Goal: Transaction & Acquisition: Book appointment/travel/reservation

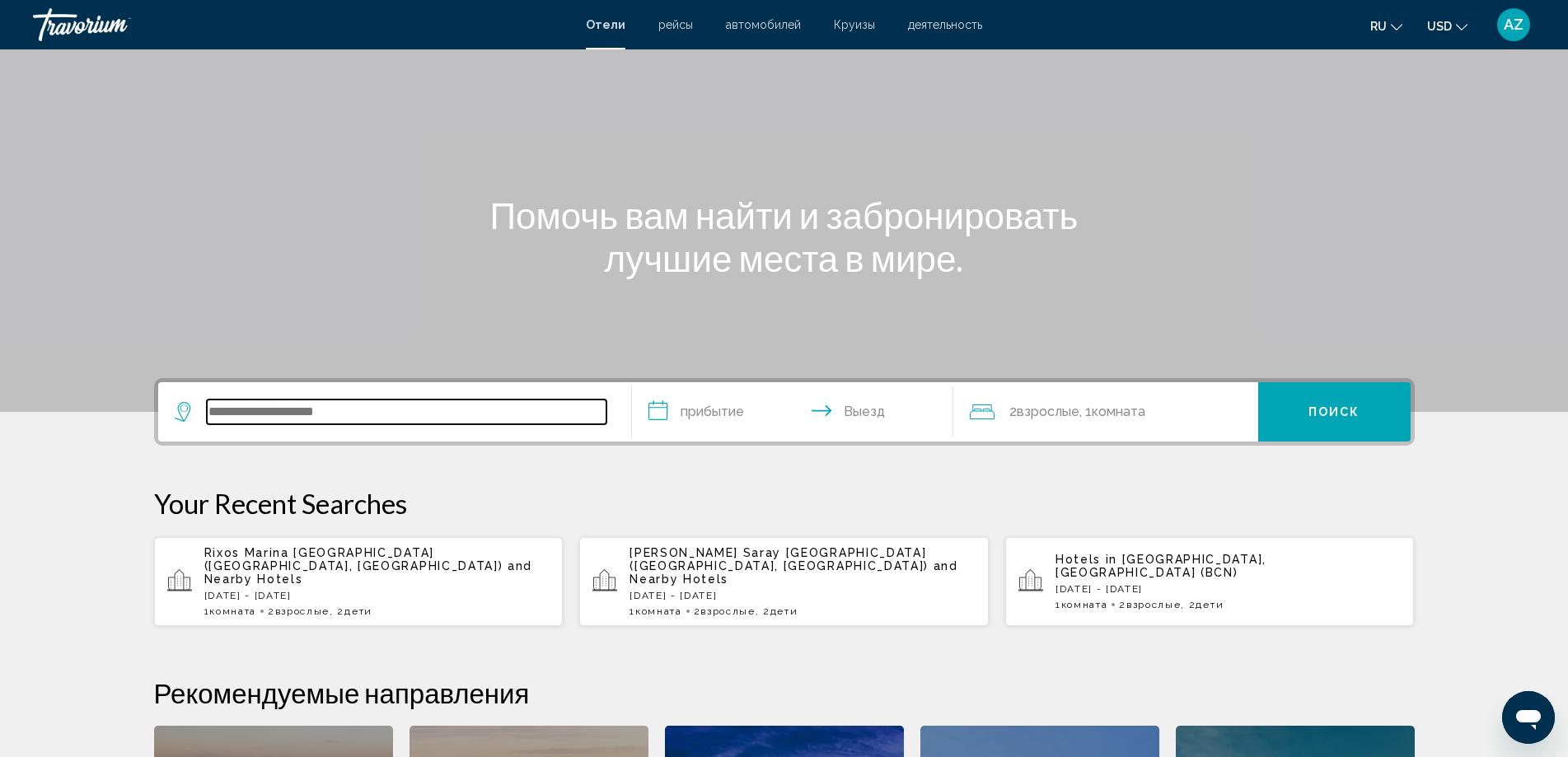
click at [408, 402] on input "Search widget" at bounding box center [407, 412] width 400 height 25
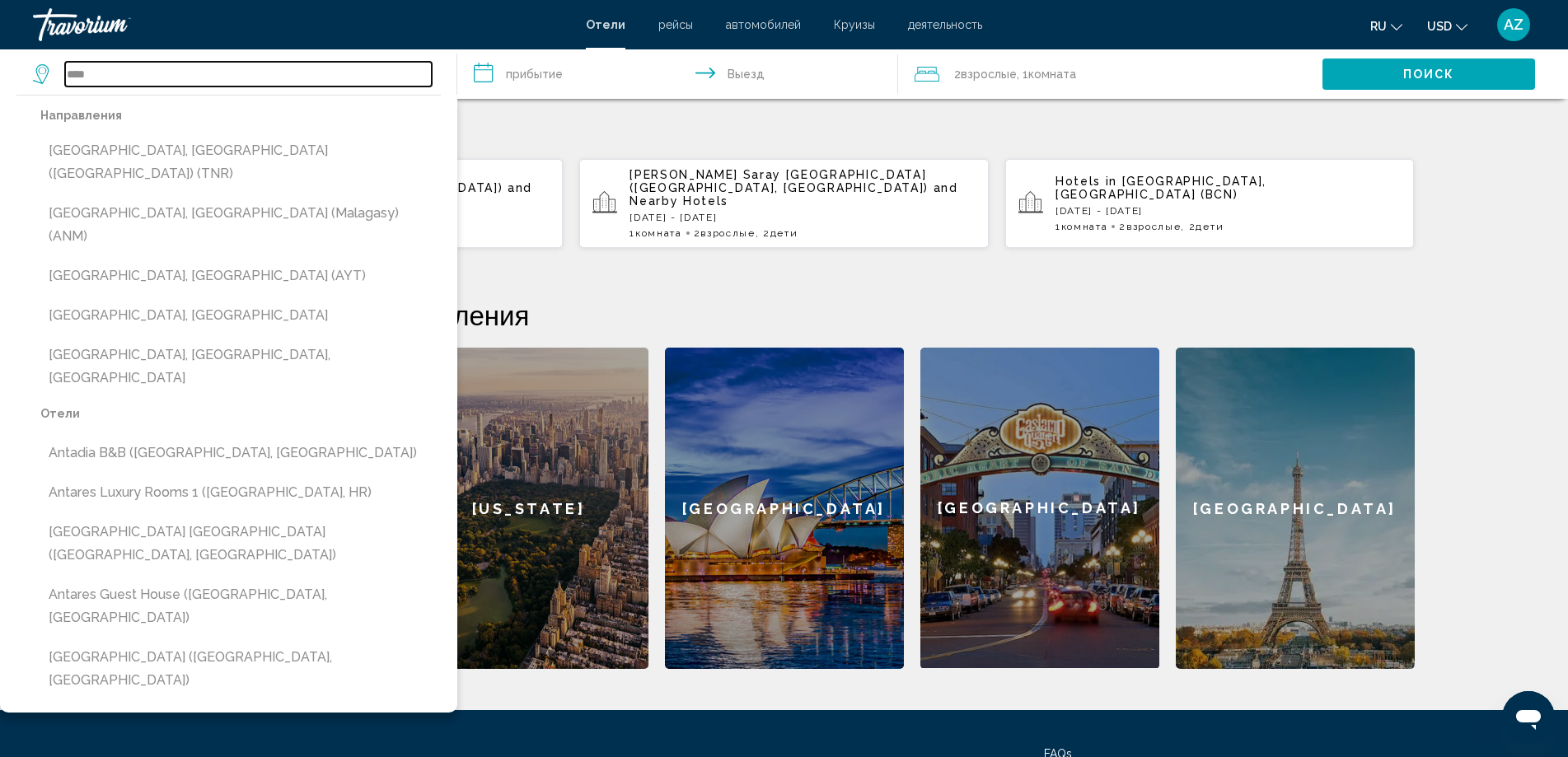
scroll to position [489, 0]
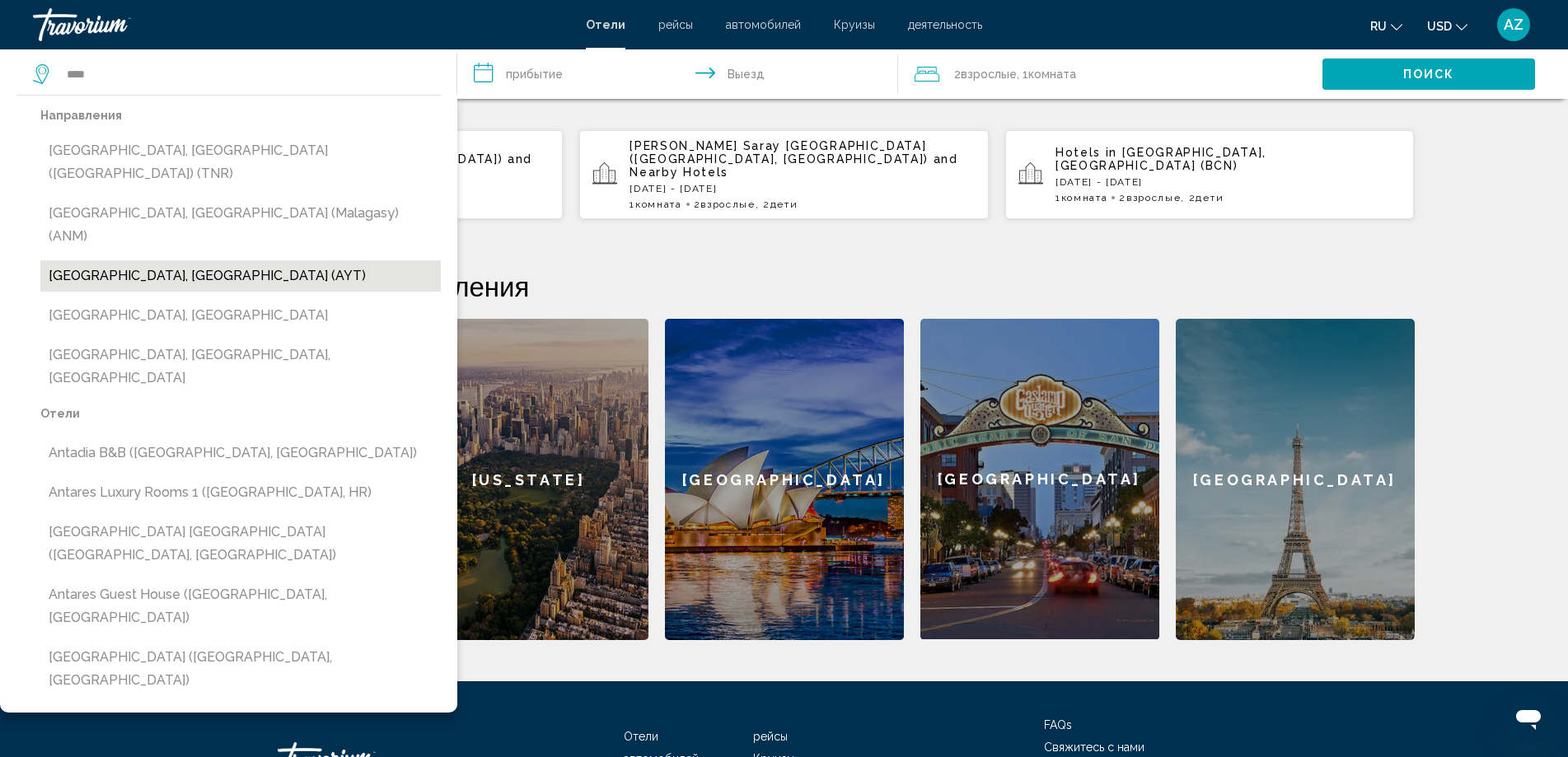
click at [145, 260] on button "[GEOGRAPHIC_DATA], [GEOGRAPHIC_DATA] (AYT)" at bounding box center [240, 276] width 401 height 31
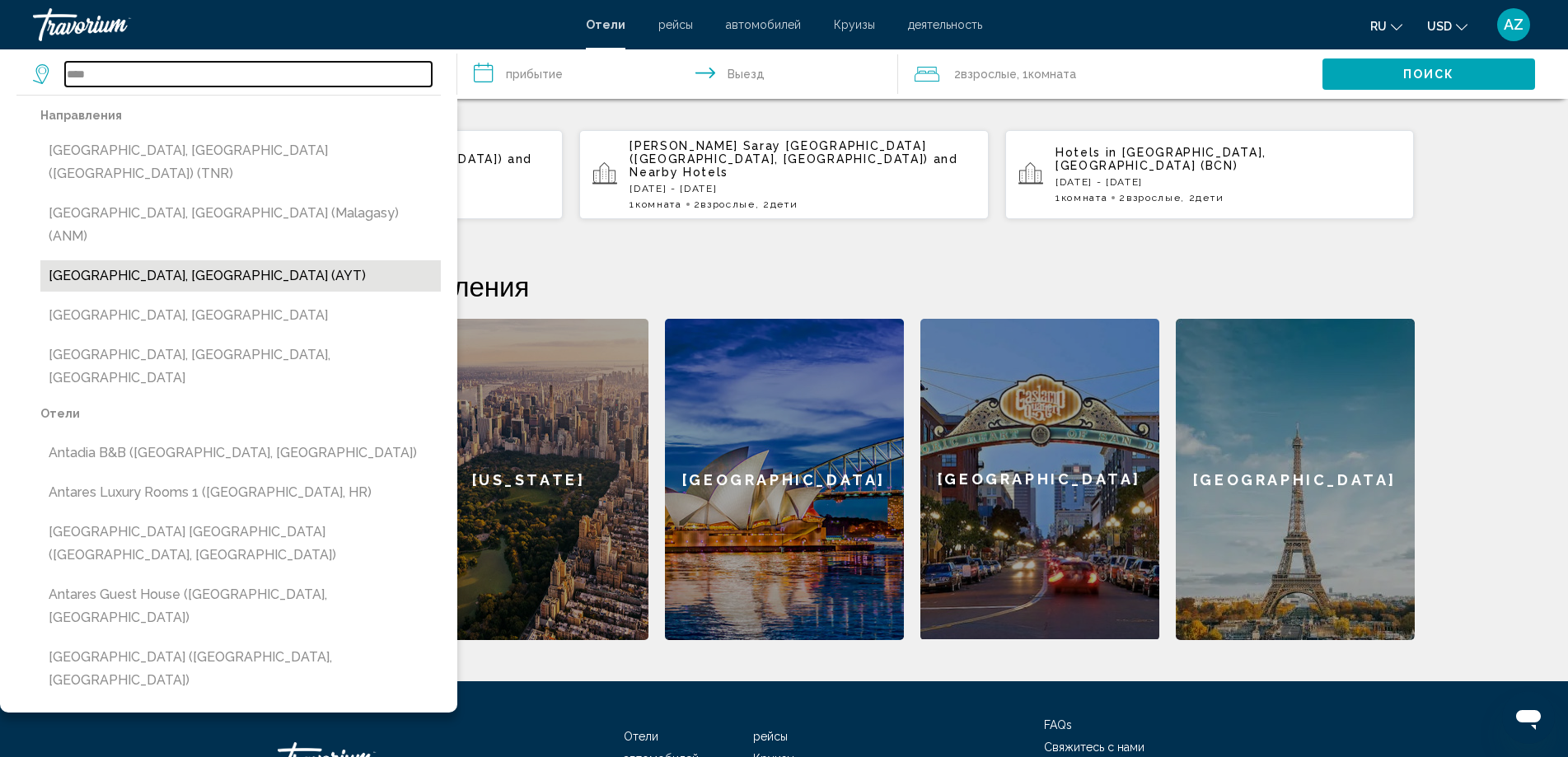
type input "**********"
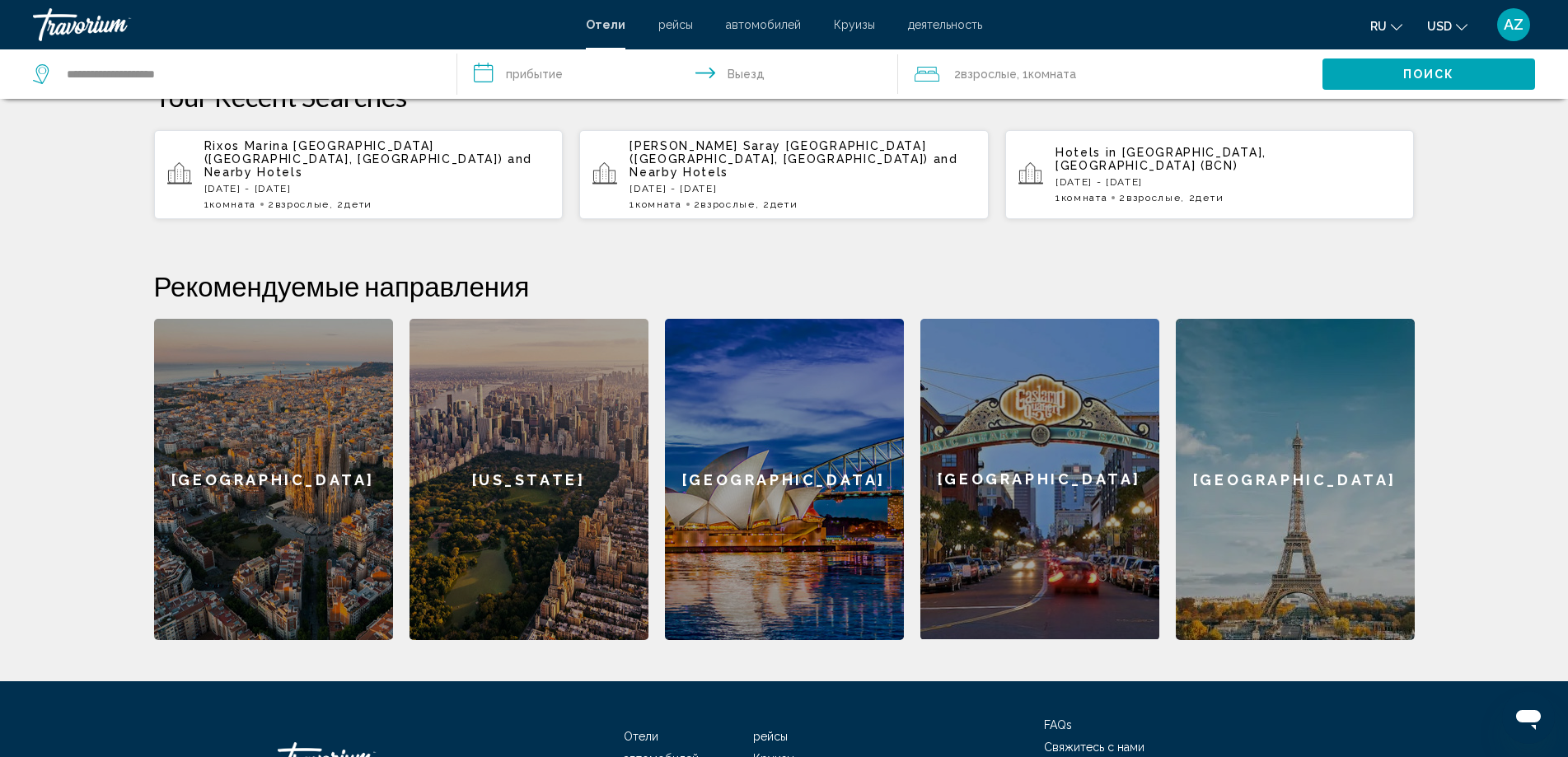
click at [563, 77] on input "**********" at bounding box center [681, 77] width 448 height 54
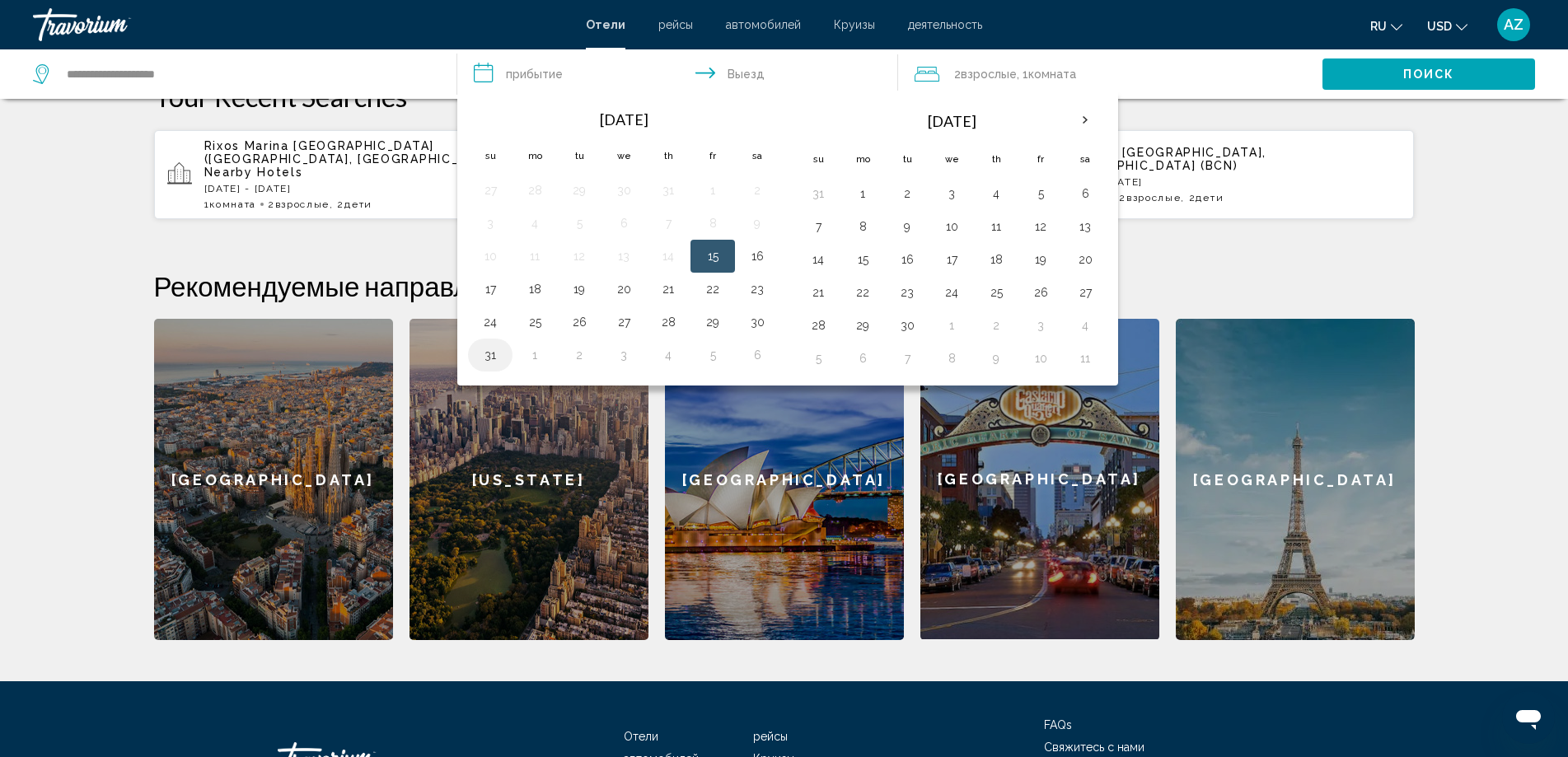
click at [481, 354] on button "31" at bounding box center [490, 355] width 26 height 23
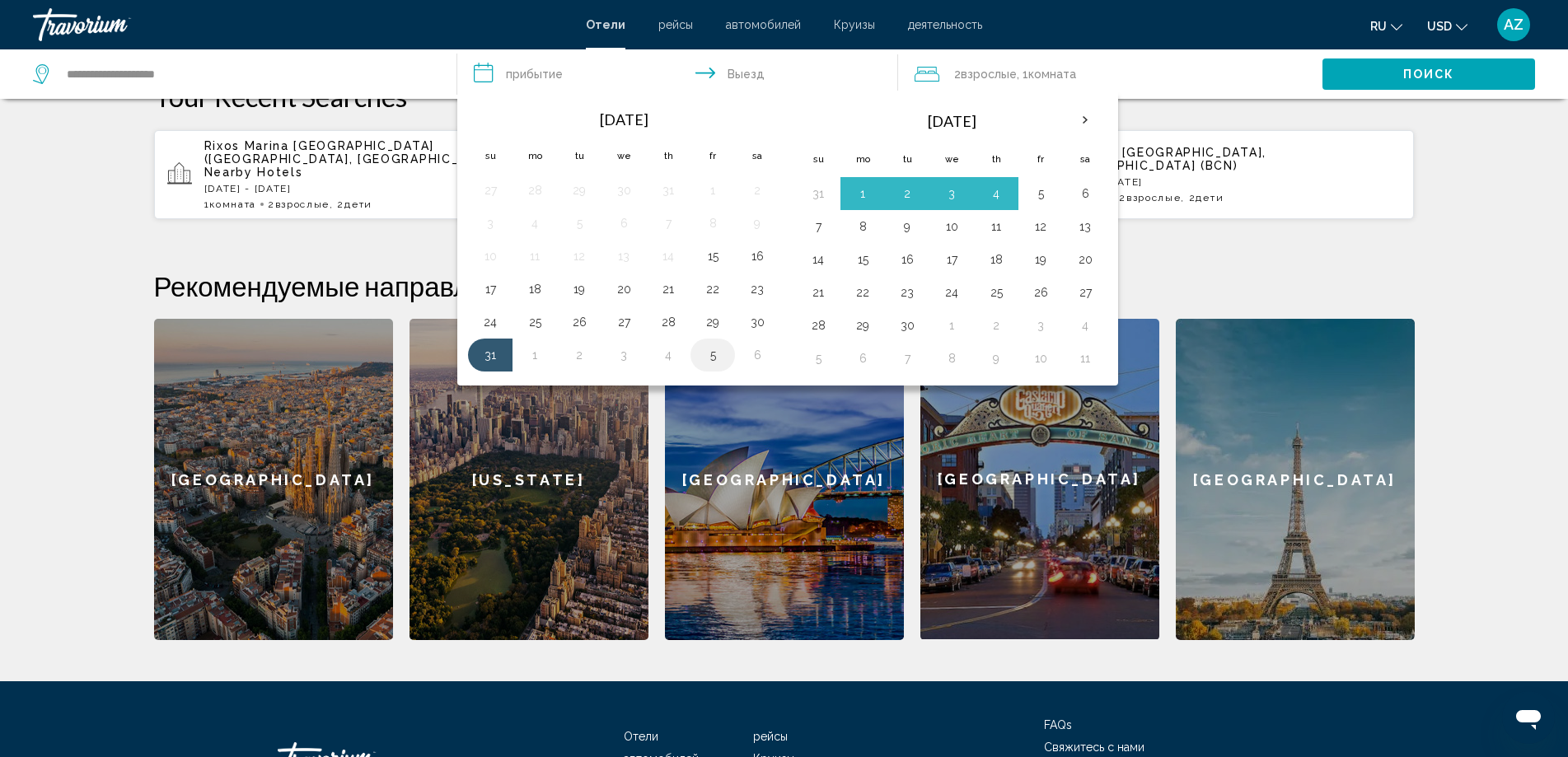
click at [709, 357] on button "5" at bounding box center [712, 355] width 26 height 23
type input "**********"
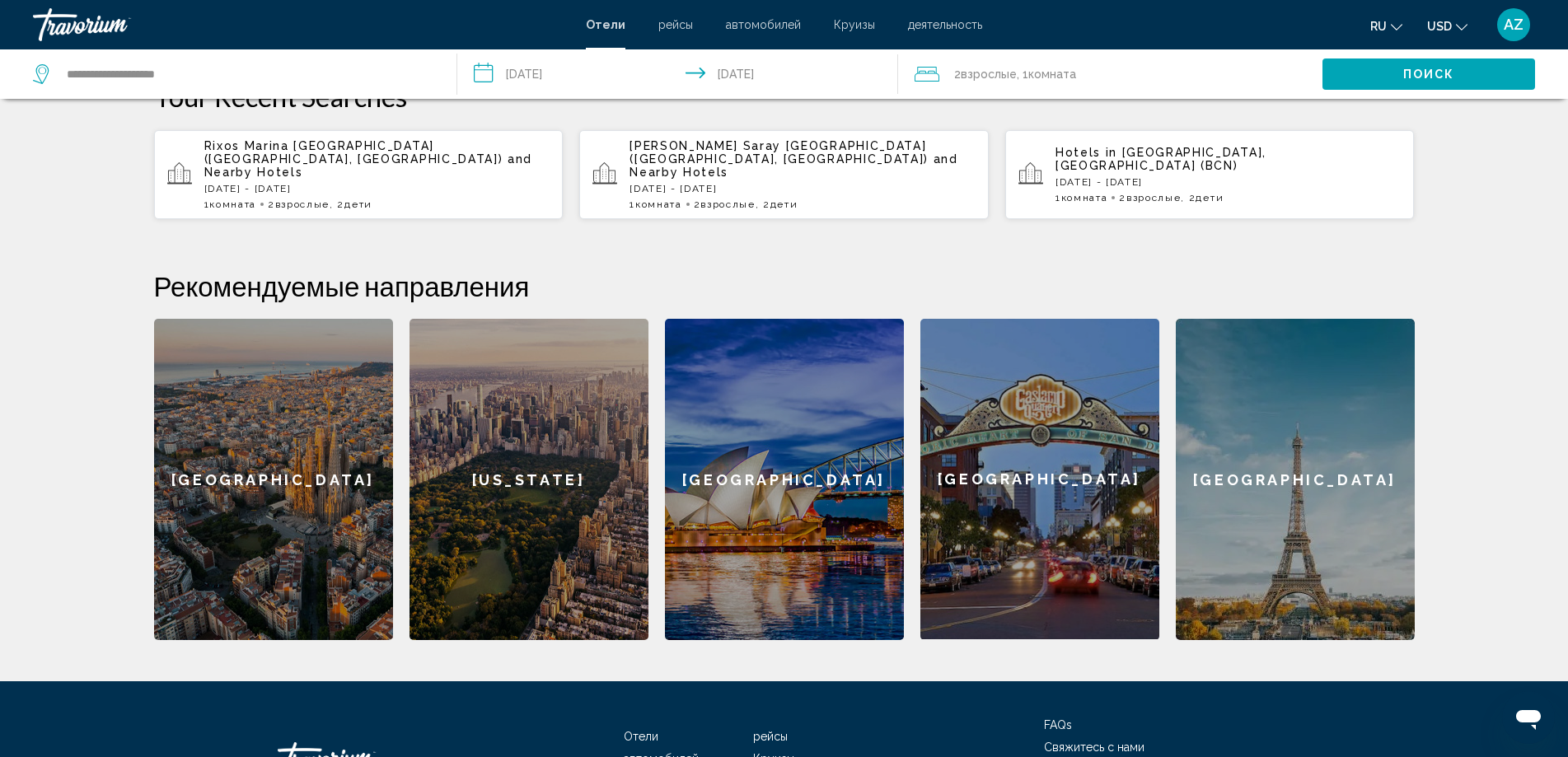
click at [1012, 76] on span "Взрослые" at bounding box center [989, 73] width 56 height 13
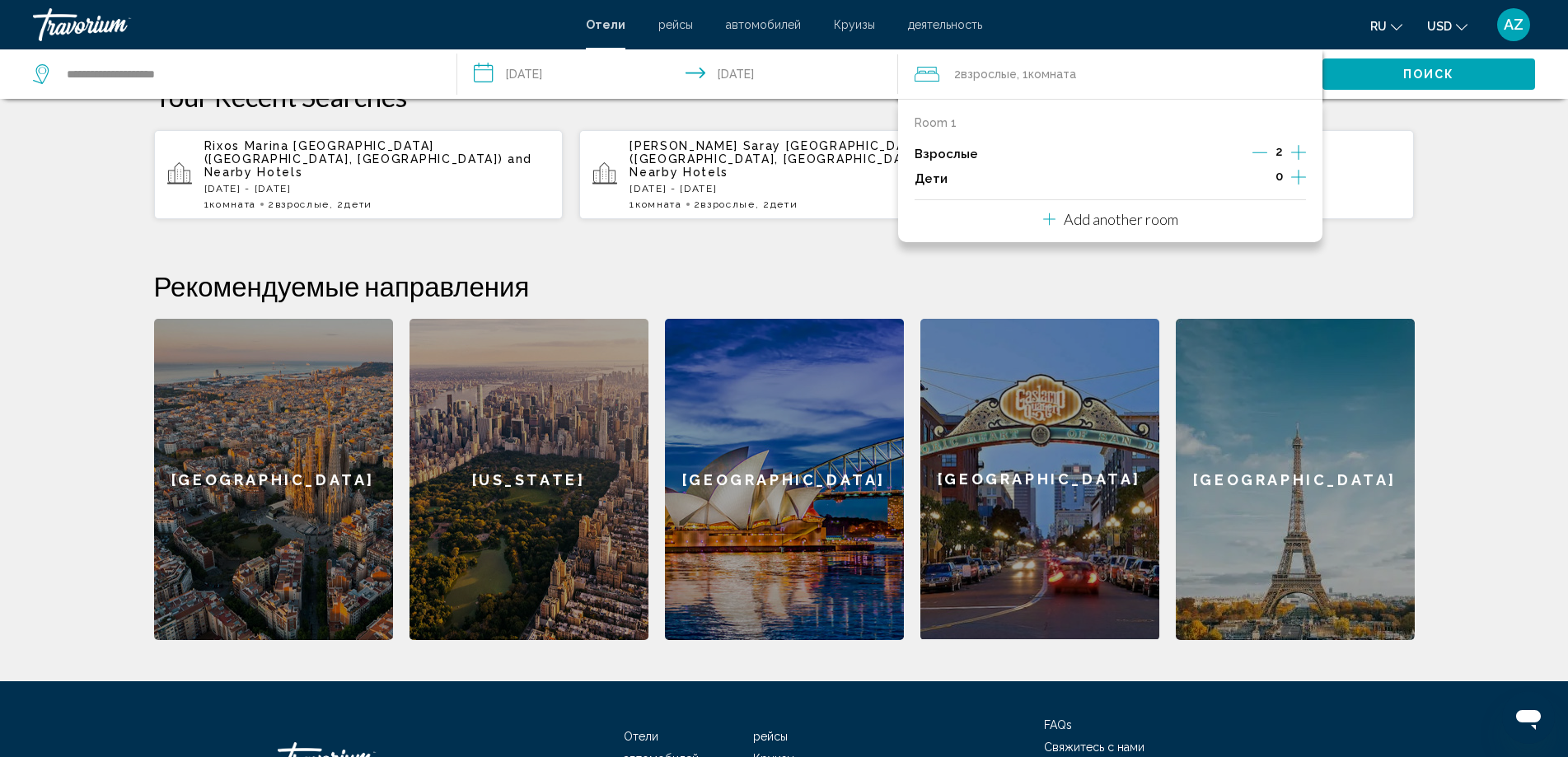
click at [1293, 175] on icon "Increment children" at bounding box center [1298, 177] width 14 height 20
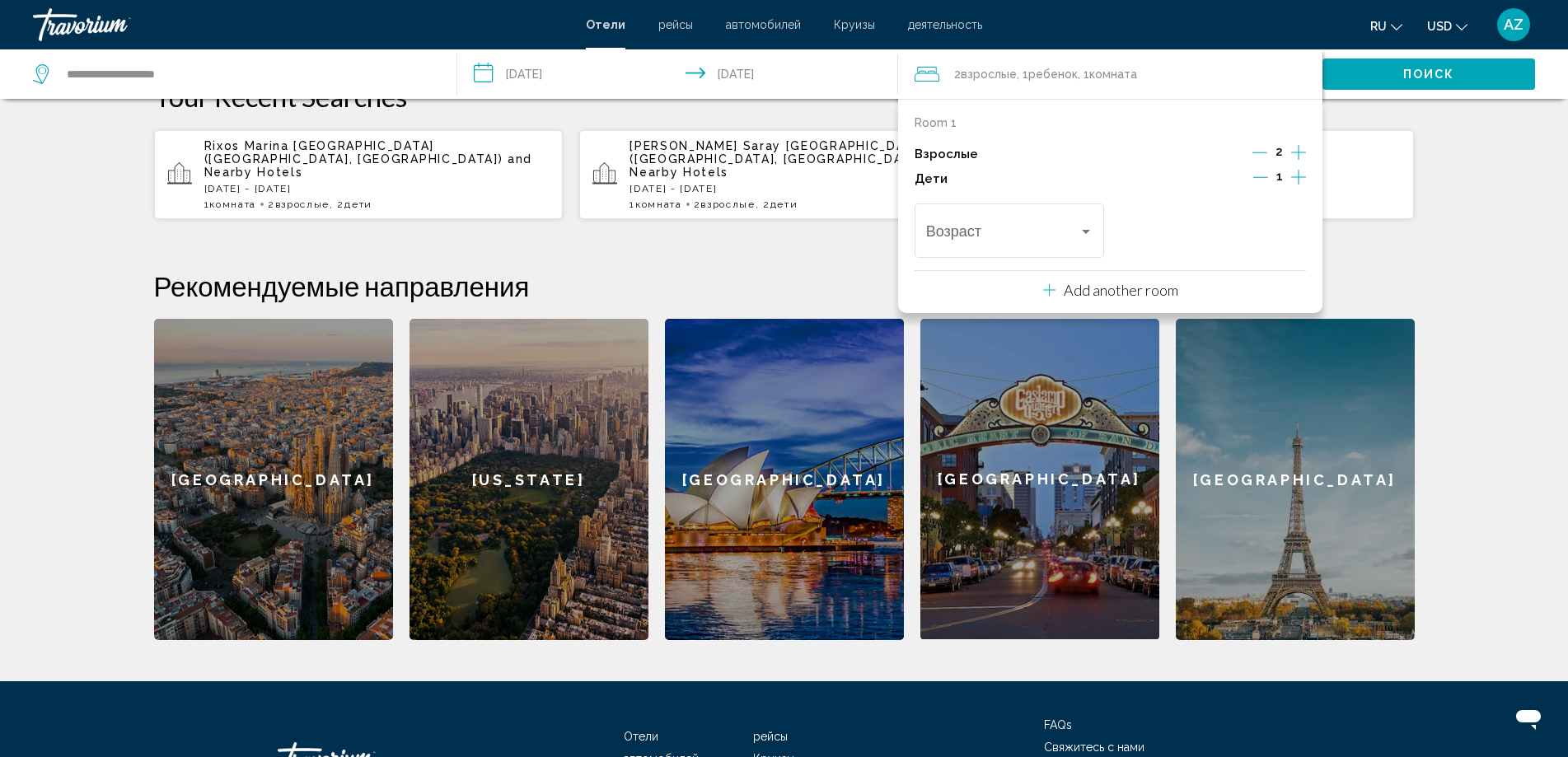
click at [1293, 175] on icon "Increment children" at bounding box center [1298, 177] width 14 height 20
click at [1082, 232] on div "Travelers: 2 adults, 2 children" at bounding box center [1086, 231] width 9 height 4
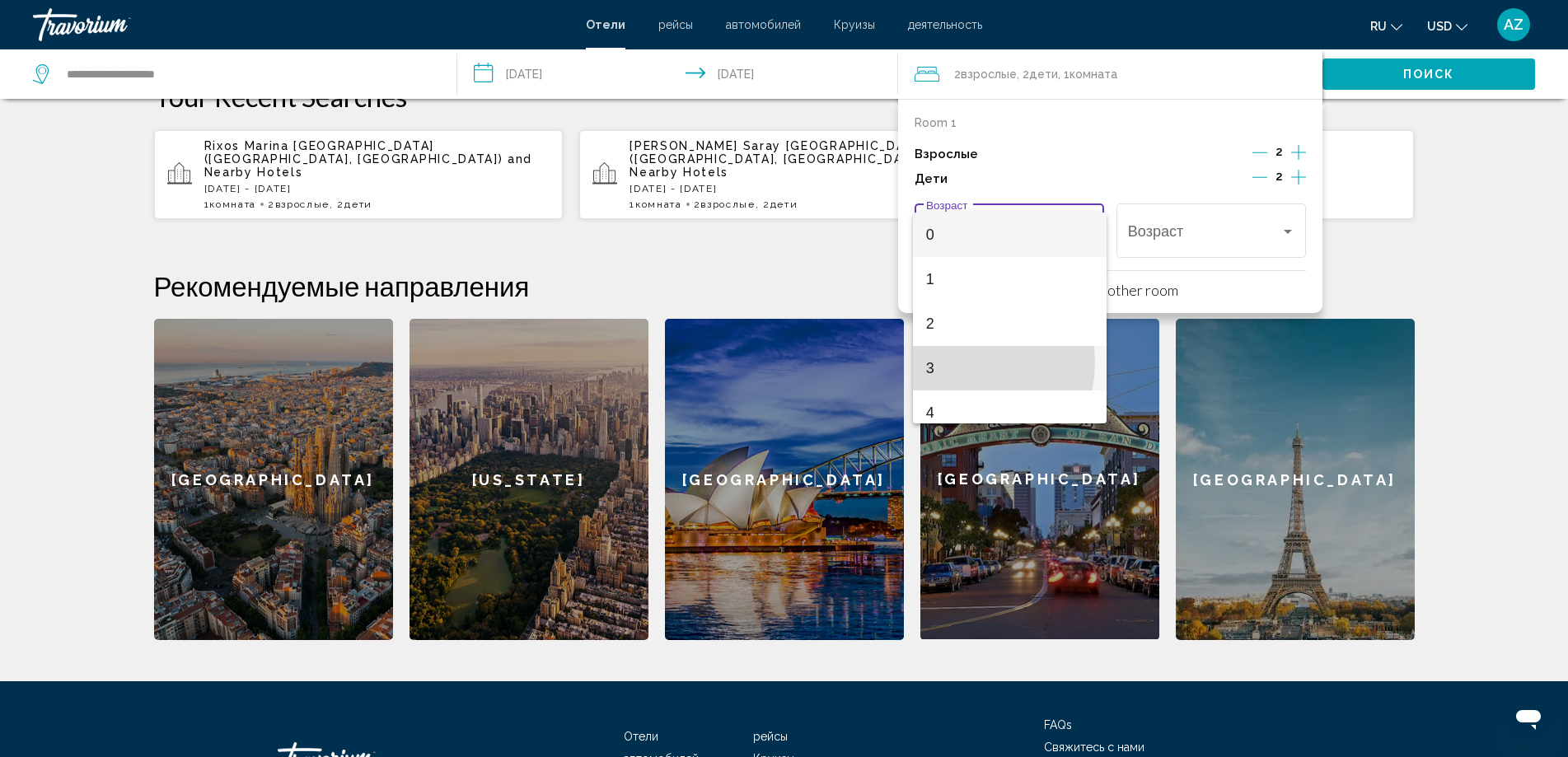
drag, startPoint x: 955, startPoint y: 361, endPoint x: 1135, endPoint y: 309, distance: 187.4
click at [955, 362] on span "3" at bounding box center [1010, 368] width 168 height 44
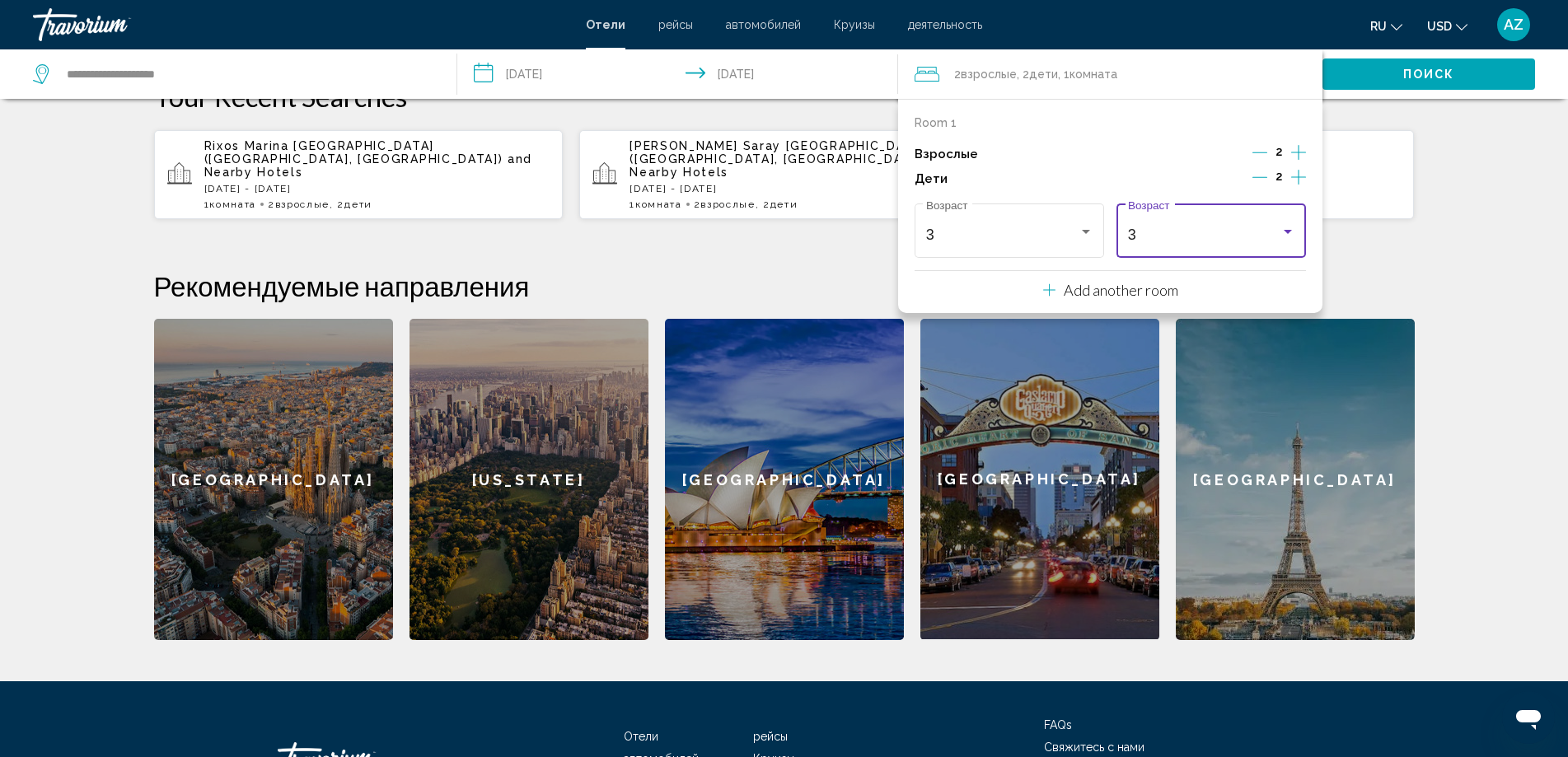
click at [1202, 229] on div "3" at bounding box center [1204, 234] width 152 height 16
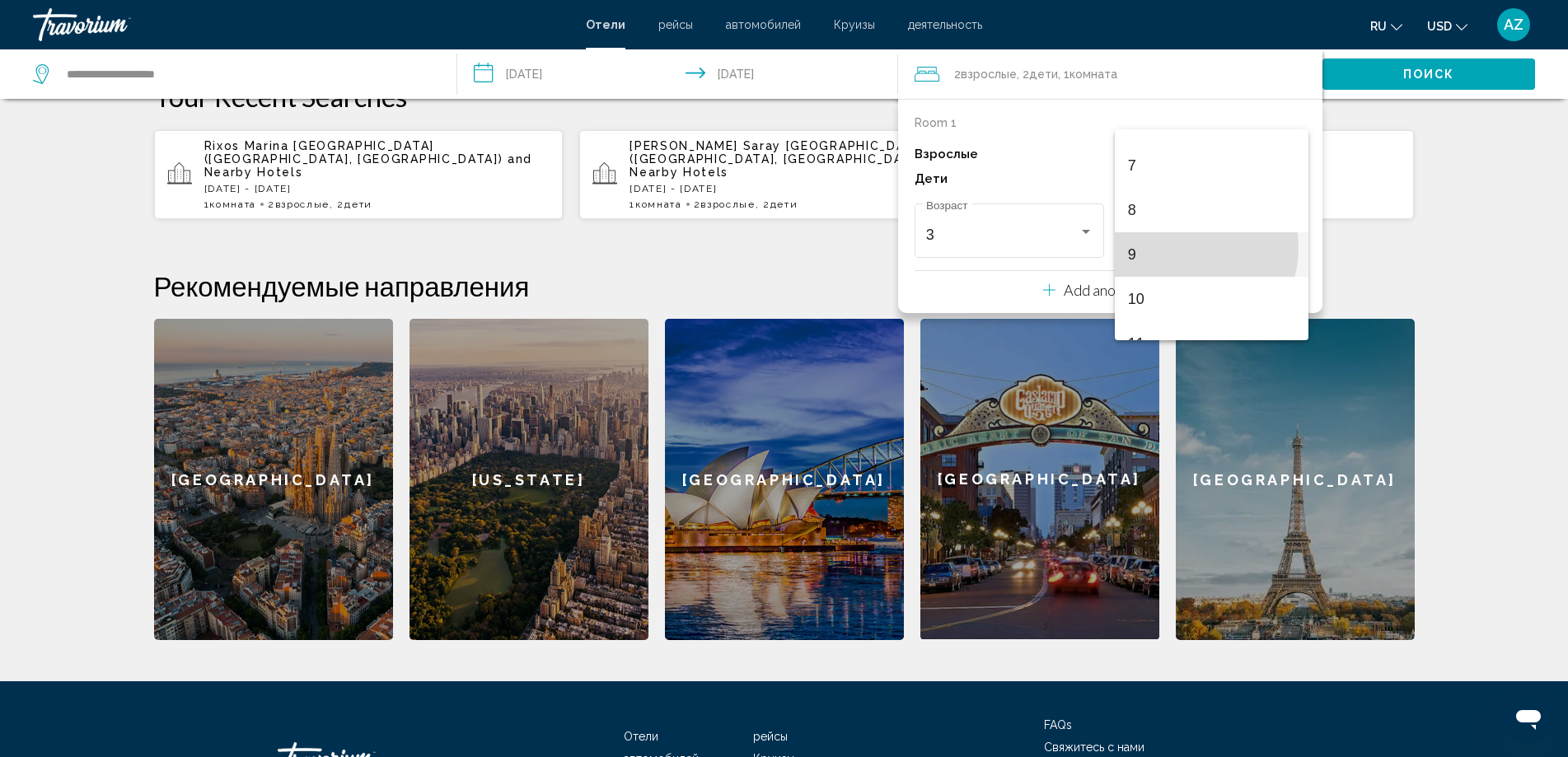
click at [1188, 248] on span "9" at bounding box center [1212, 254] width 168 height 44
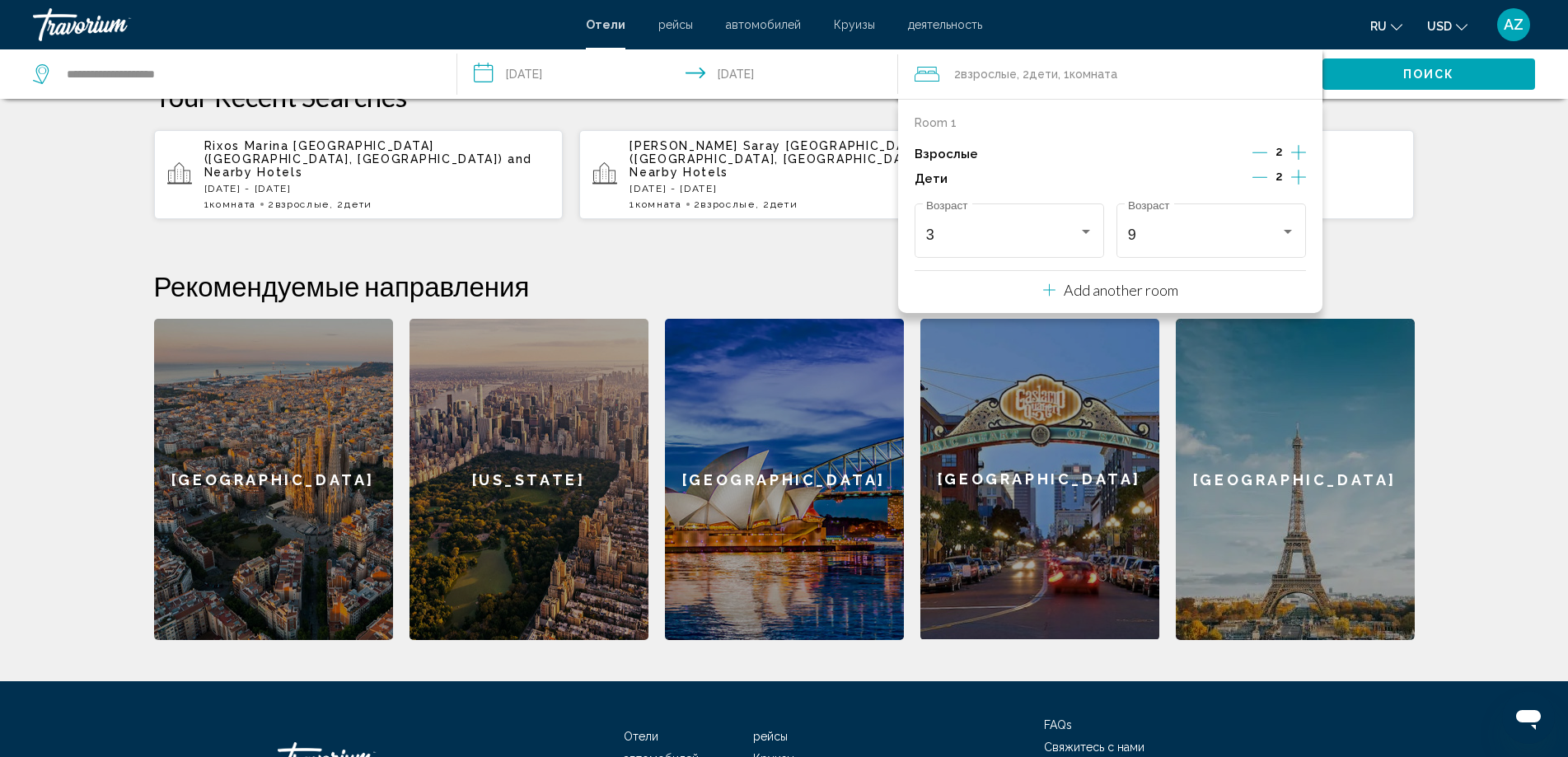
click at [1429, 177] on div "**********" at bounding box center [784, 305] width 1326 height 669
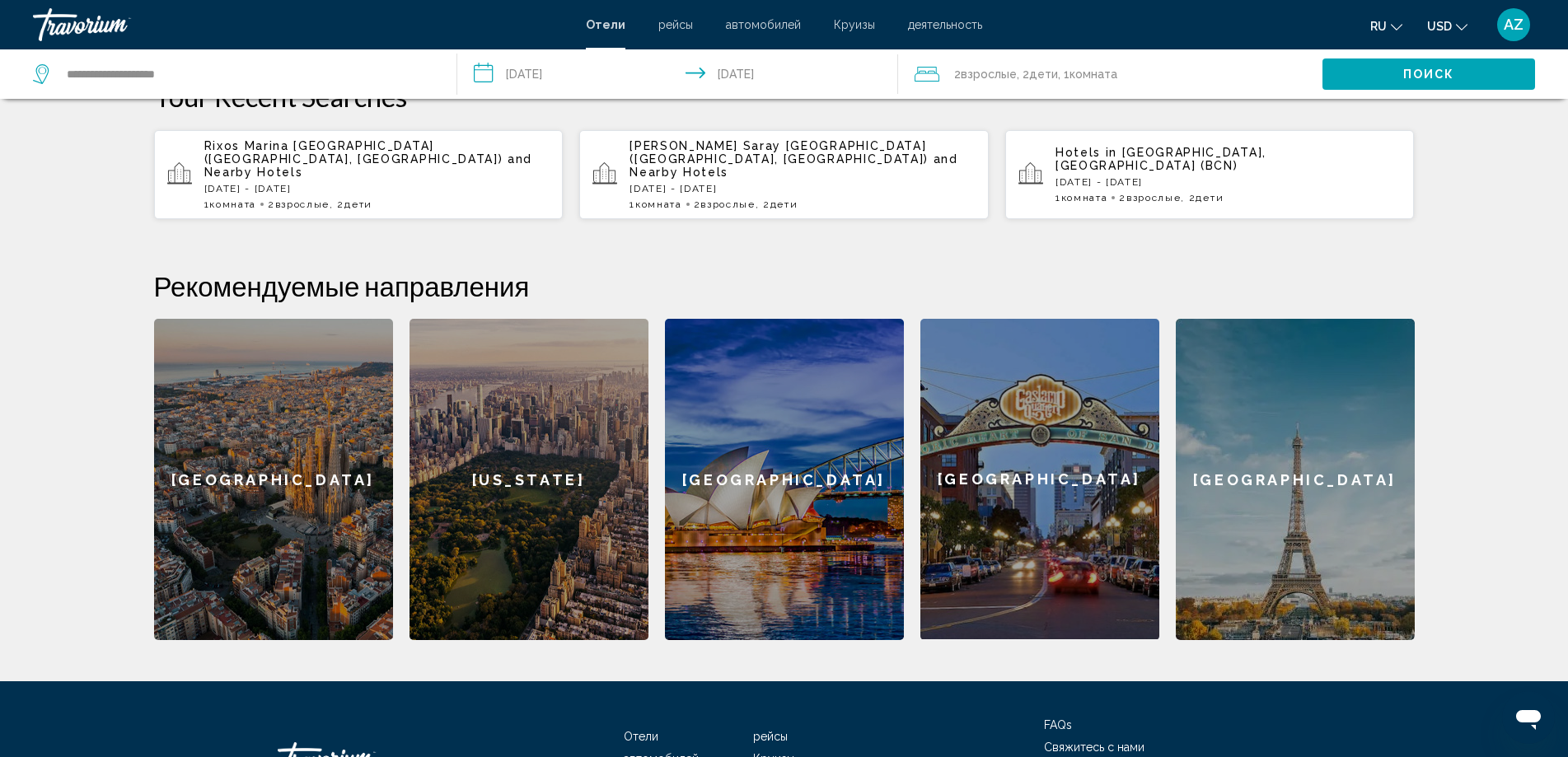
click at [1417, 65] on button "Поиск" at bounding box center [1428, 74] width 213 height 31
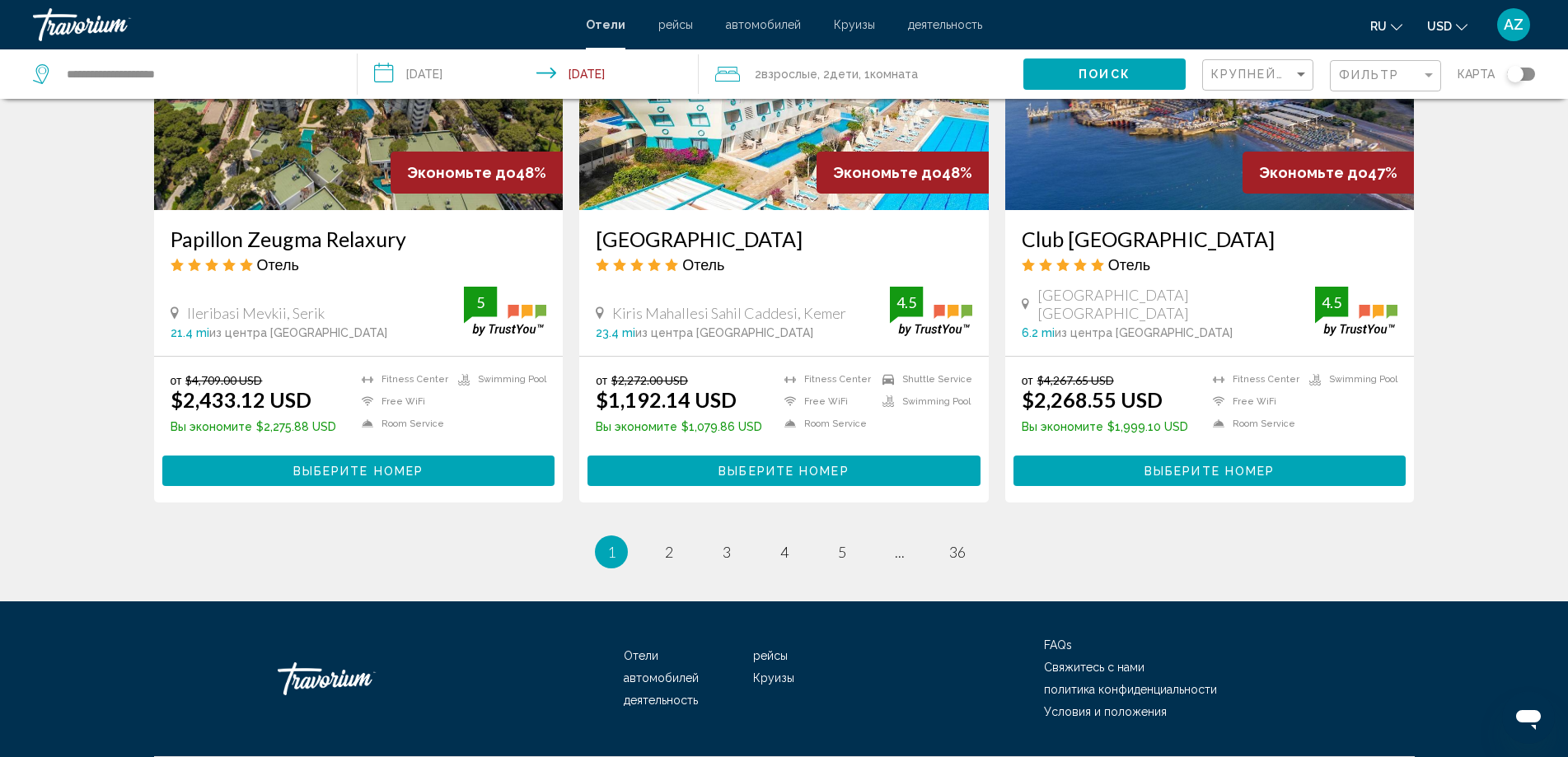
scroll to position [2021, 0]
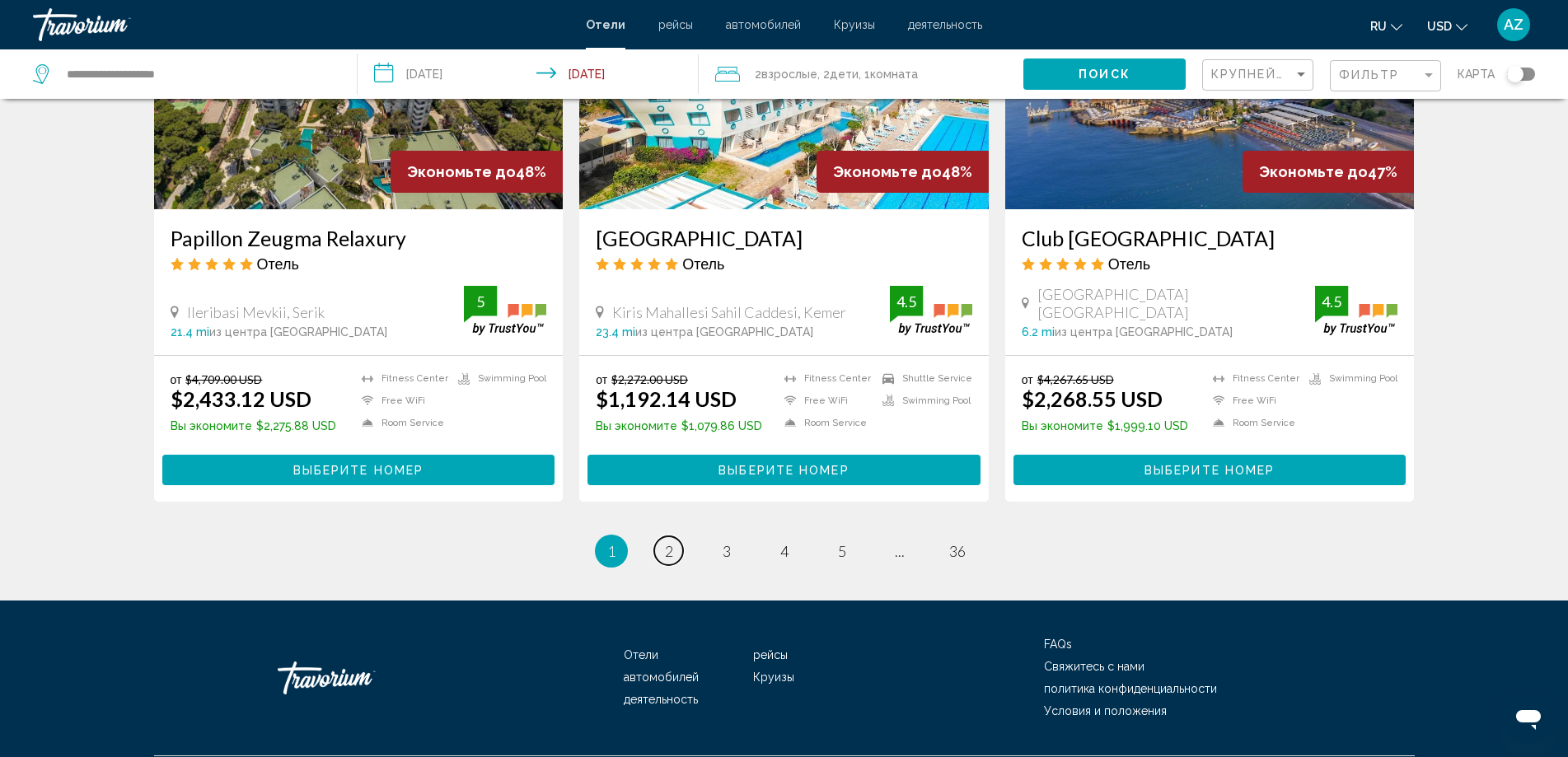
click at [670, 542] on span "2" at bounding box center [670, 550] width 9 height 18
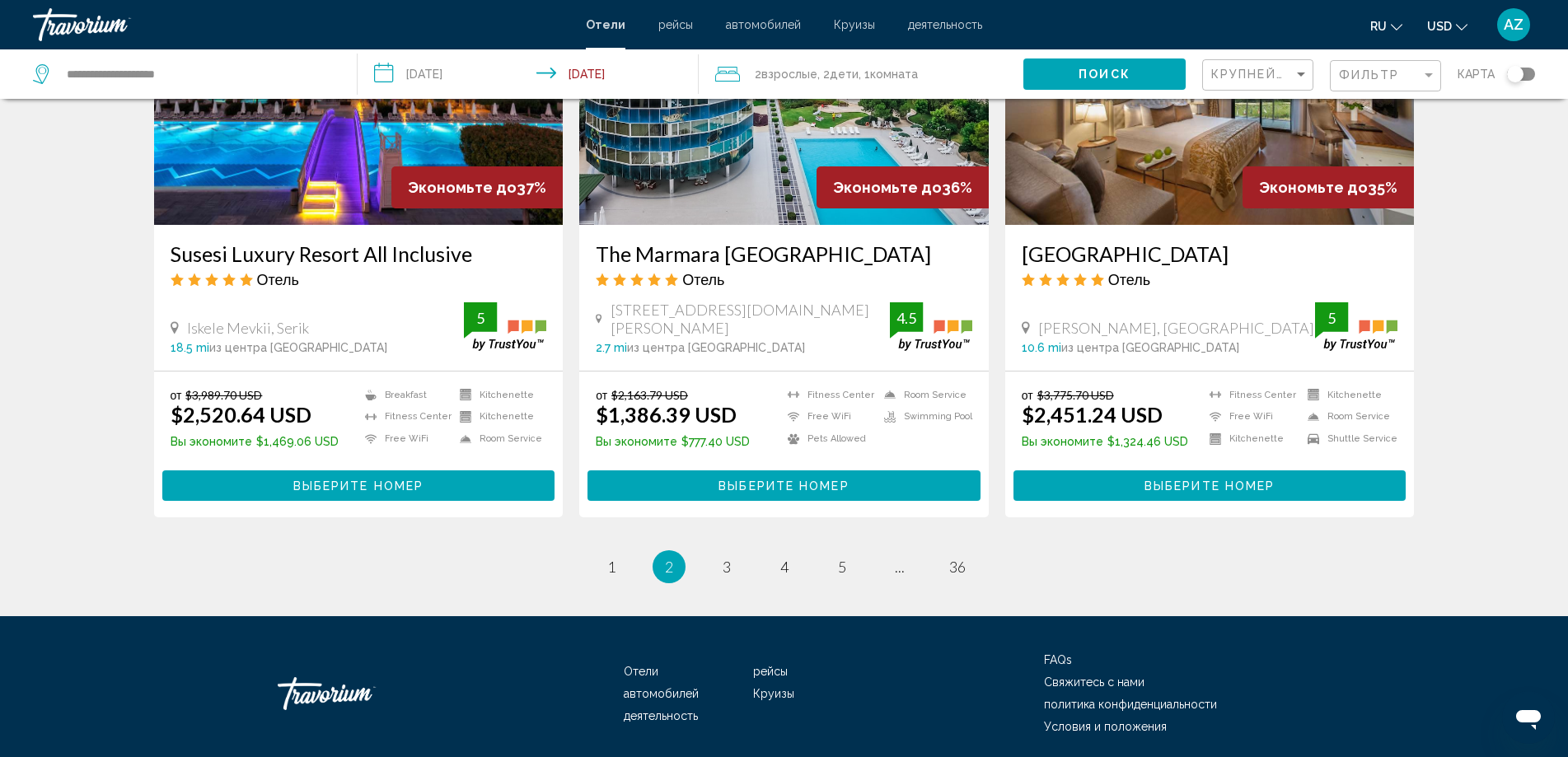
scroll to position [2037, 0]
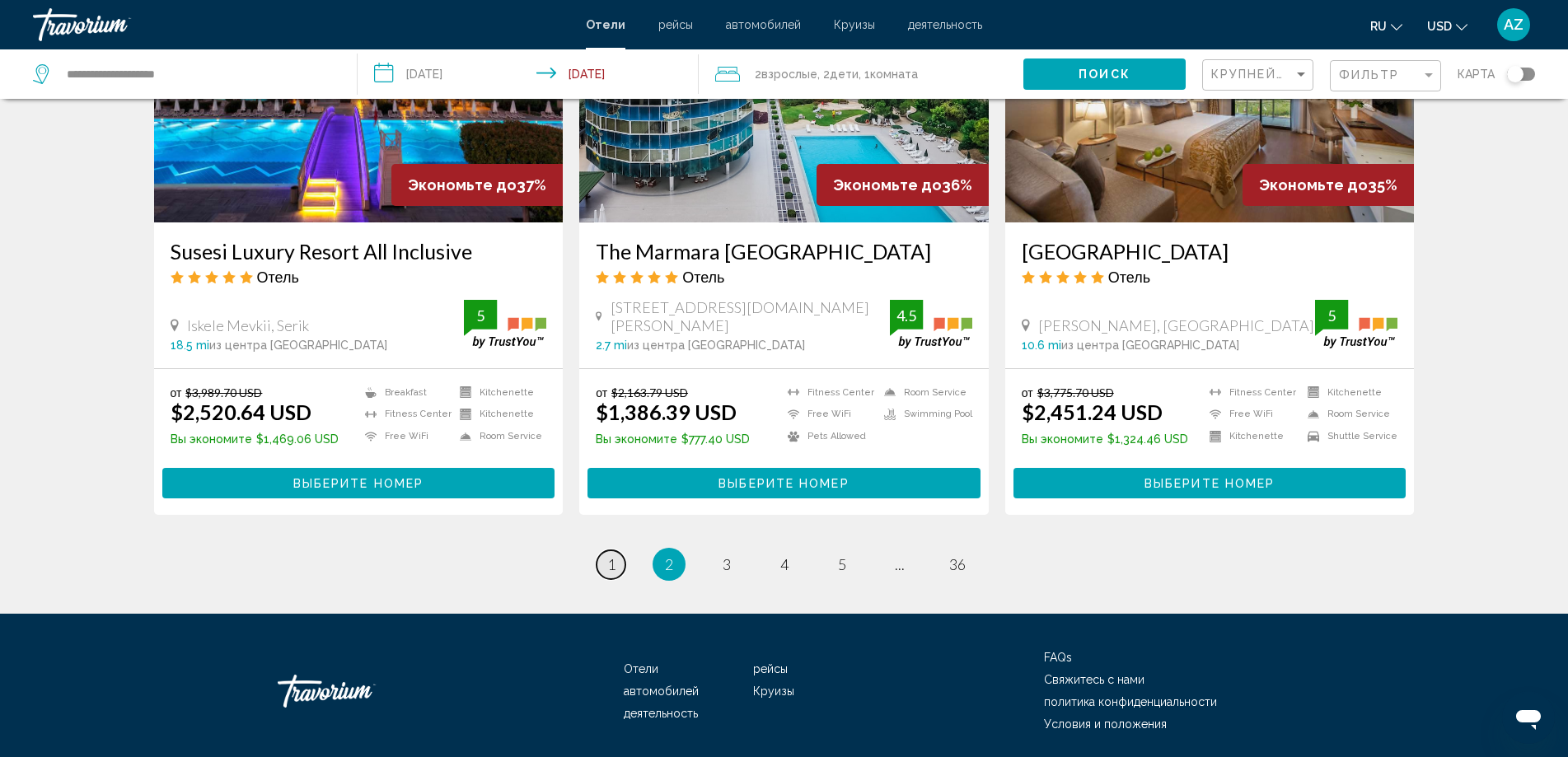
click at [620, 550] on link "page 1" at bounding box center [611, 565] width 29 height 29
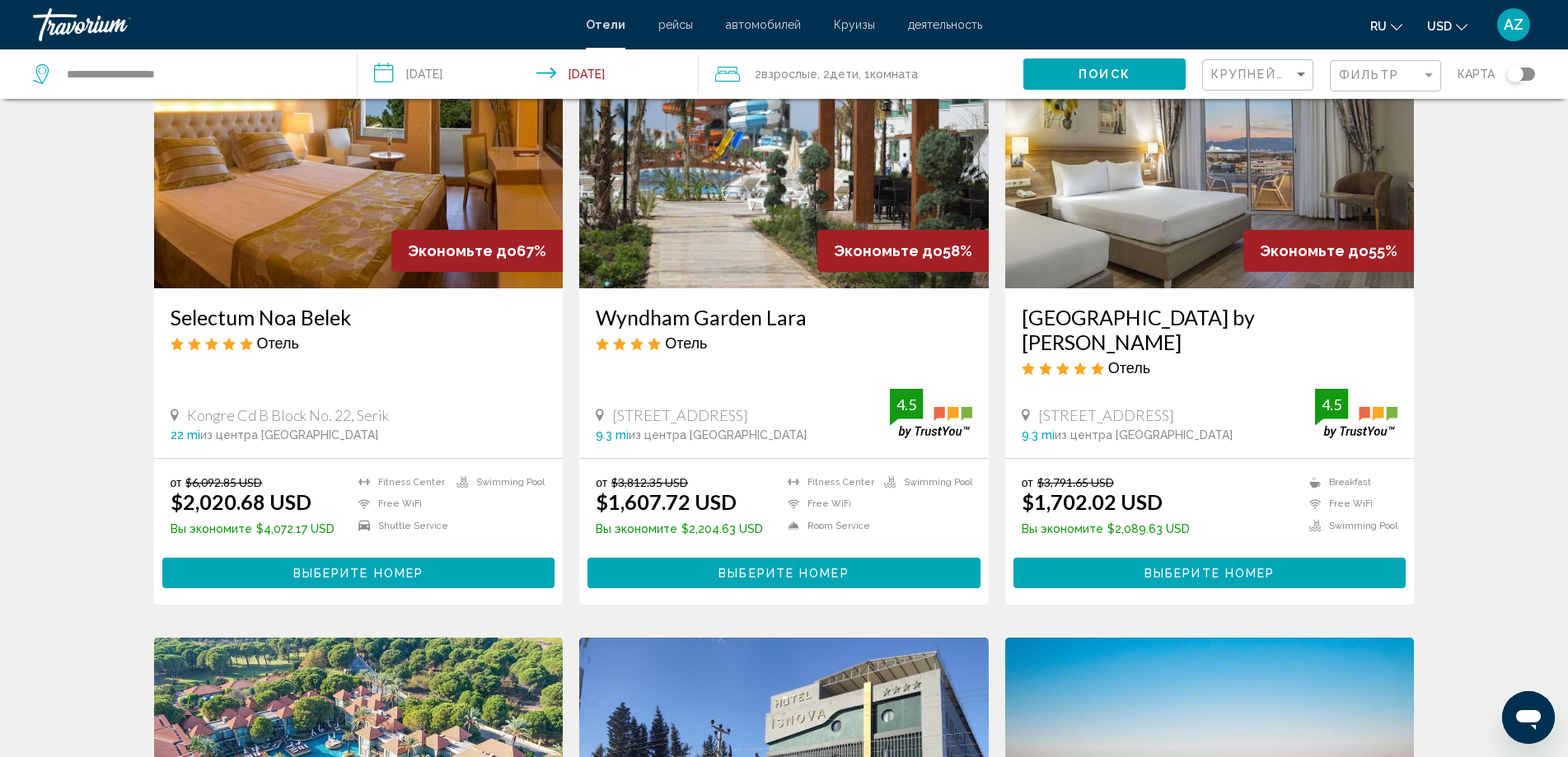
scroll to position [623, 0]
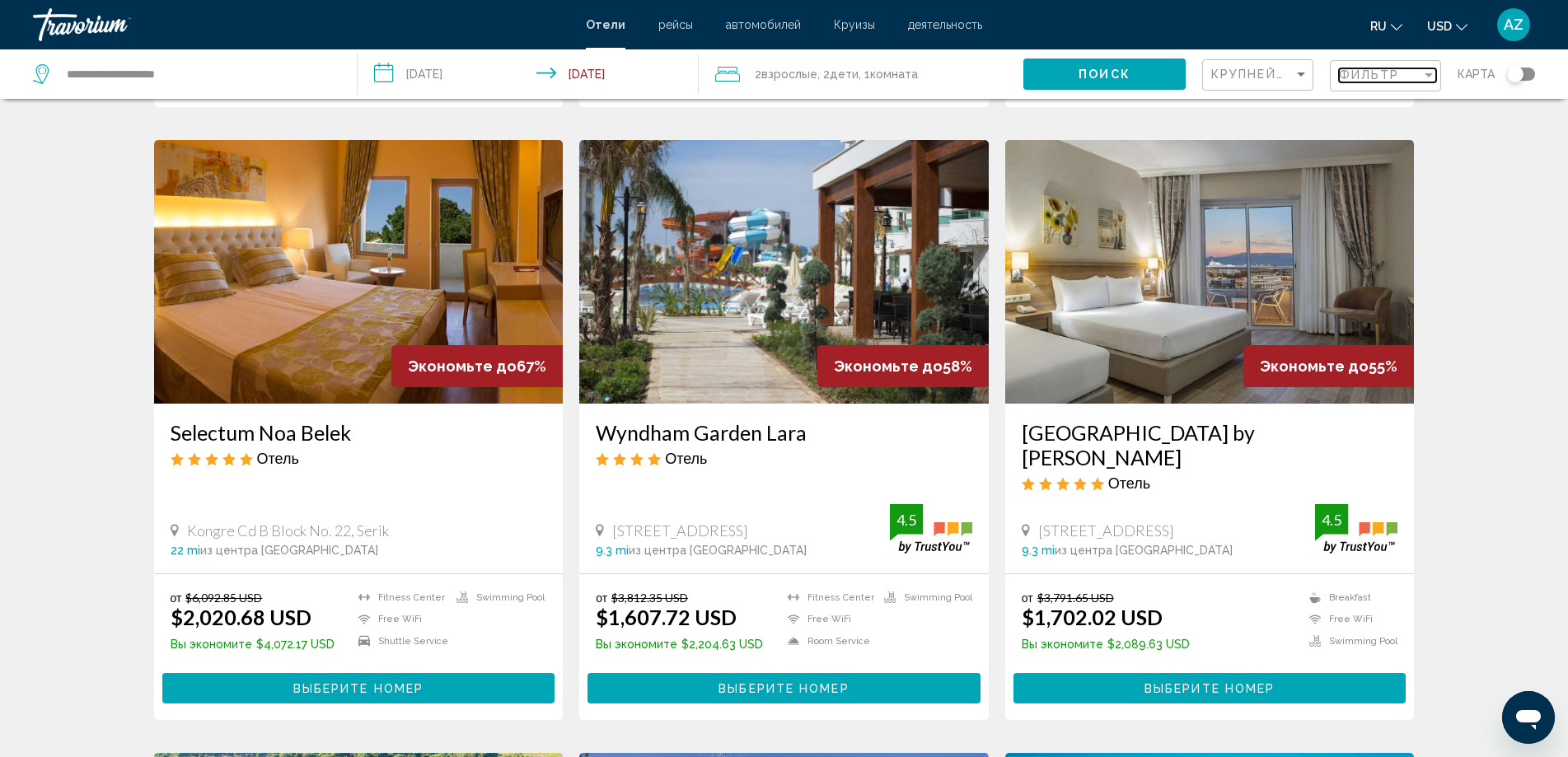
click at [1416, 80] on div "Фильтр" at bounding box center [1380, 74] width 83 height 13
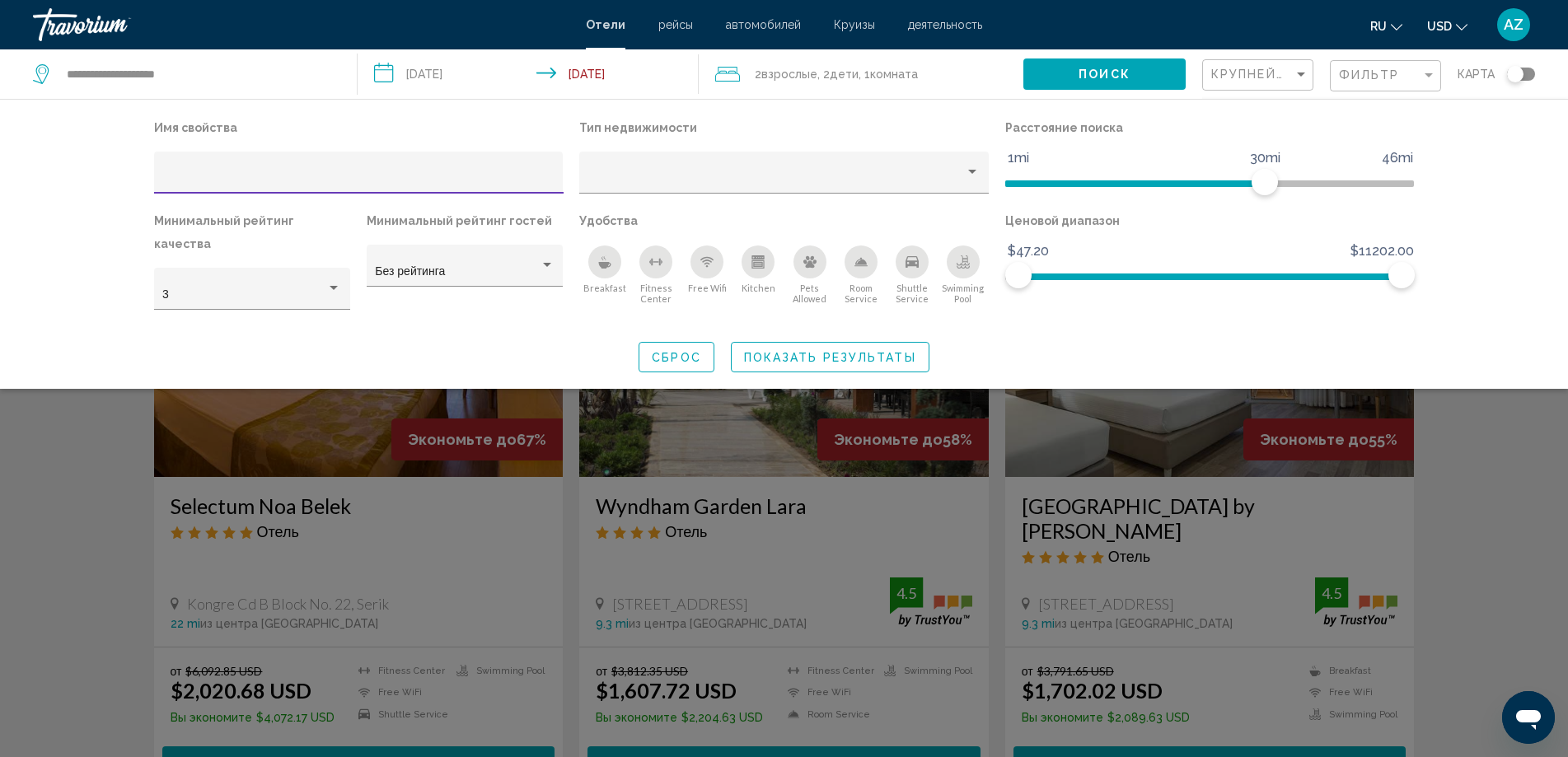
scroll to position [458, 0]
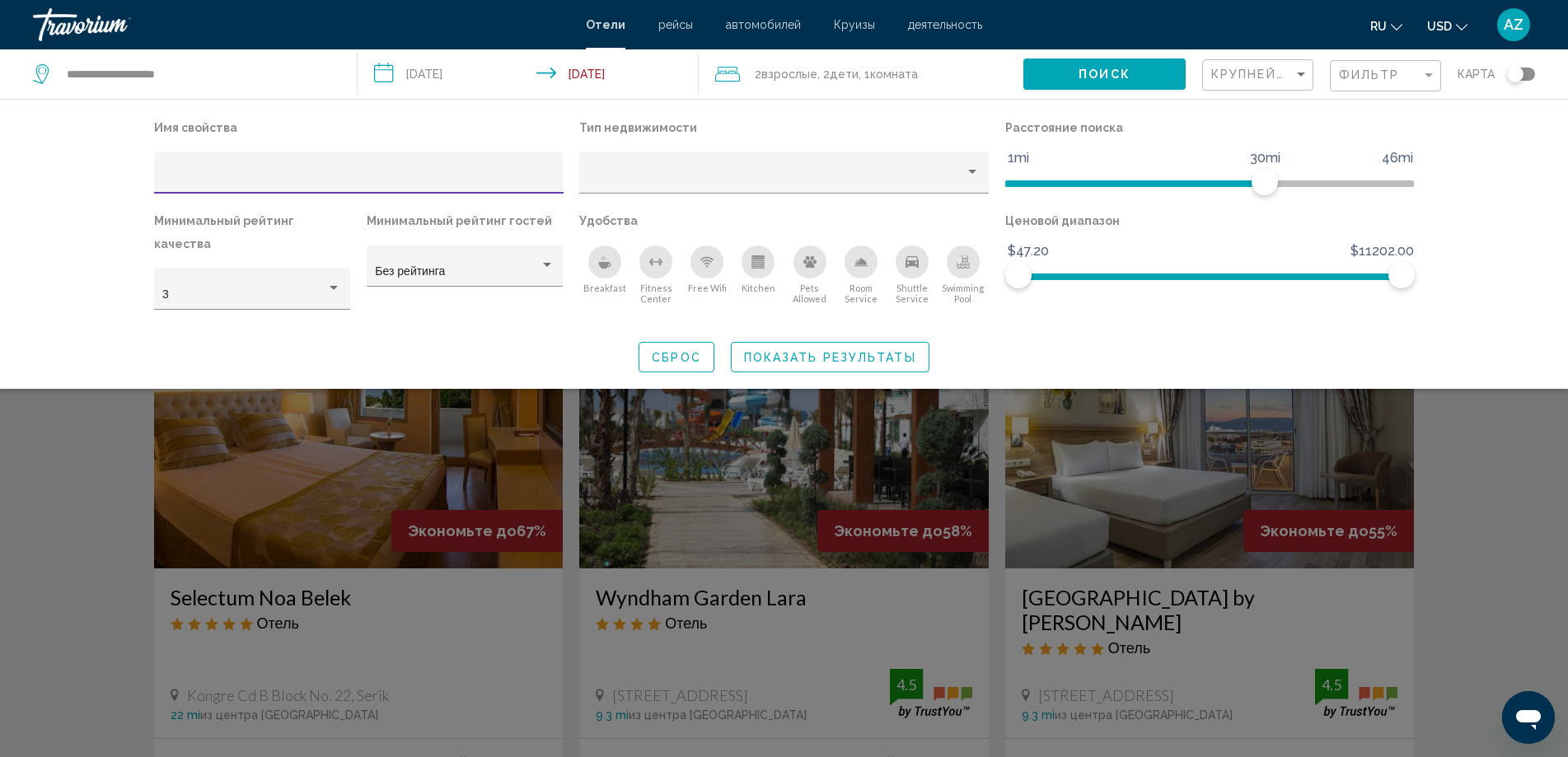
click at [1554, 507] on div "Search widget" at bounding box center [784, 502] width 1568 height 509
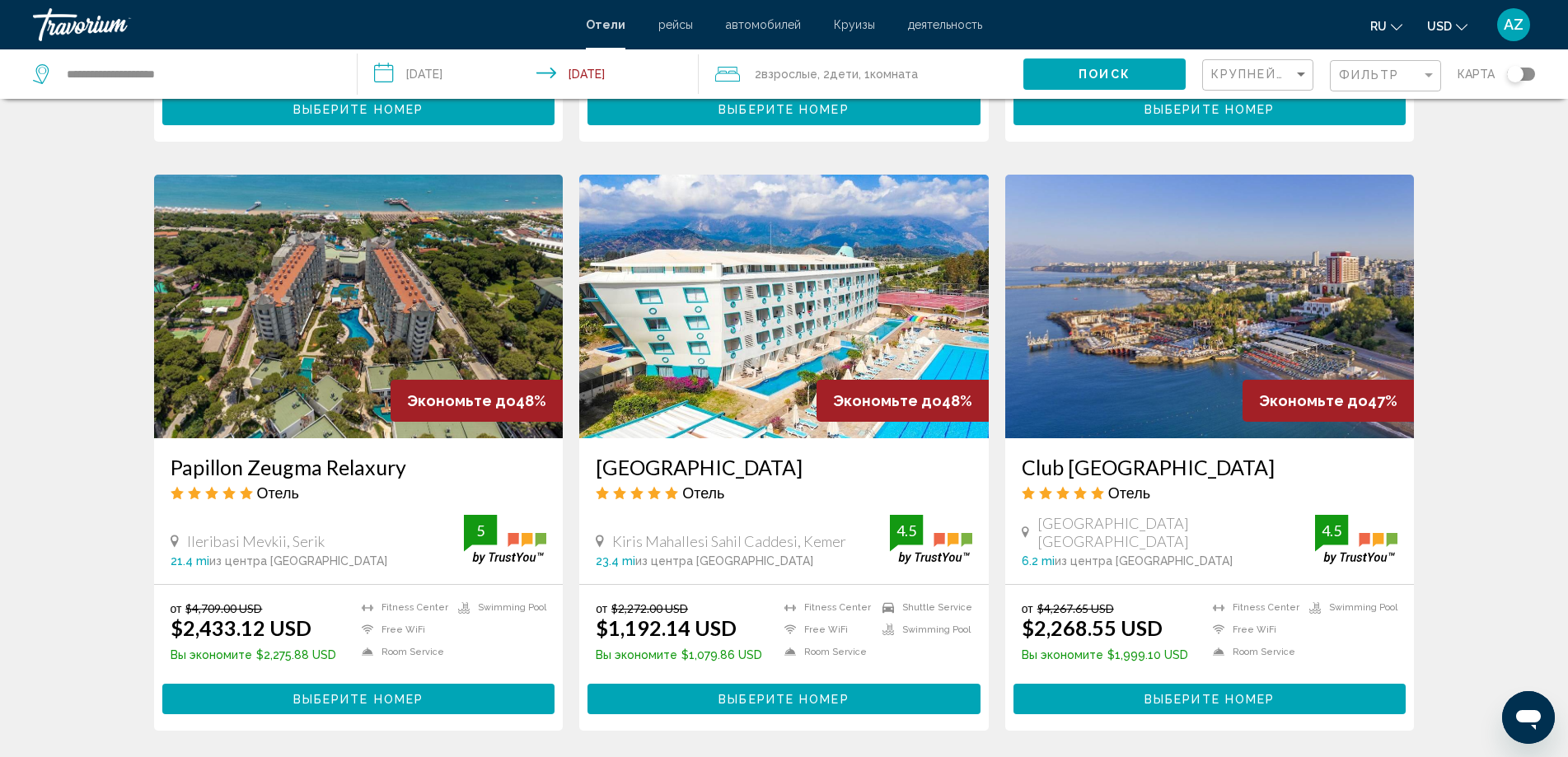
scroll to position [2021, 0]
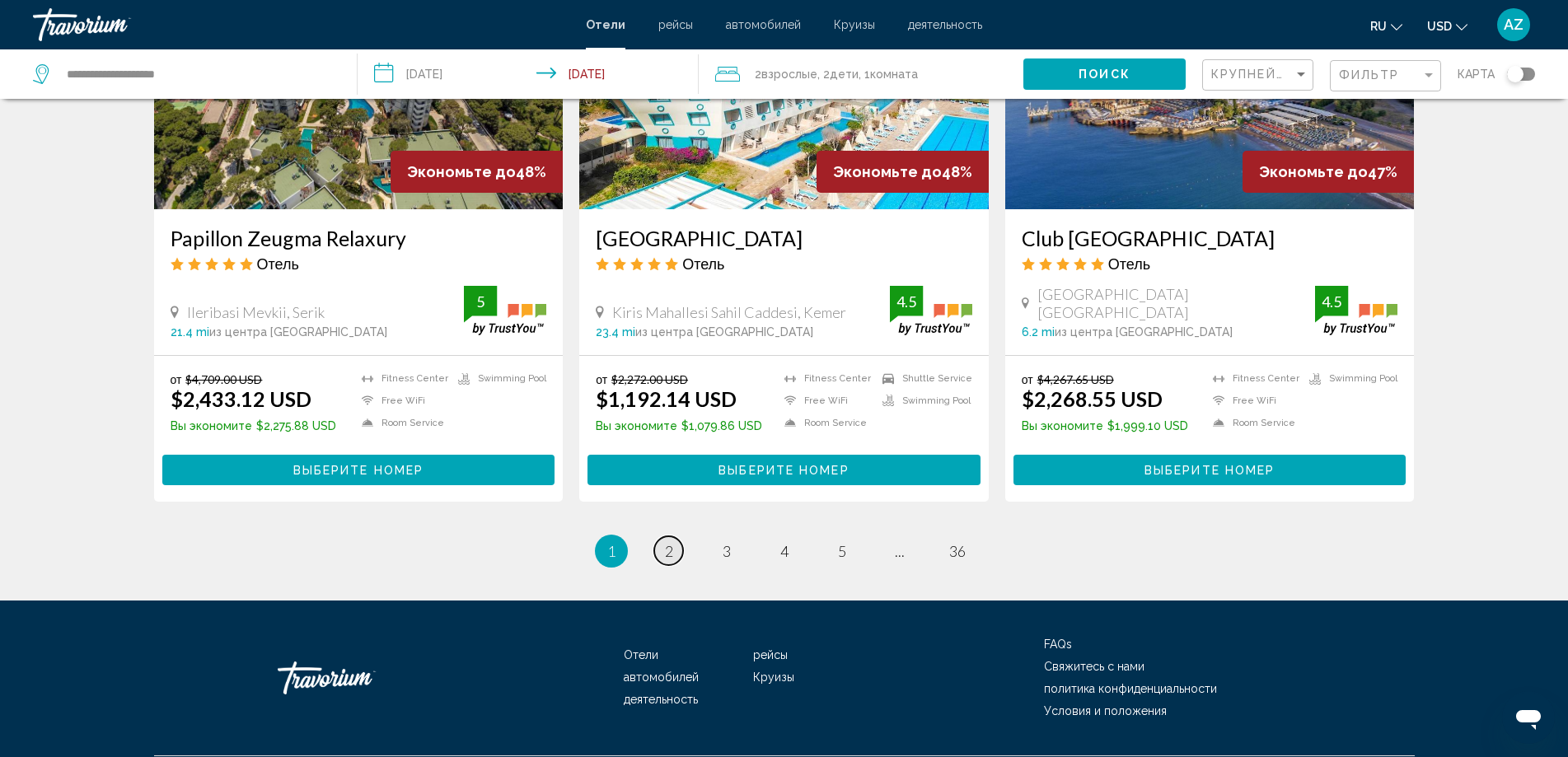
click at [667, 542] on span "2" at bounding box center [670, 550] width 9 height 18
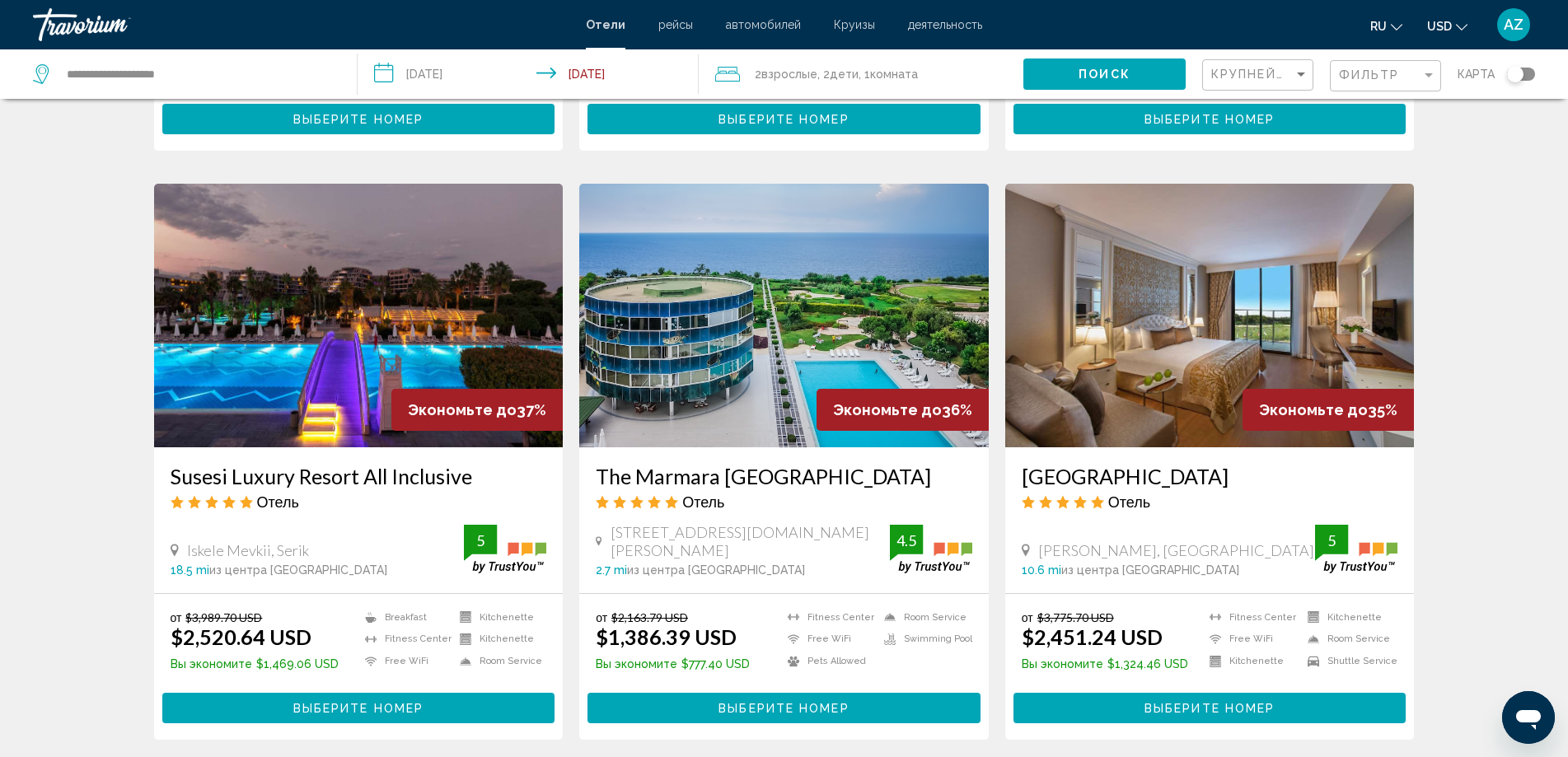
scroll to position [1977, 0]
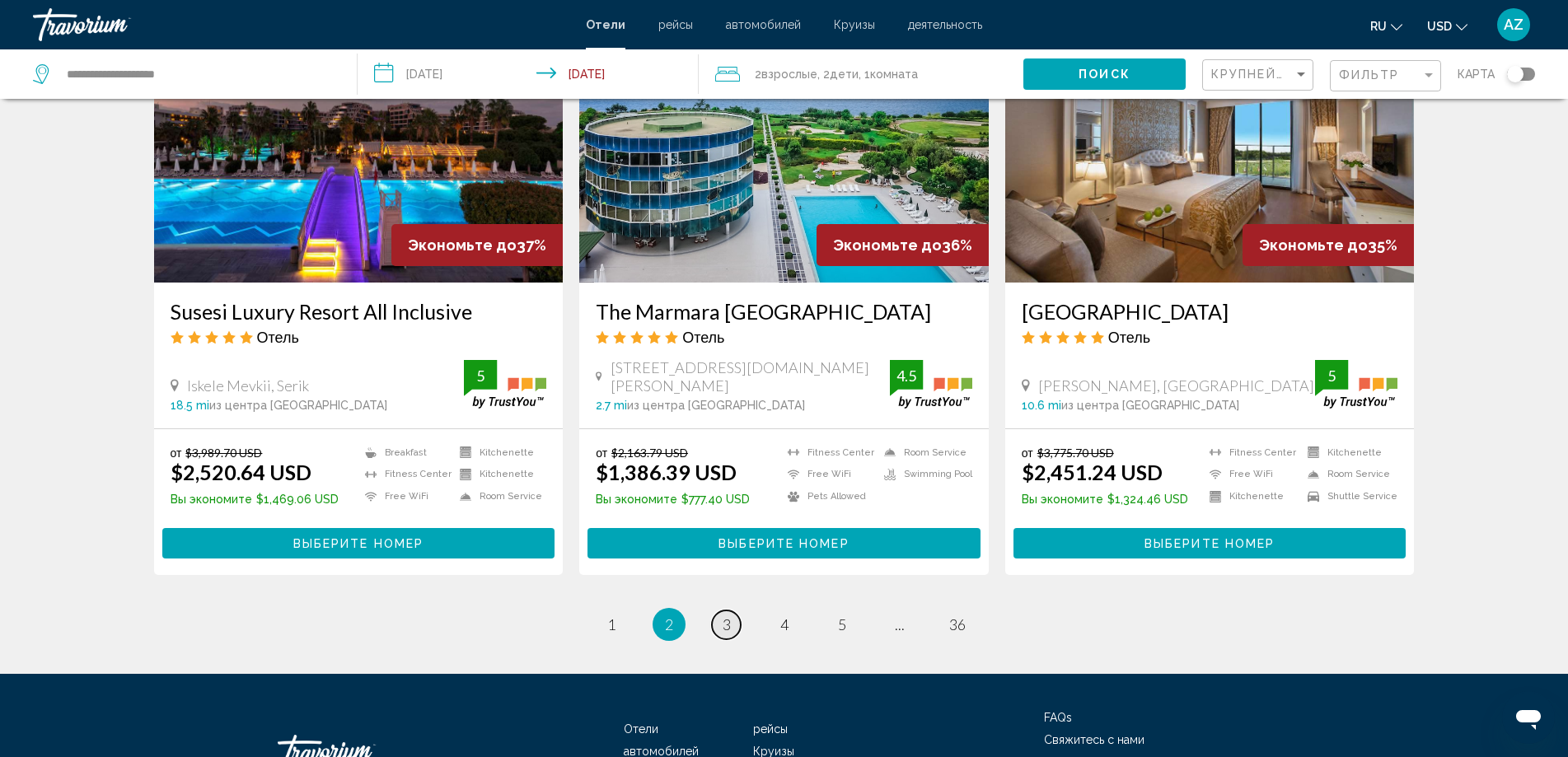
click at [729, 615] on span "3" at bounding box center [727, 623] width 9 height 18
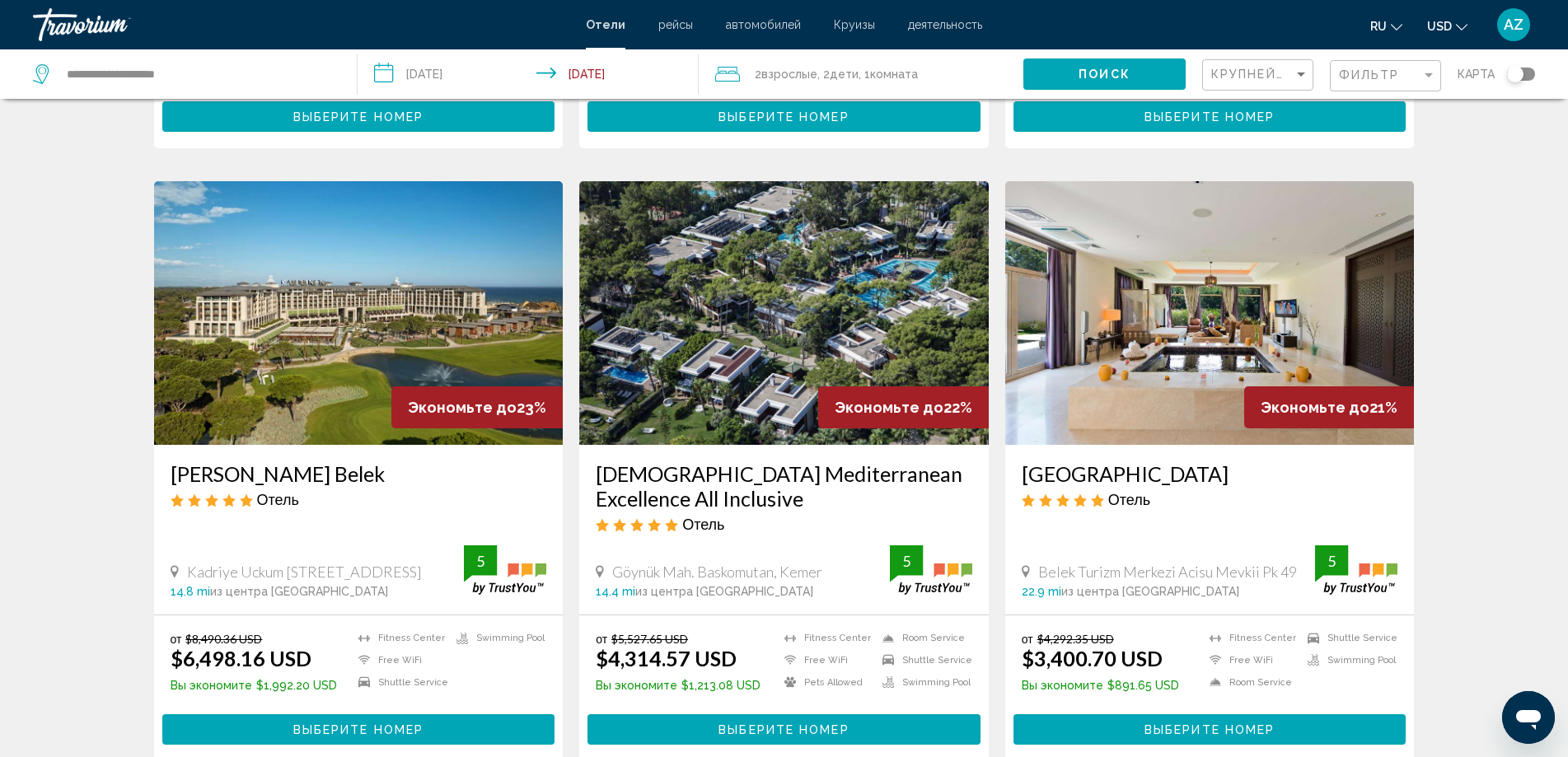
scroll to position [1977, 0]
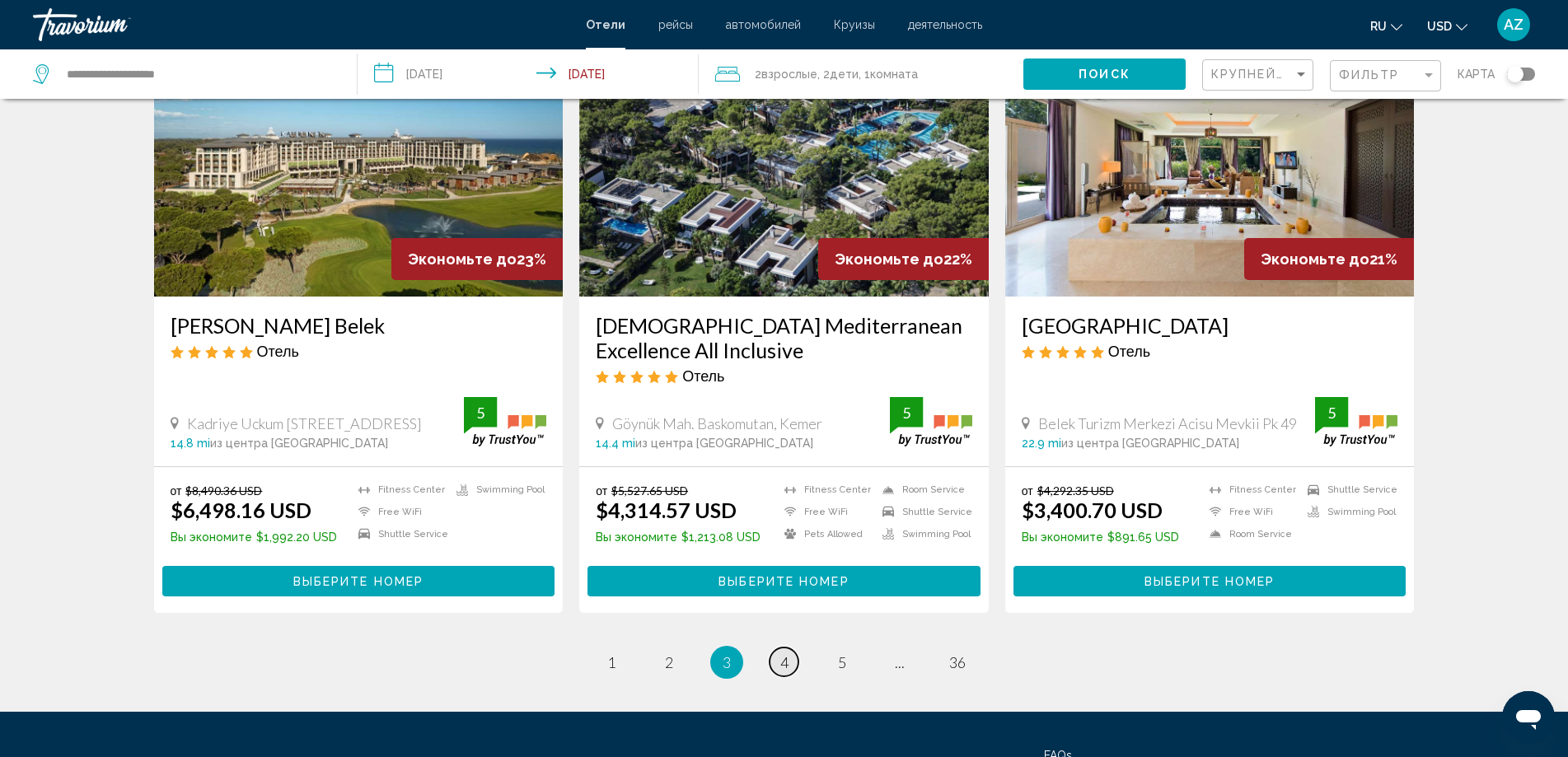
click at [784, 653] on span "4" at bounding box center [784, 662] width 9 height 18
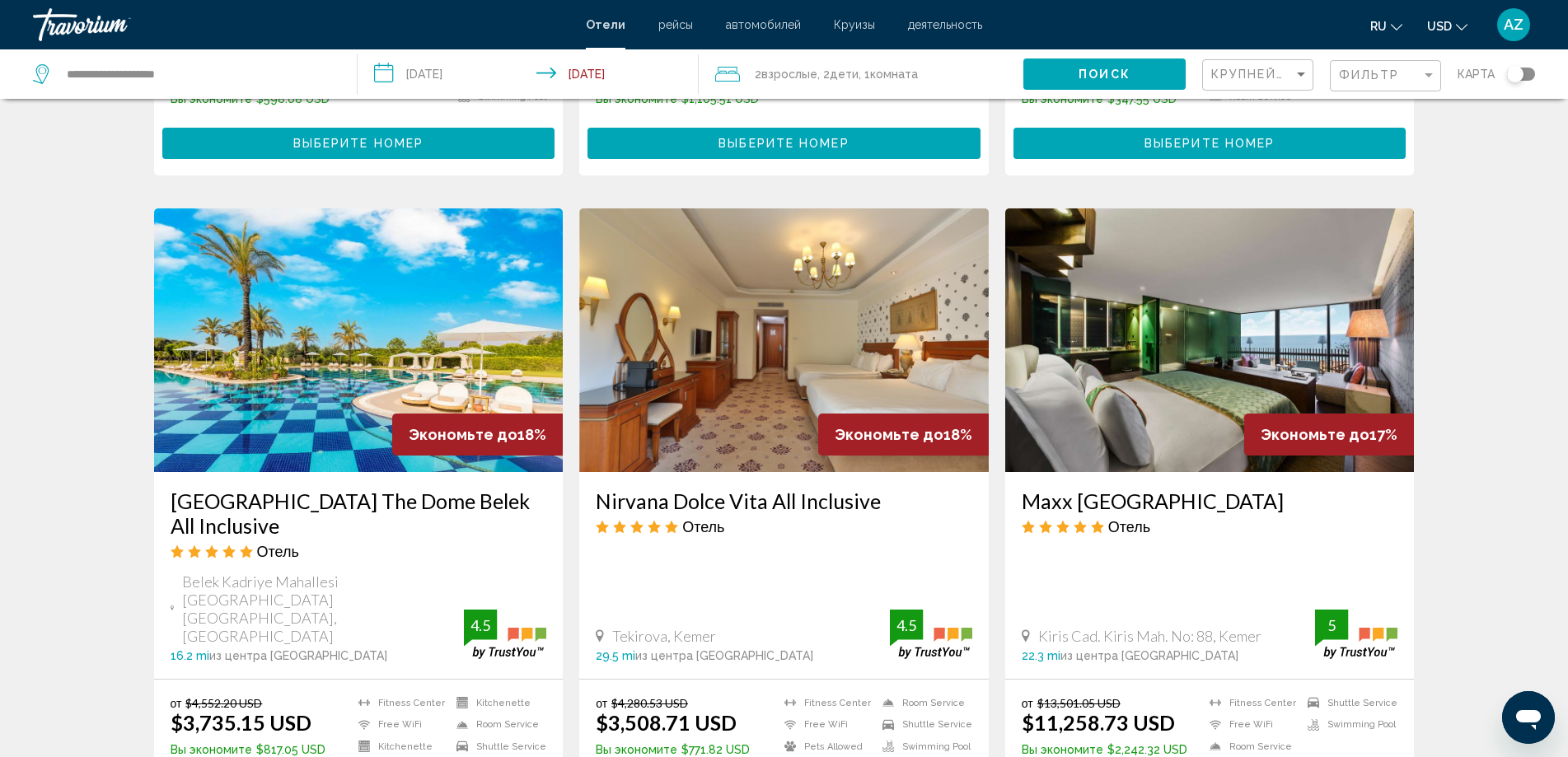
scroll to position [1153, 0]
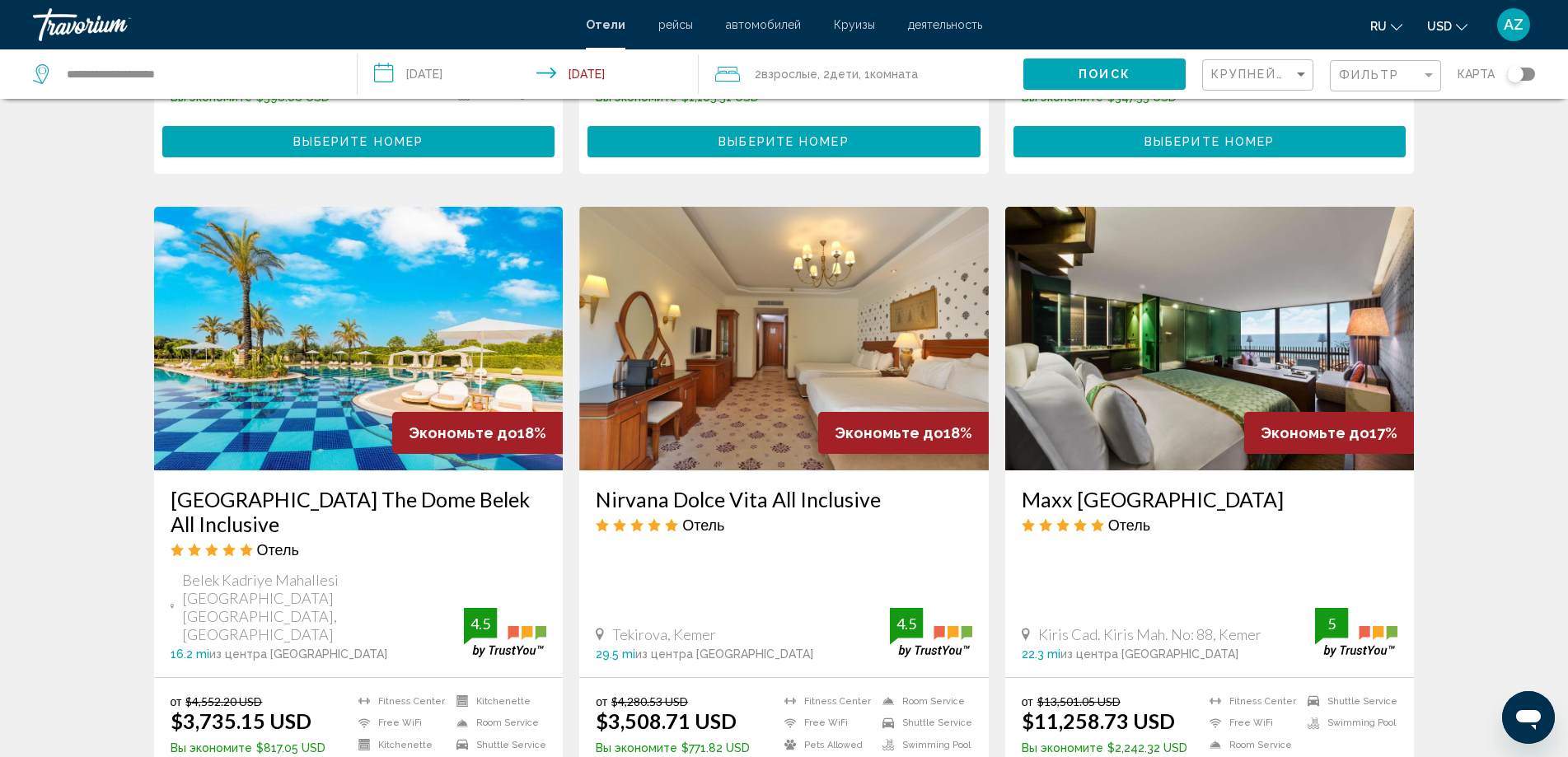
click at [1472, 129] on div "Результаты поиска отелей - 427 места, чтобы провести время Экономьте до 21% Ora…" at bounding box center [784, 220] width 1568 height 2517
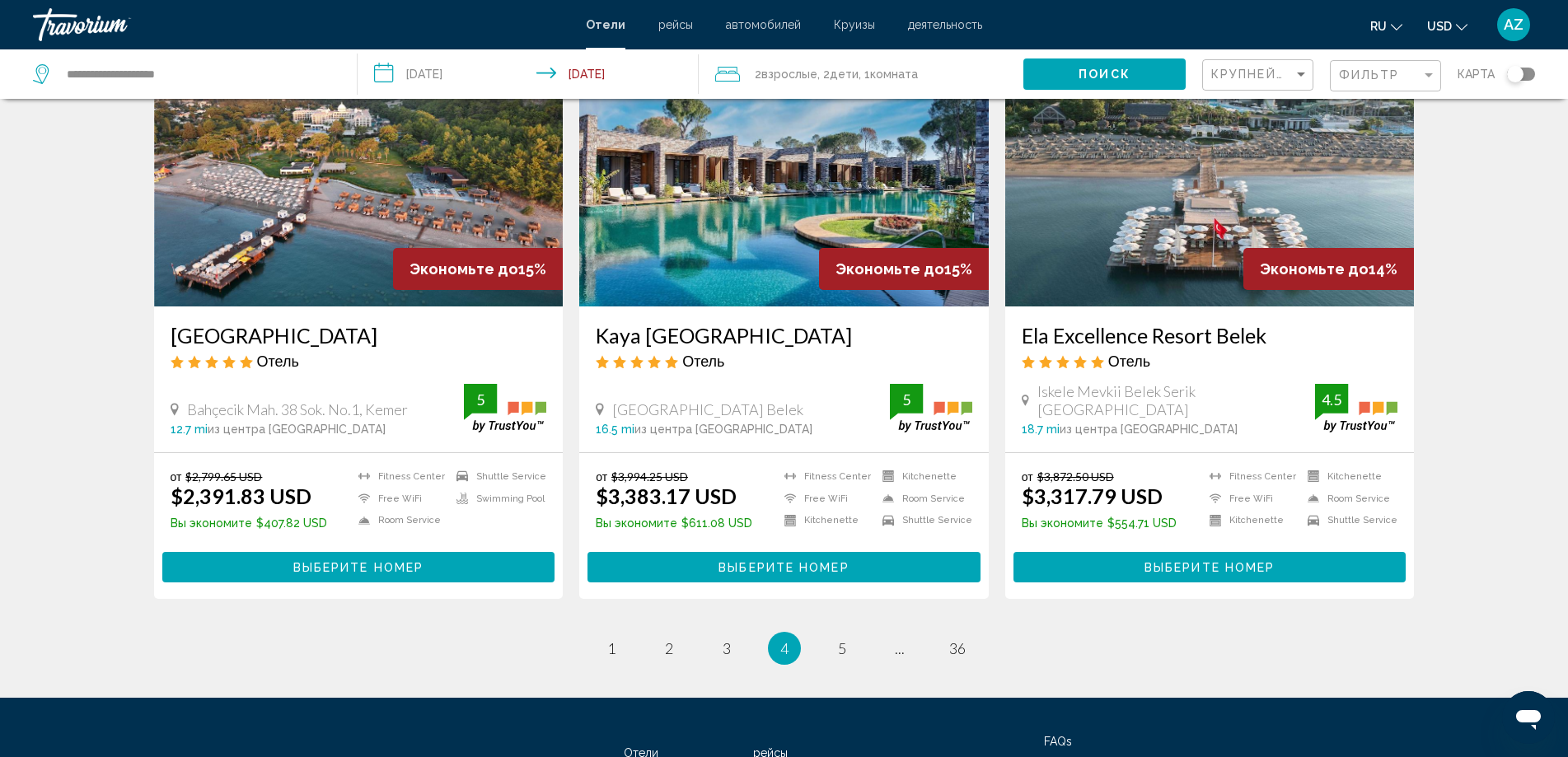
scroll to position [1977, 0]
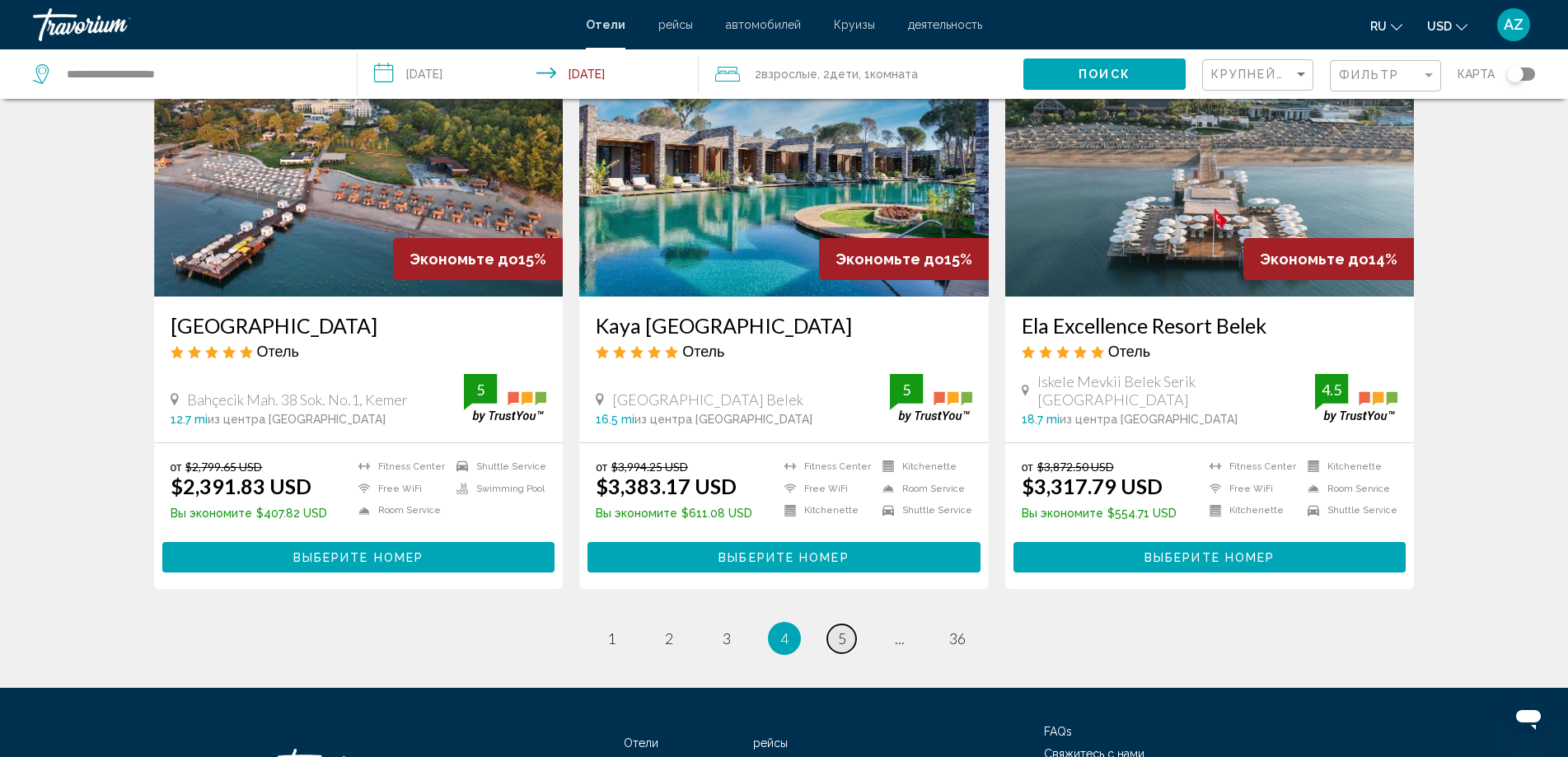
click at [851, 629] on link "page 5" at bounding box center [841, 639] width 29 height 29
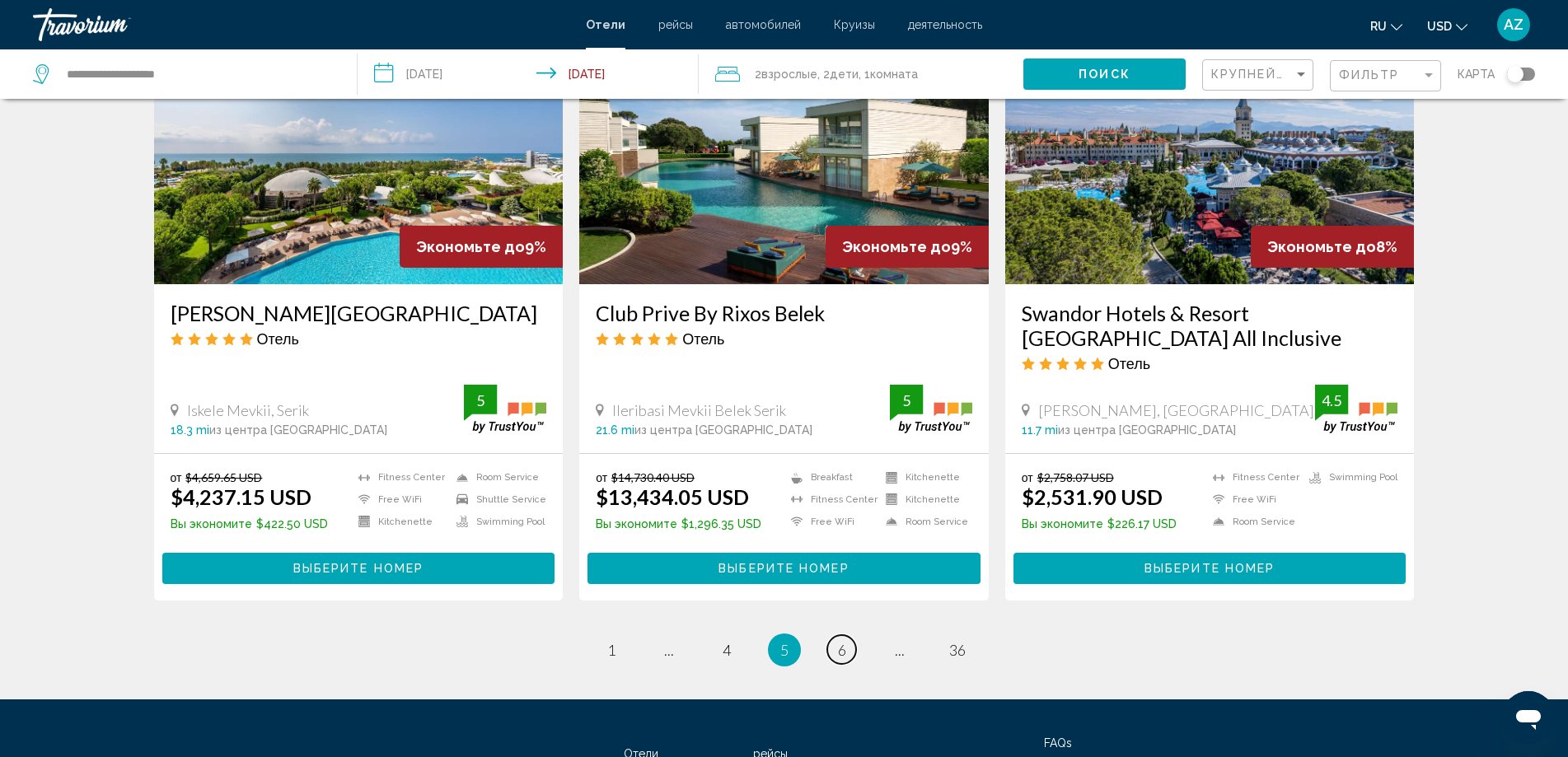
scroll to position [1977, 0]
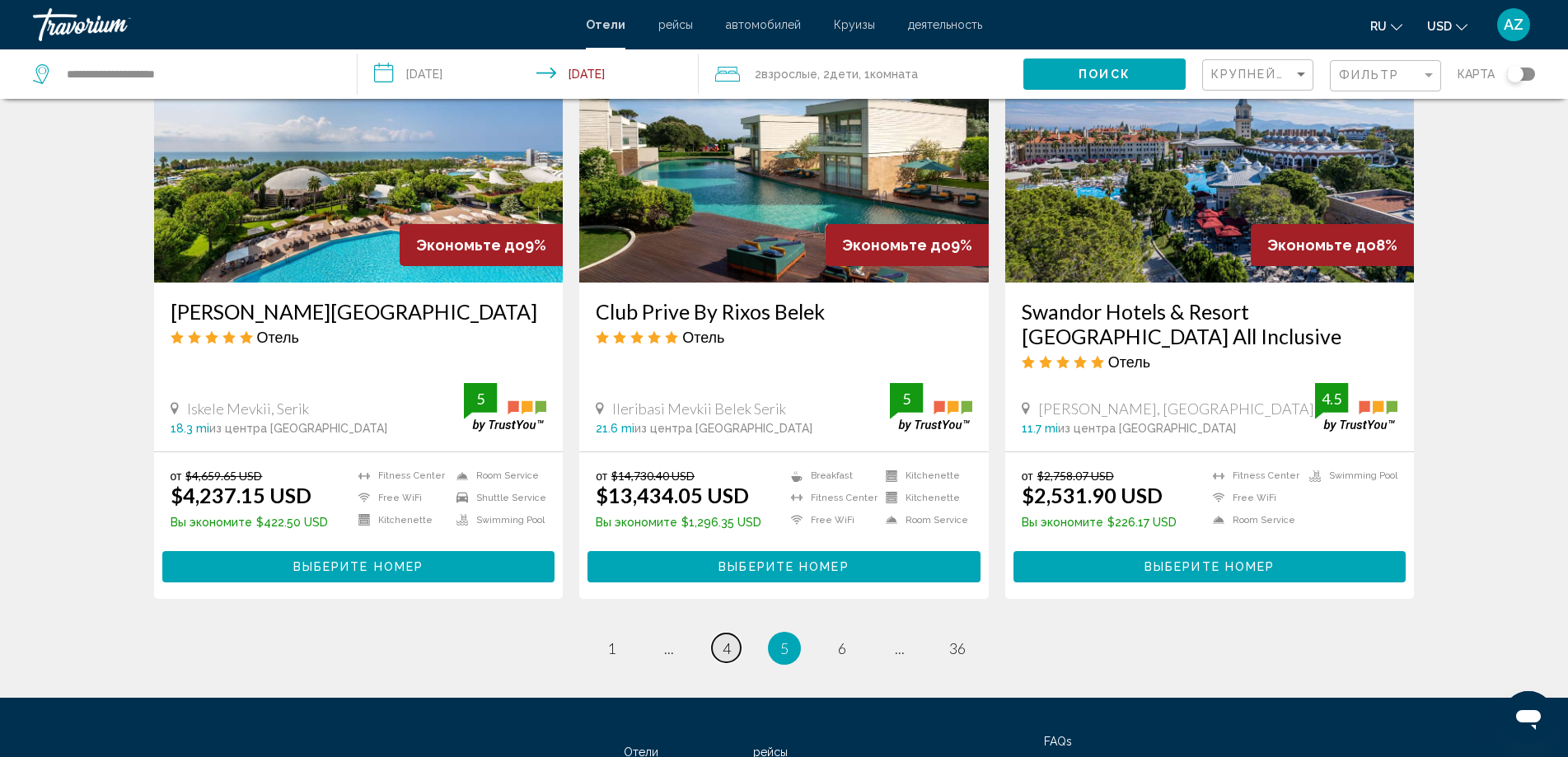
click at [729, 640] on span "4" at bounding box center [727, 648] width 9 height 18
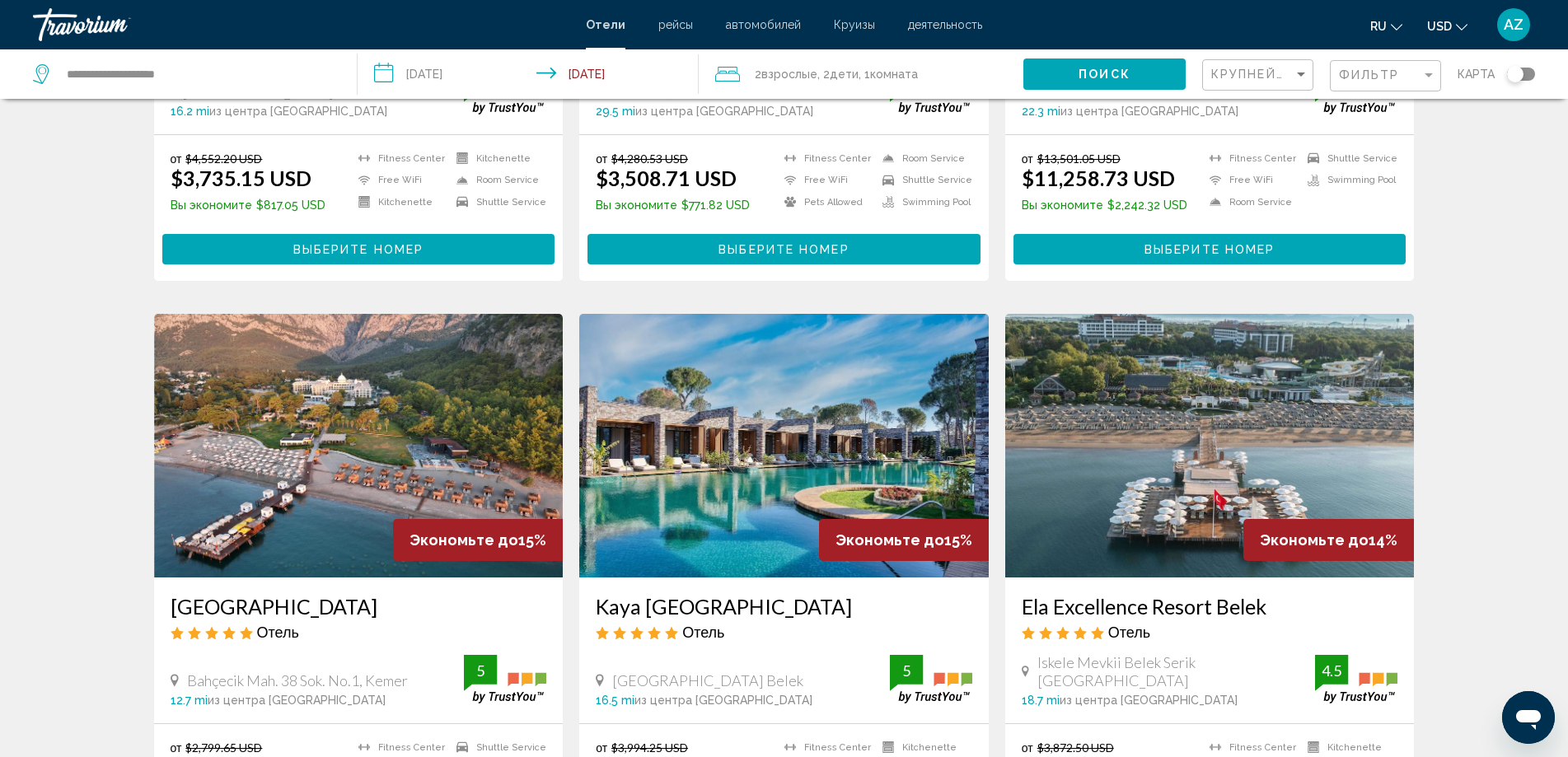
scroll to position [1894, 0]
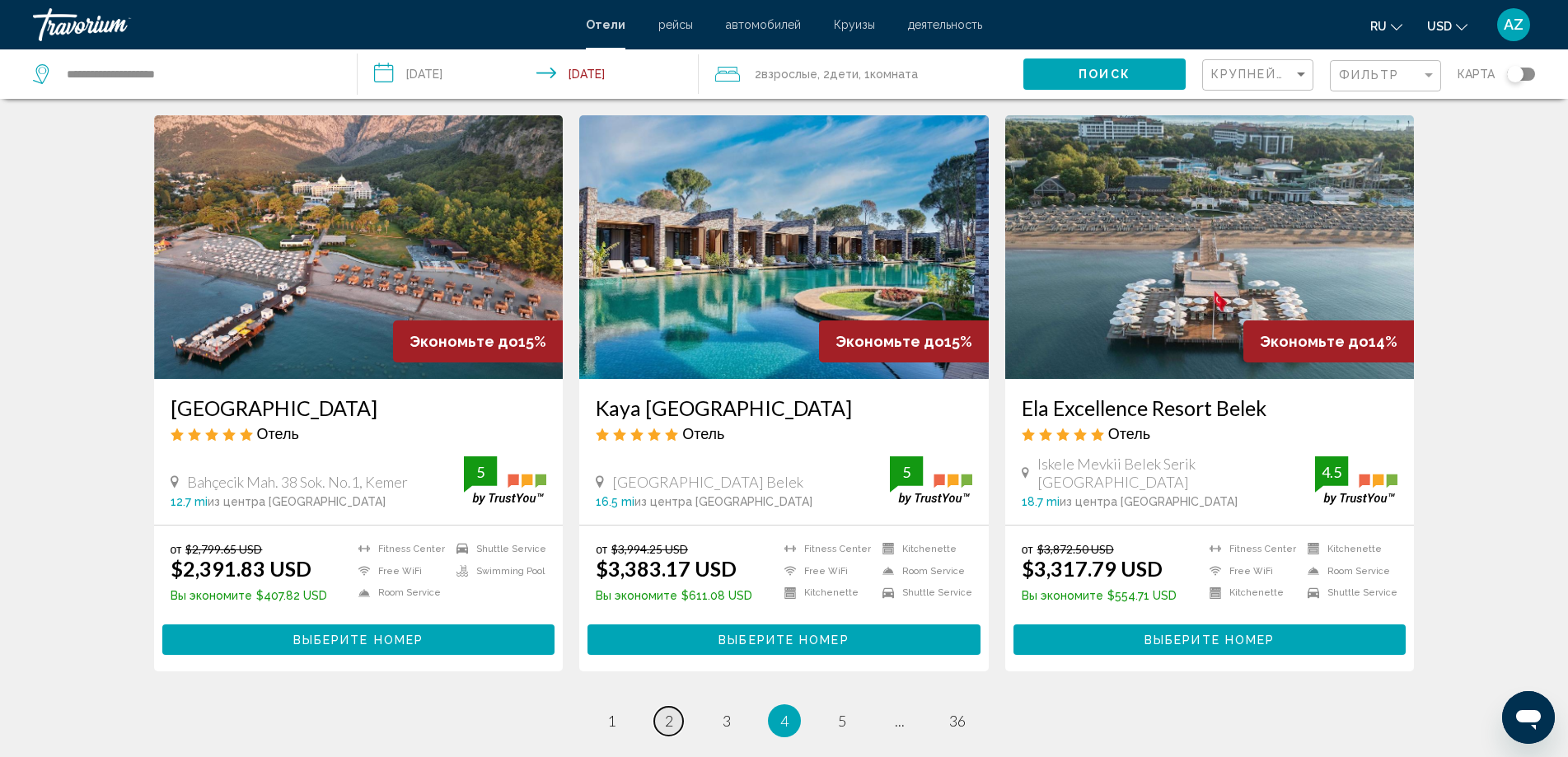
click at [665, 712] on span "2" at bounding box center [670, 720] width 9 height 18
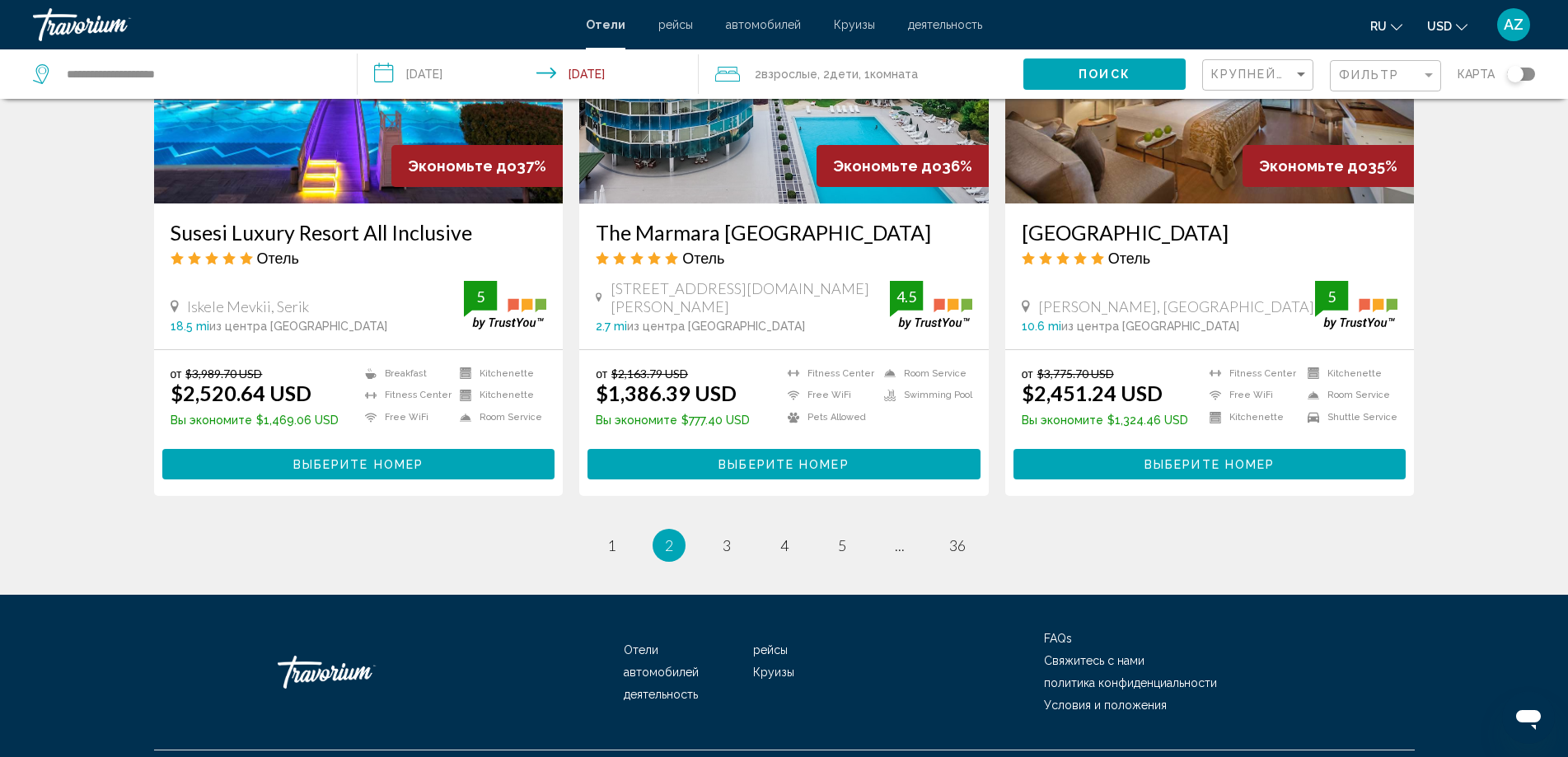
scroll to position [2071, 0]
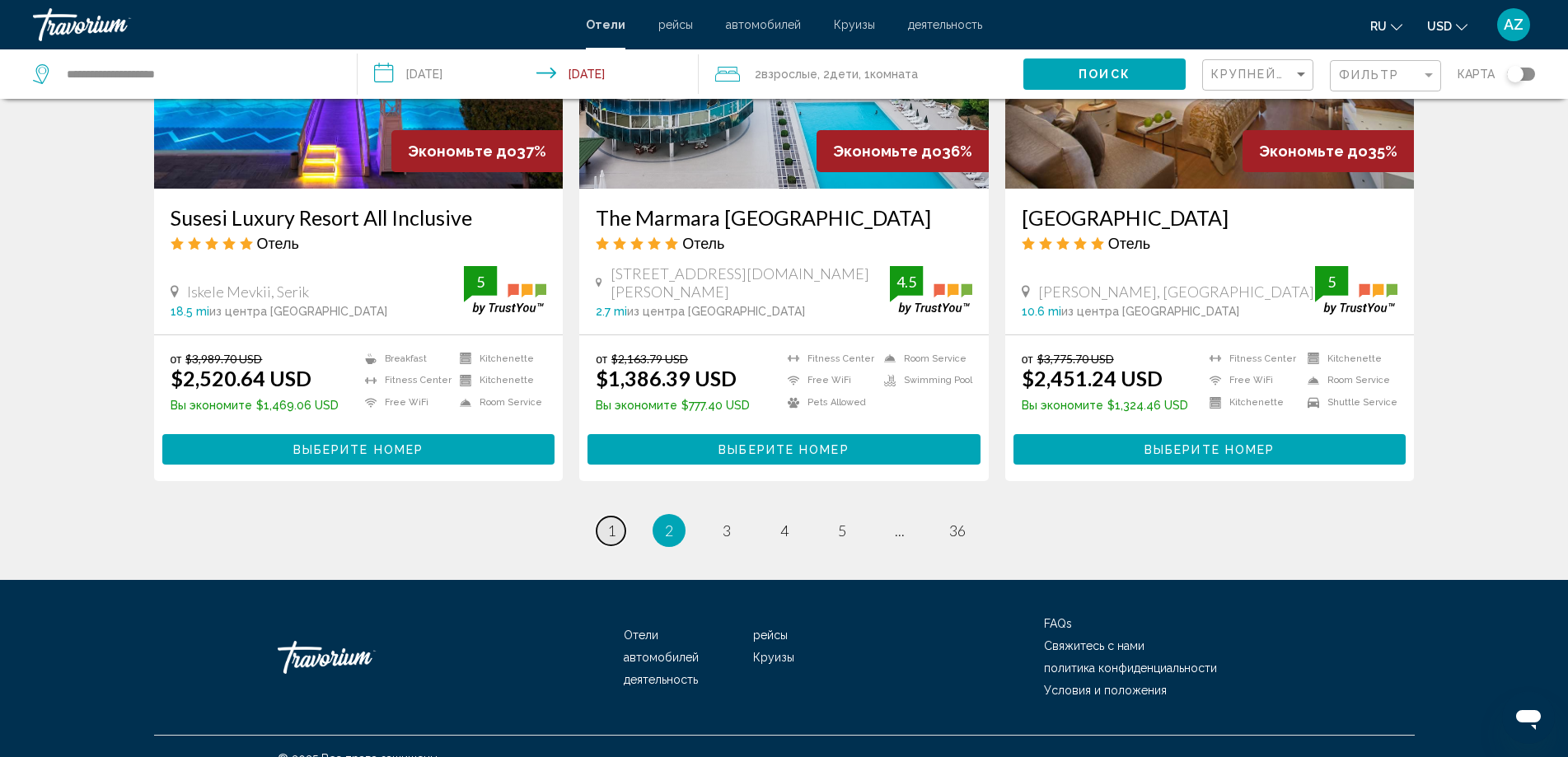
click at [613, 521] on span "1" at bounding box center [612, 530] width 9 height 18
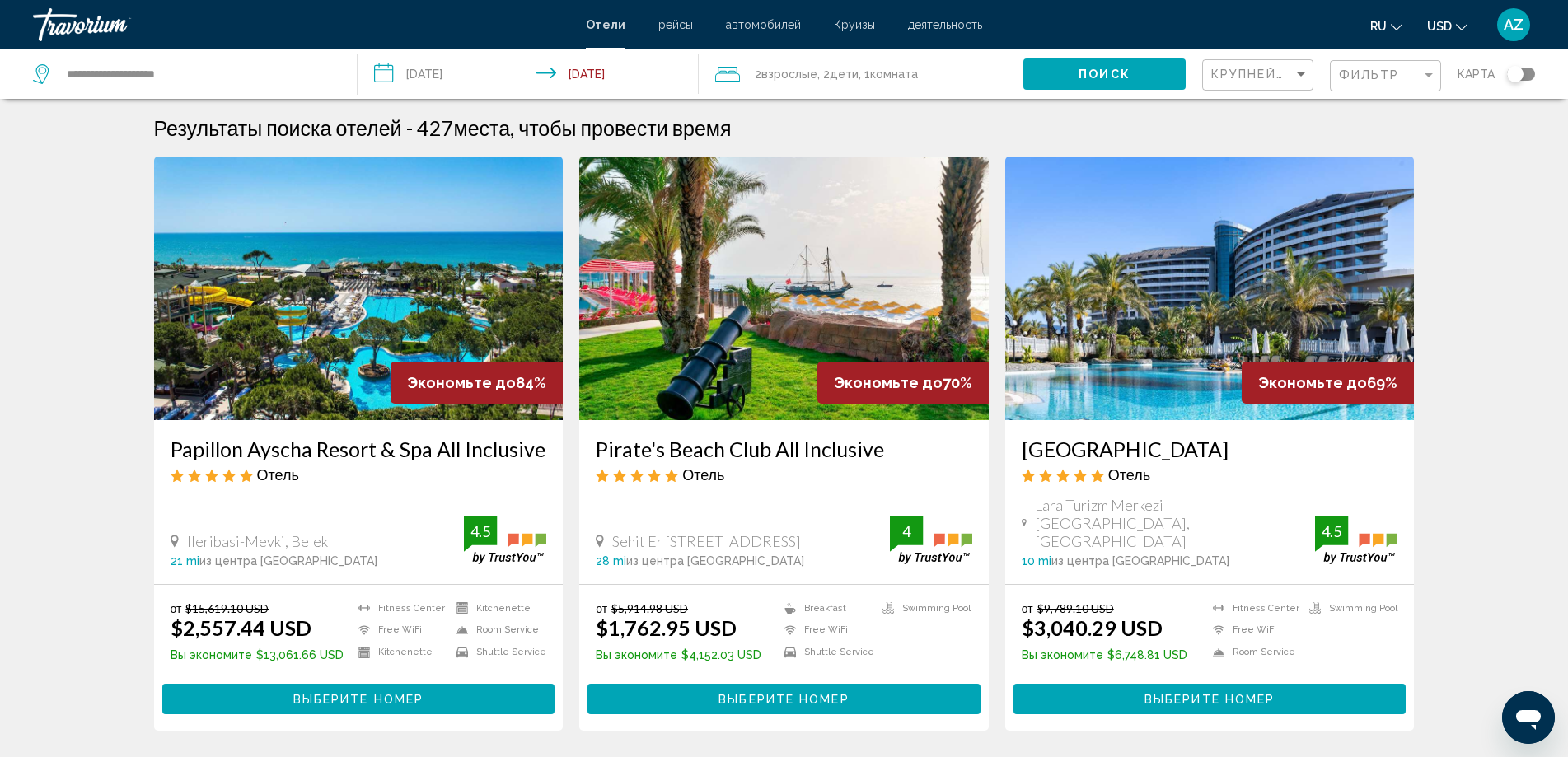
click at [329, 318] on img "Main content" at bounding box center [358, 288] width 409 height 264
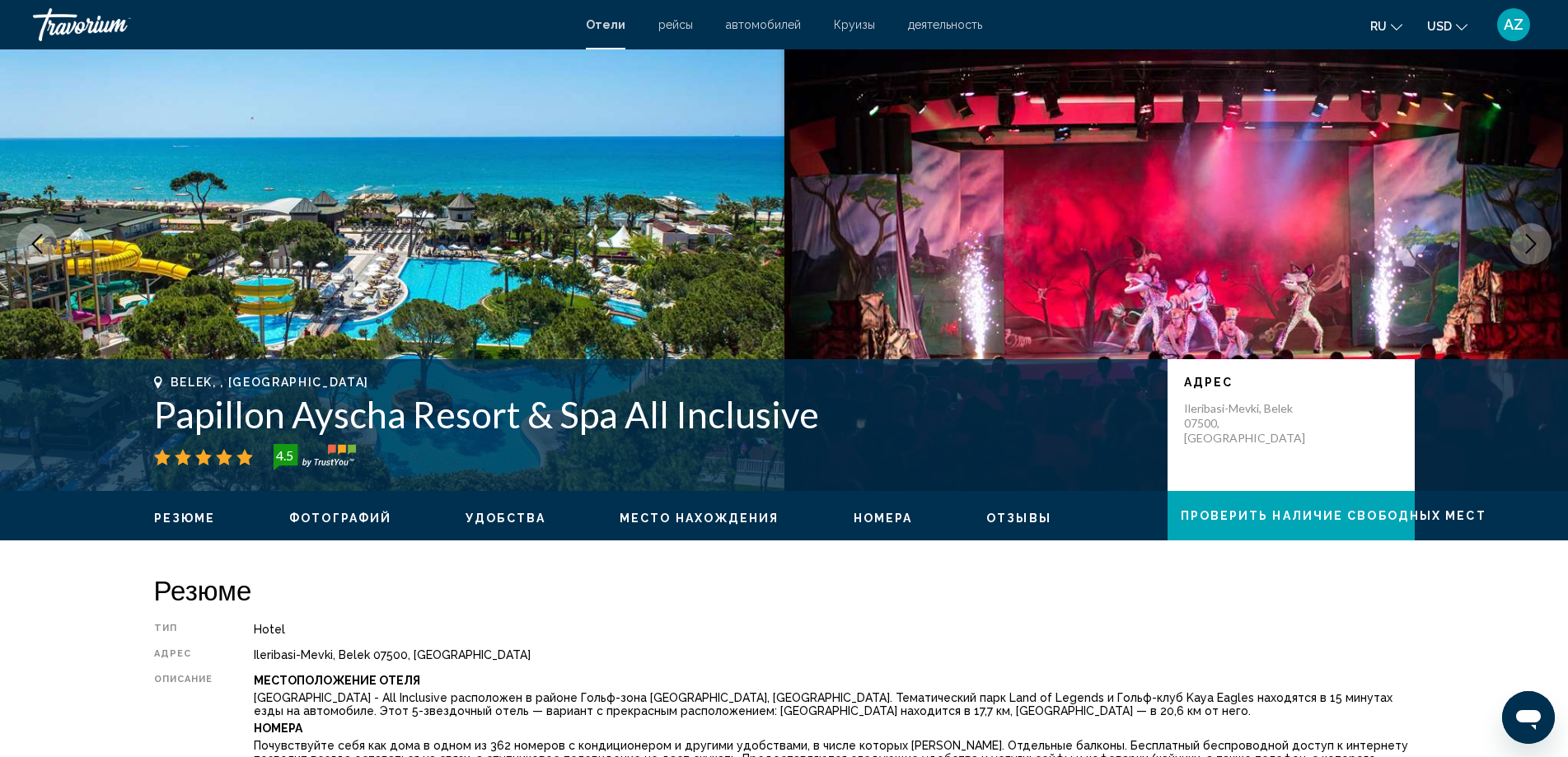
scroll to position [83, 0]
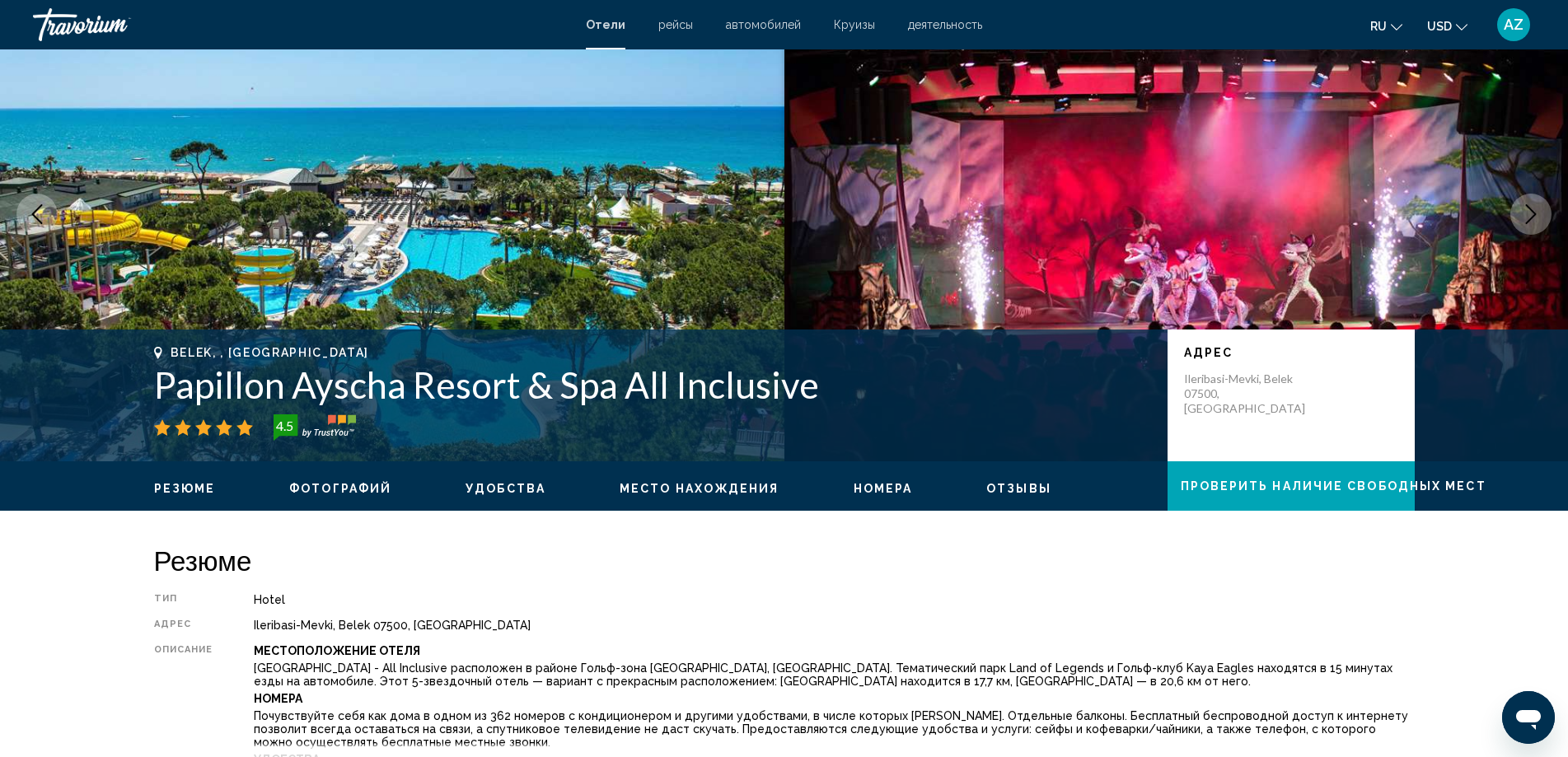
click at [1536, 218] on icon "Next image" at bounding box center [1531, 213] width 20 height 20
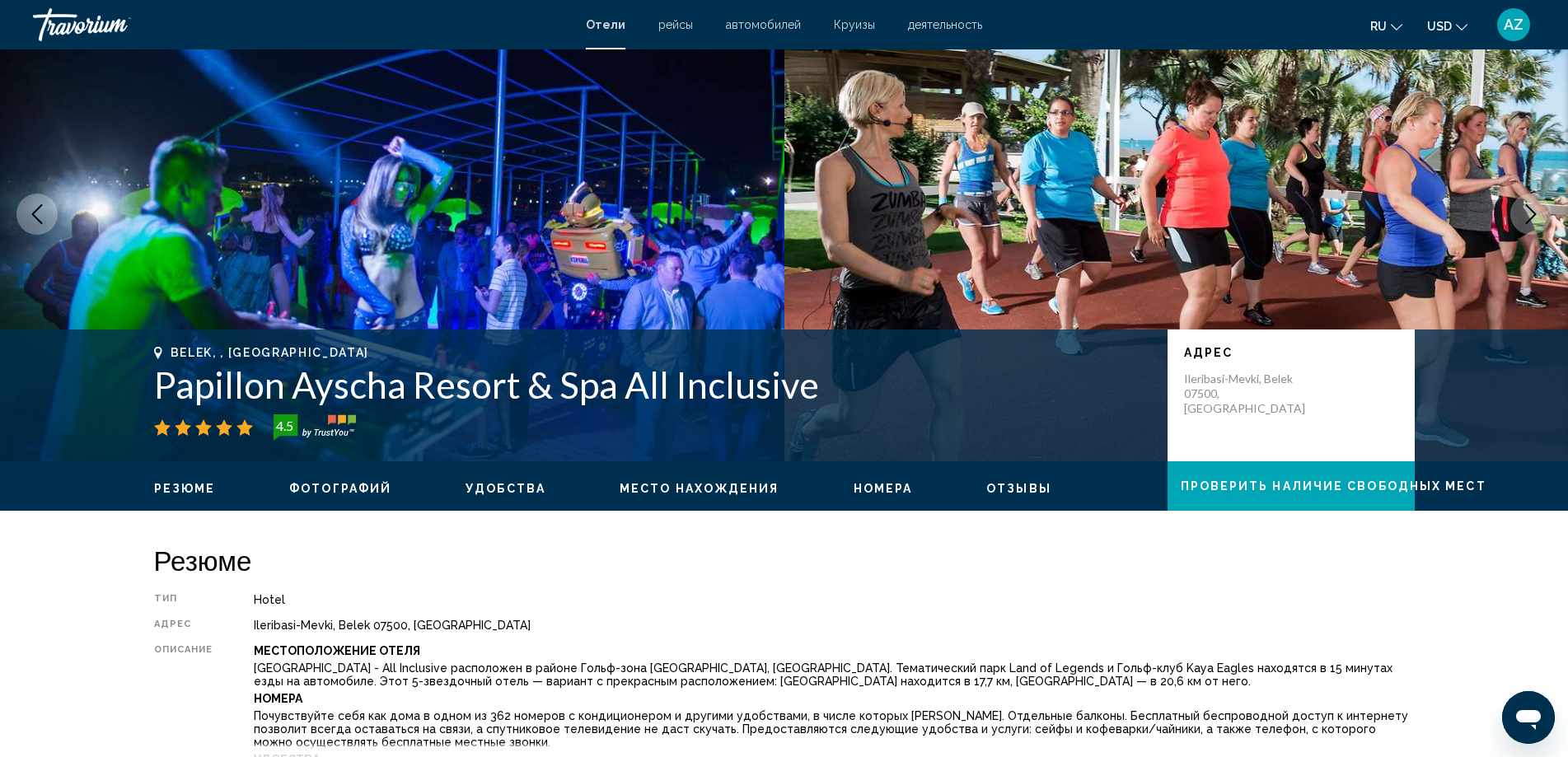
click at [1531, 211] on icon "Next image" at bounding box center [1531, 213] width 20 height 20
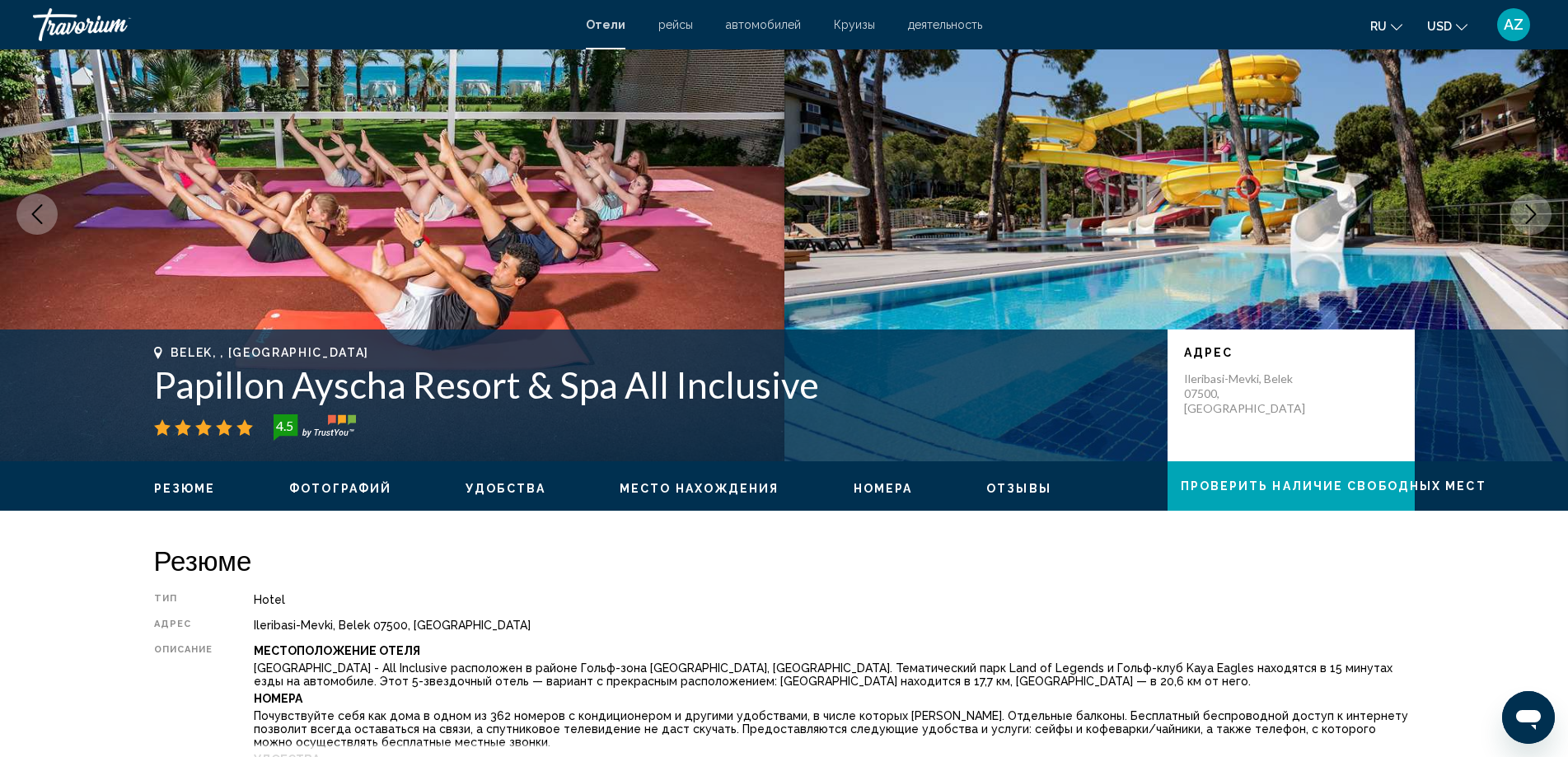
click at [1531, 211] on icon "Next image" at bounding box center [1531, 213] width 20 height 20
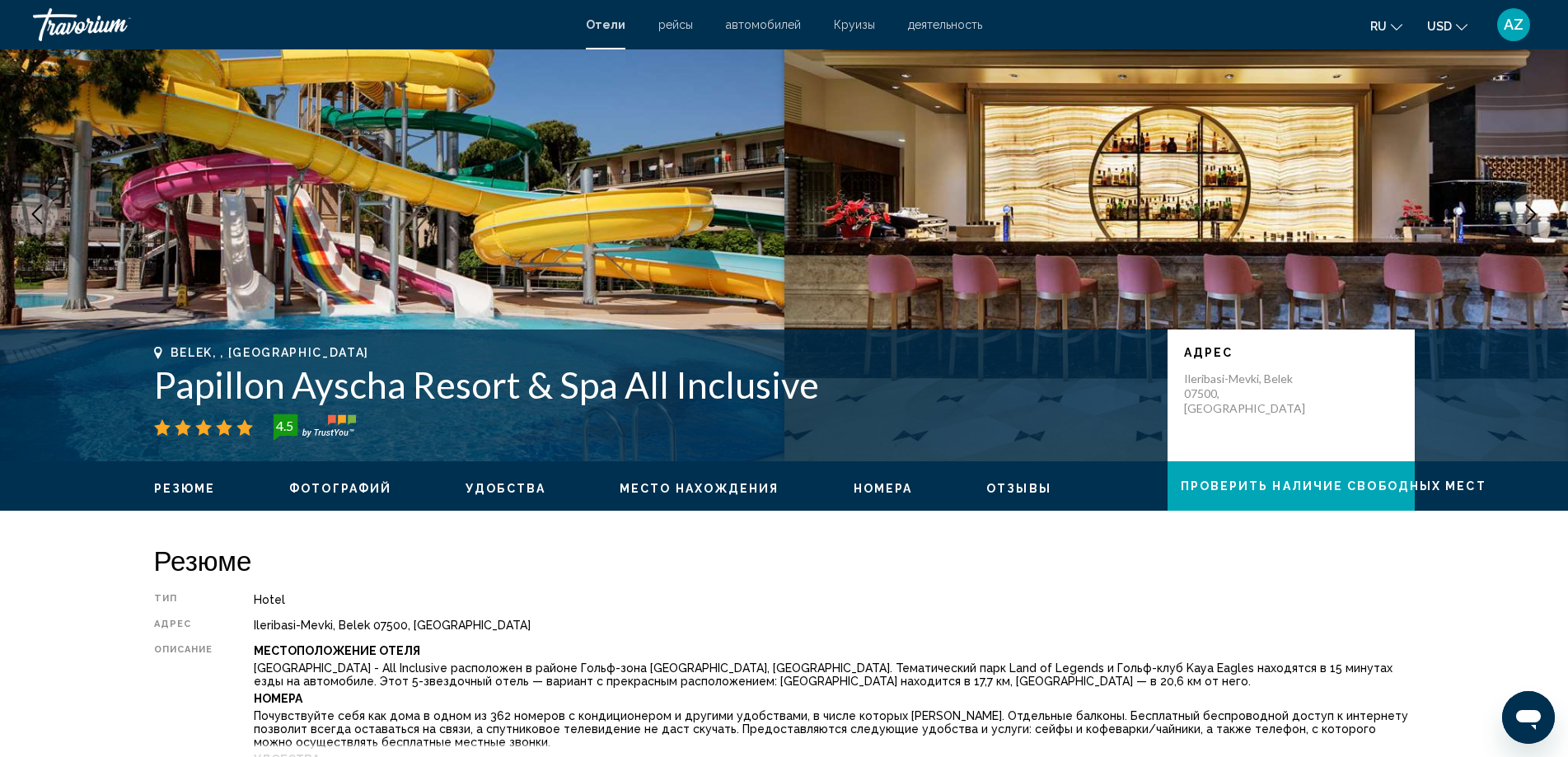
click at [1531, 211] on icon "Next image" at bounding box center [1531, 213] width 20 height 20
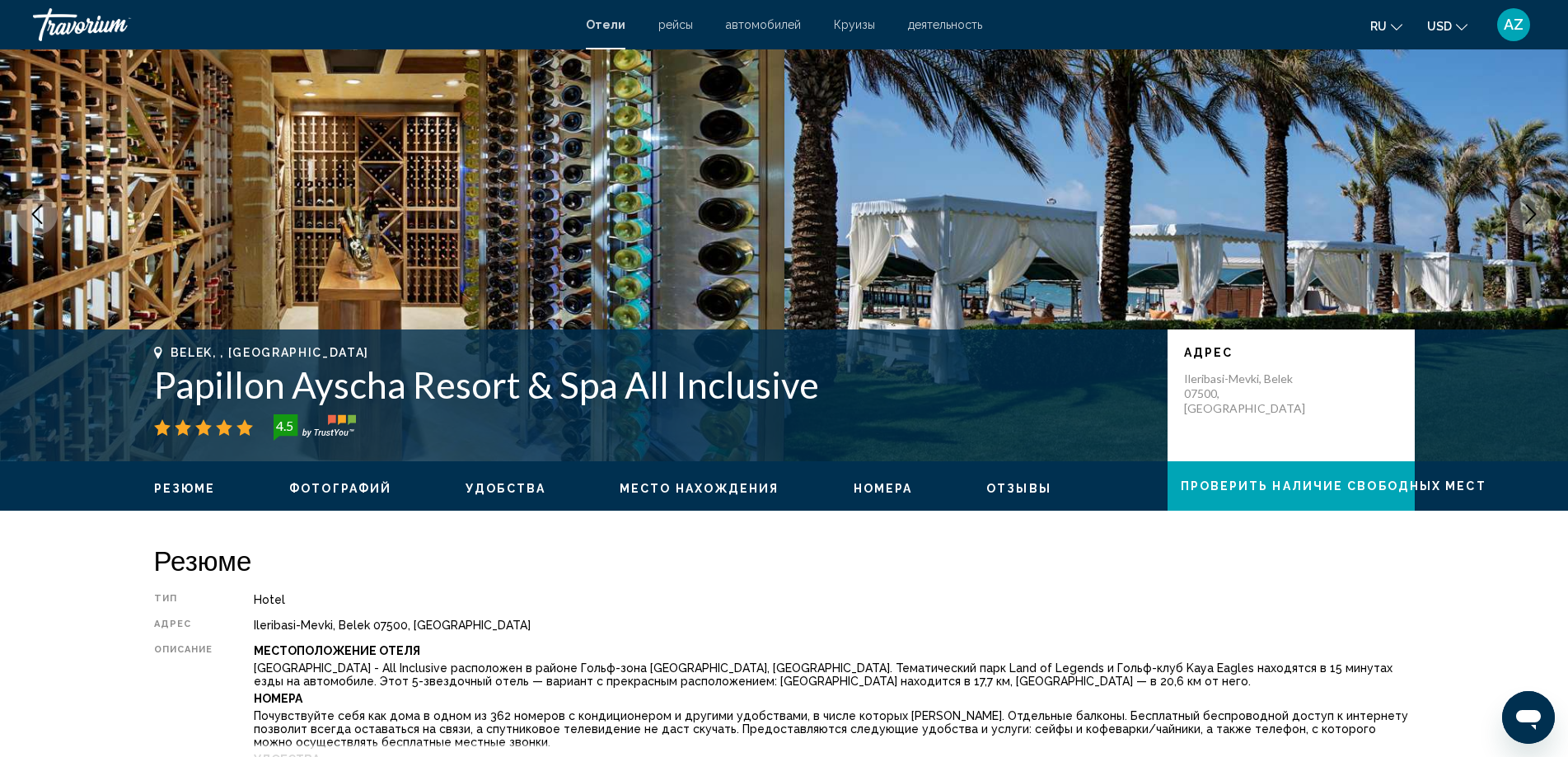
click at [1531, 211] on icon "Next image" at bounding box center [1531, 213] width 20 height 20
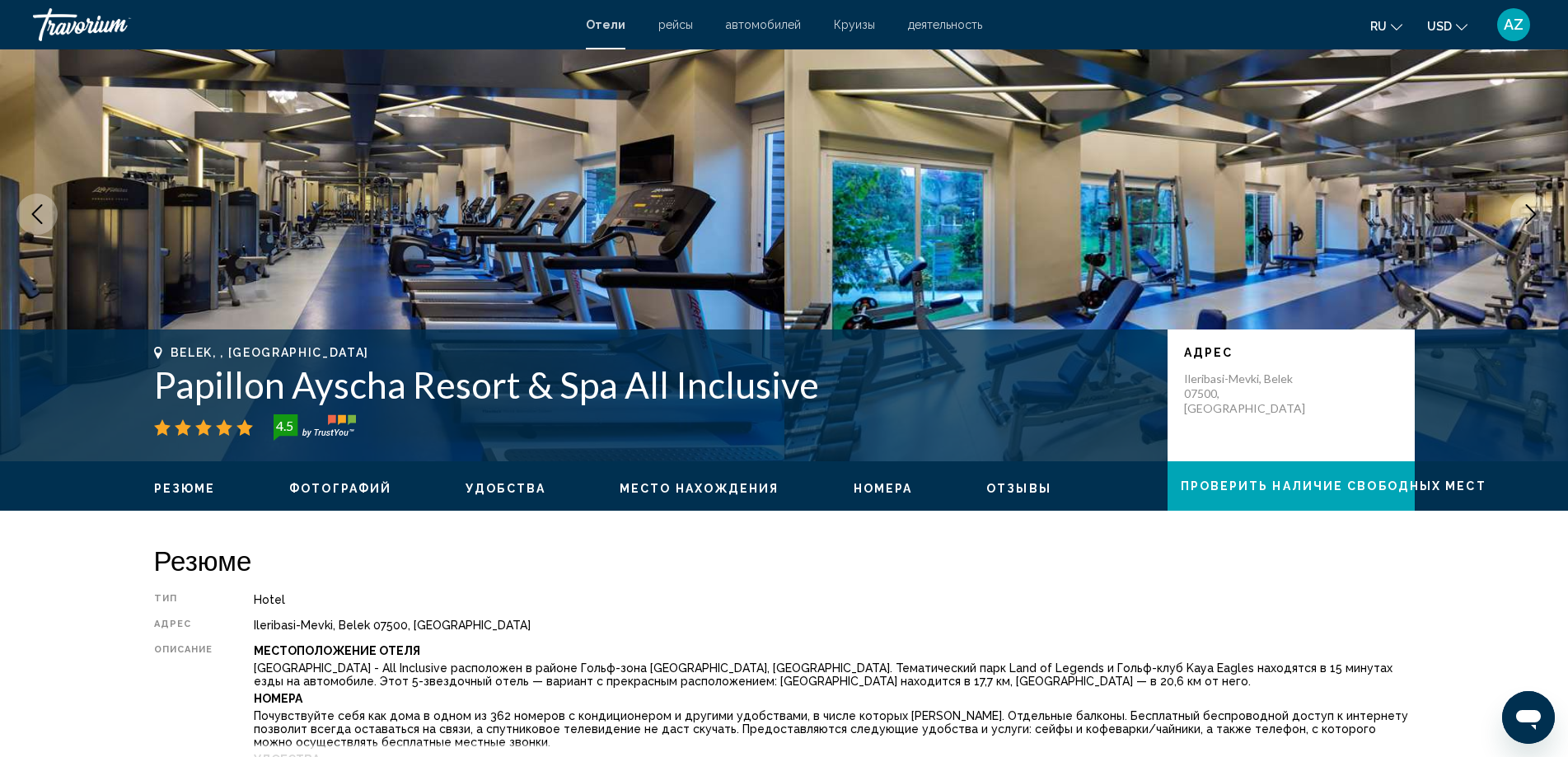
click at [1531, 211] on icon "Next image" at bounding box center [1531, 213] width 20 height 20
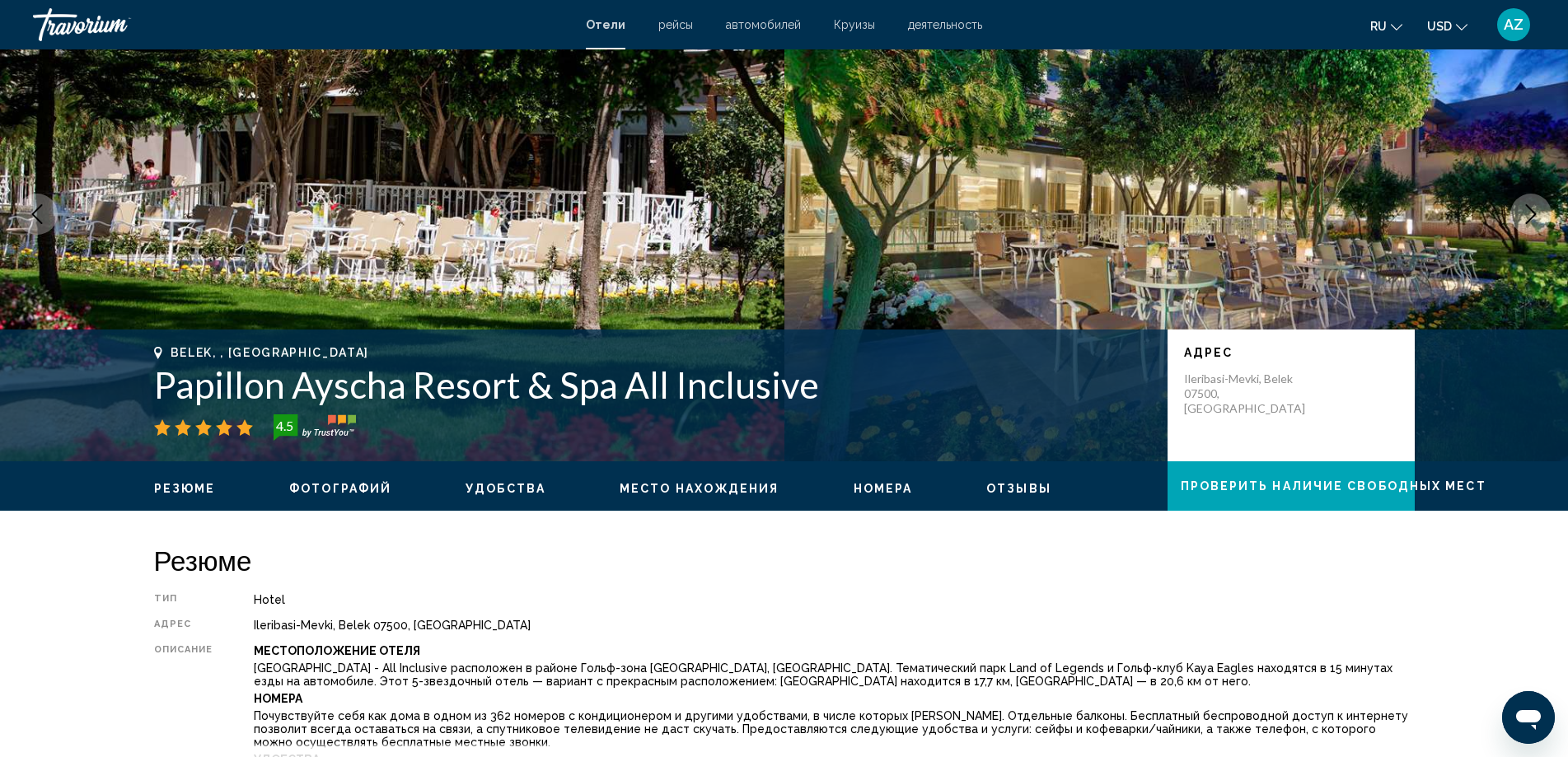
click at [1531, 211] on icon "Next image" at bounding box center [1531, 213] width 20 height 20
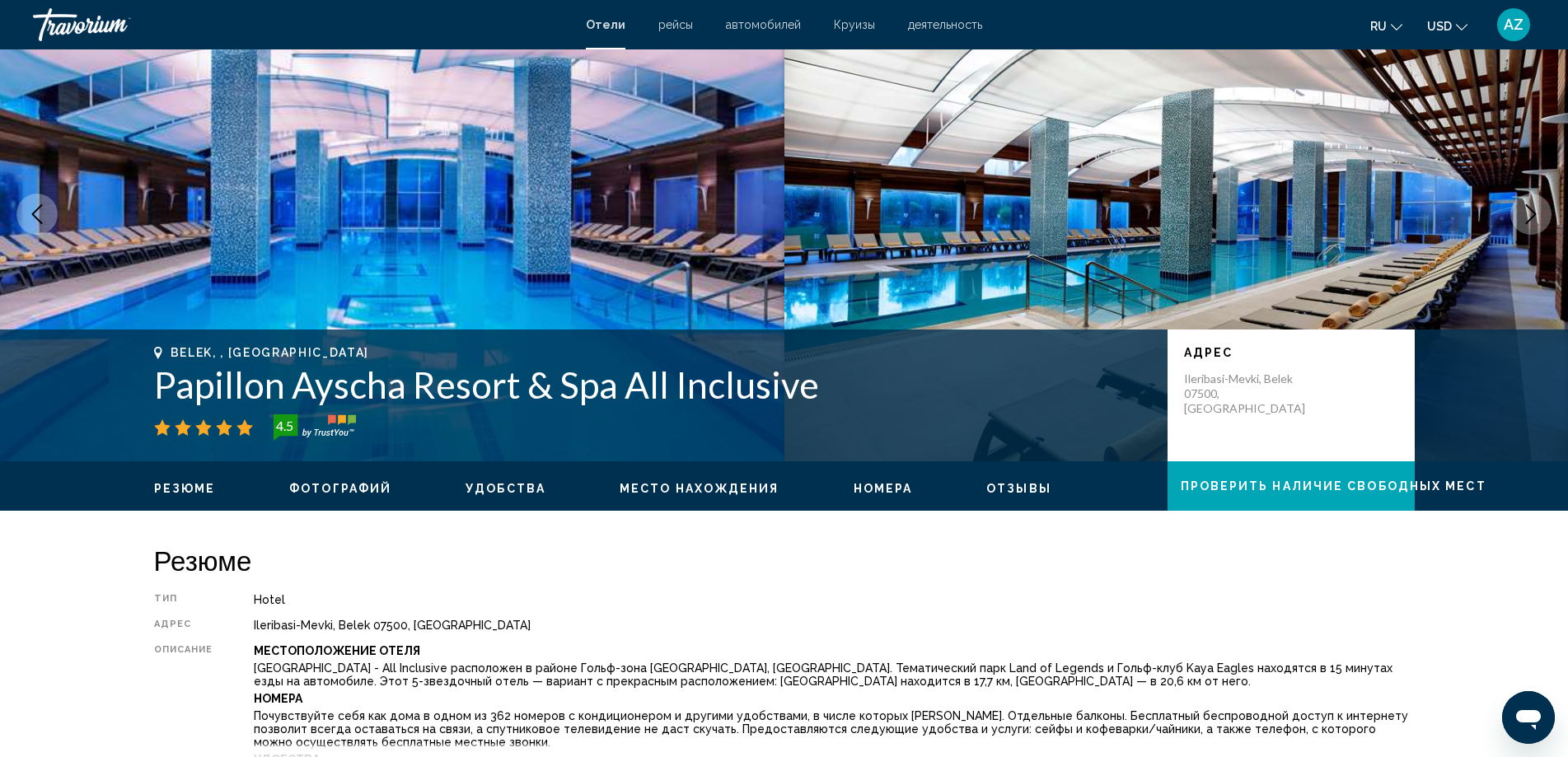
click at [1531, 211] on icon "Next image" at bounding box center [1531, 213] width 20 height 20
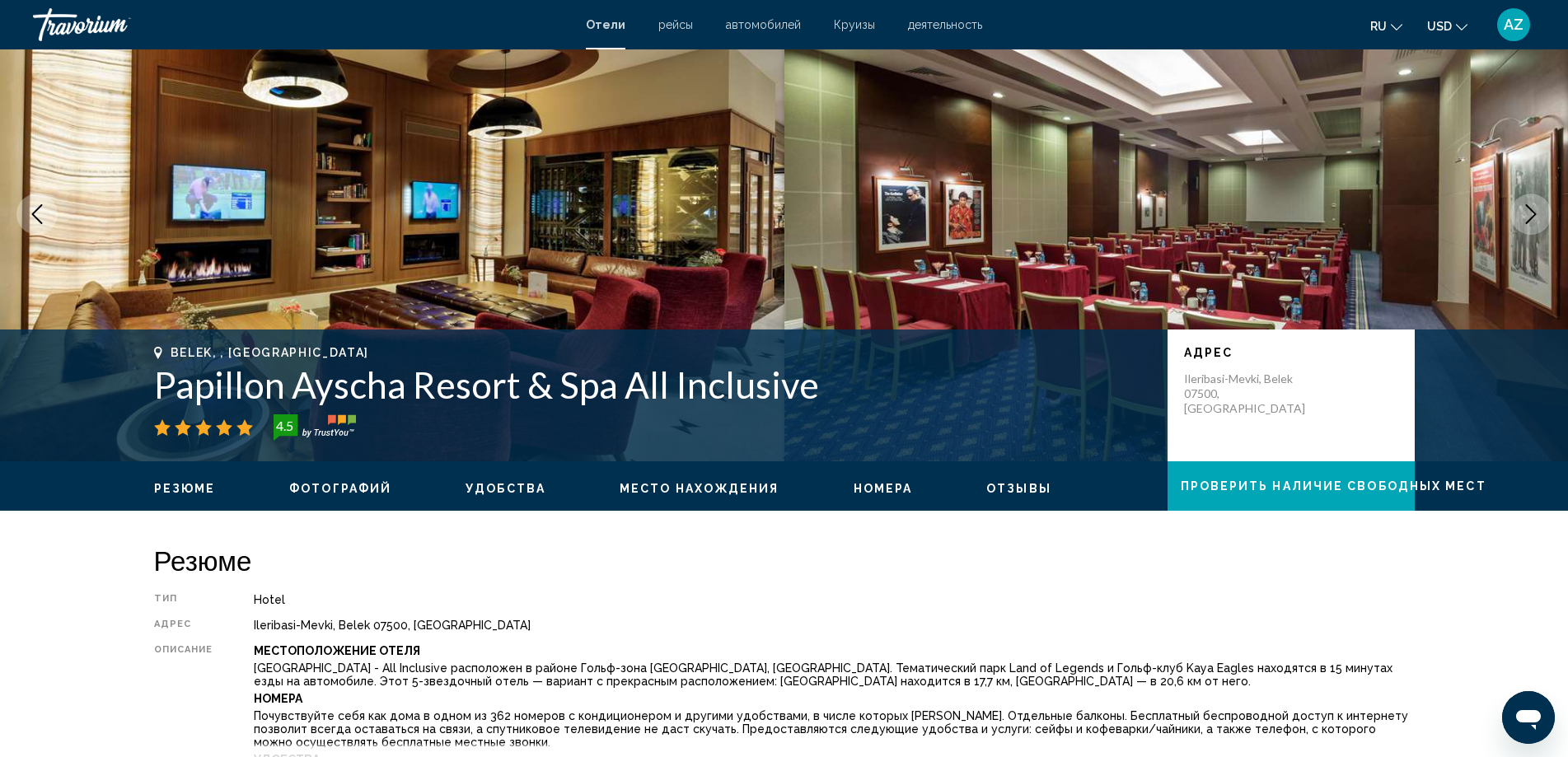
click at [1531, 211] on icon "Next image" at bounding box center [1531, 213] width 20 height 20
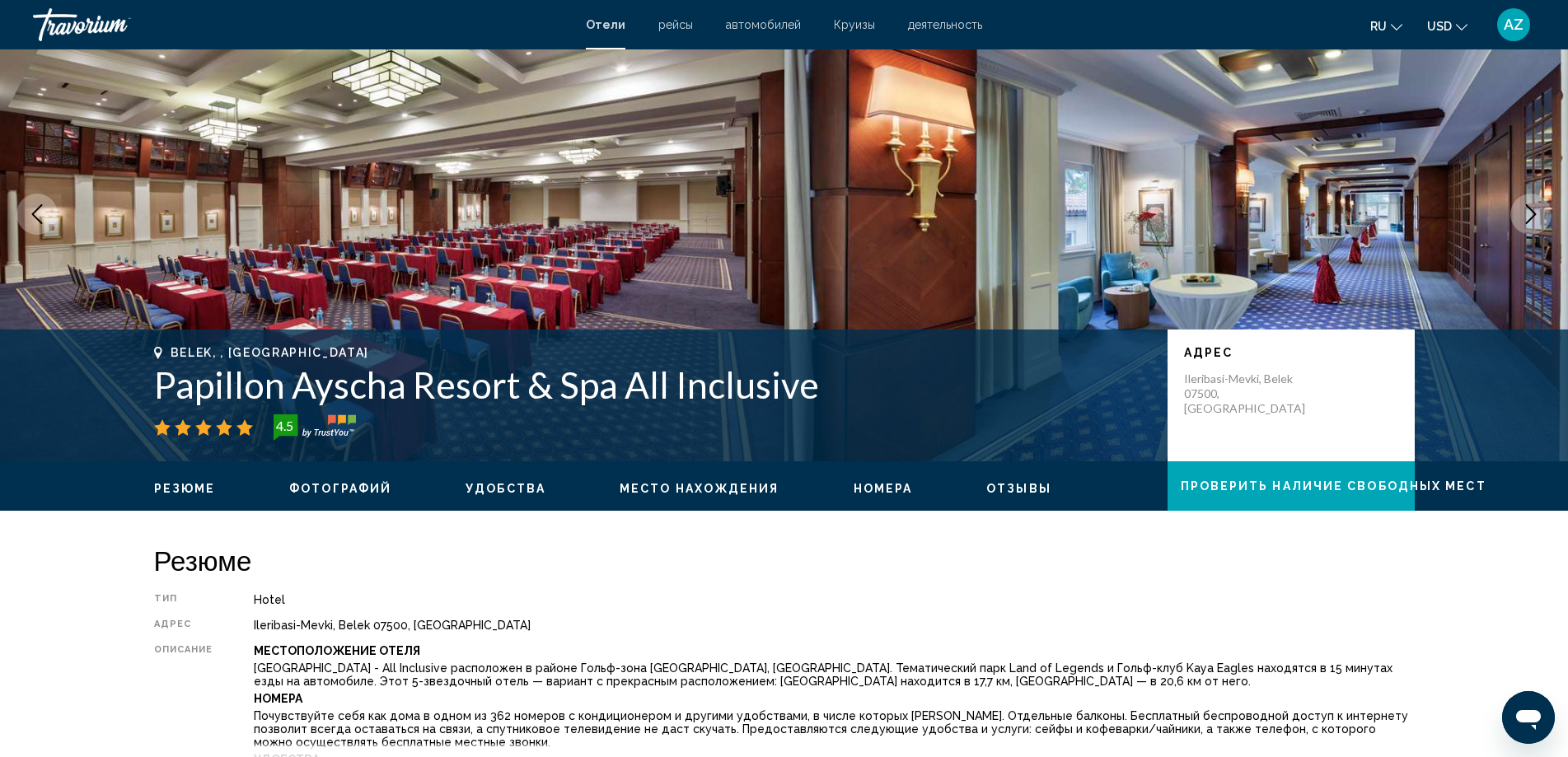
click at [1531, 211] on icon "Next image" at bounding box center [1531, 213] width 20 height 20
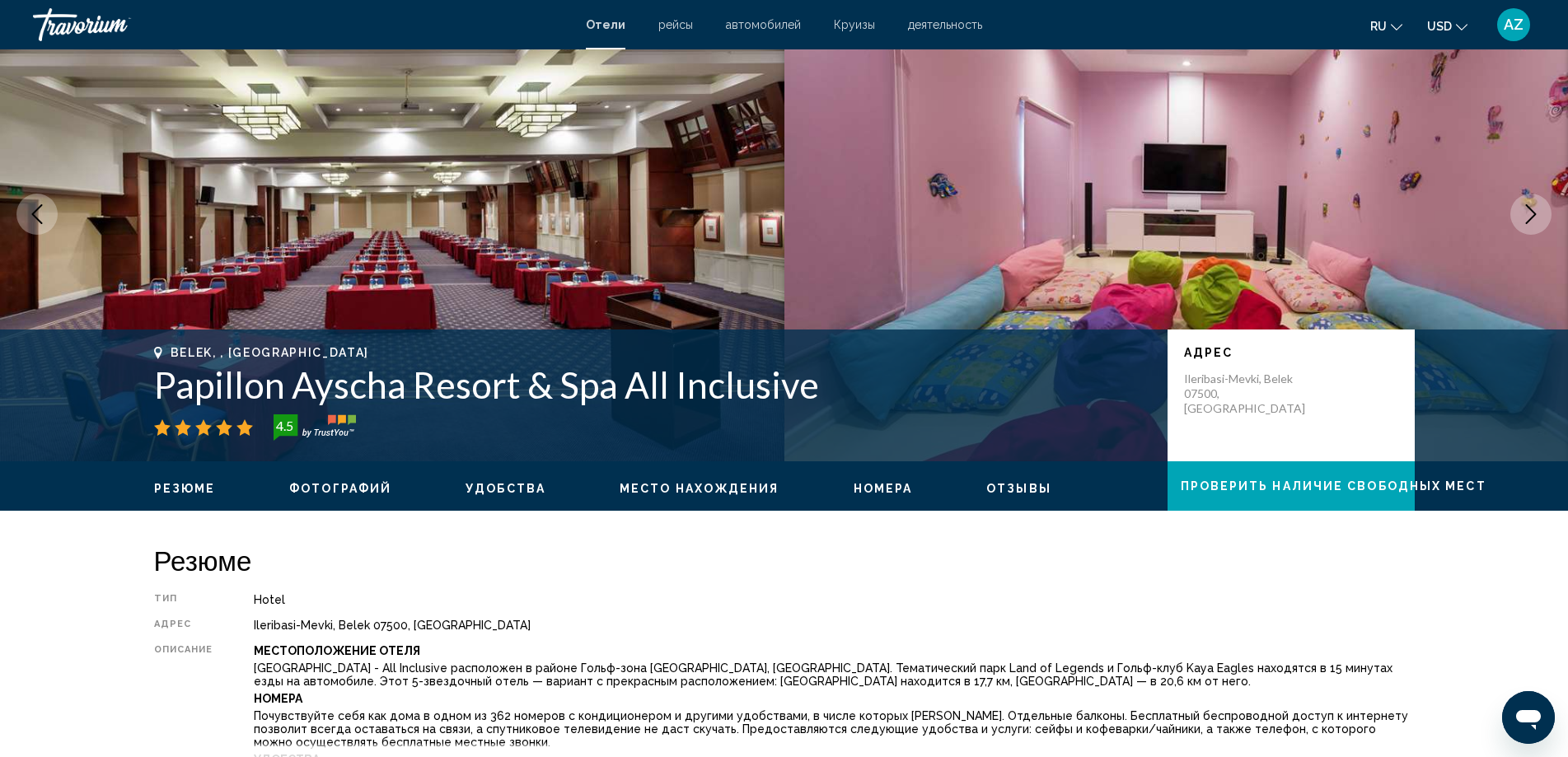
click at [1531, 211] on icon "Next image" at bounding box center [1531, 213] width 20 height 20
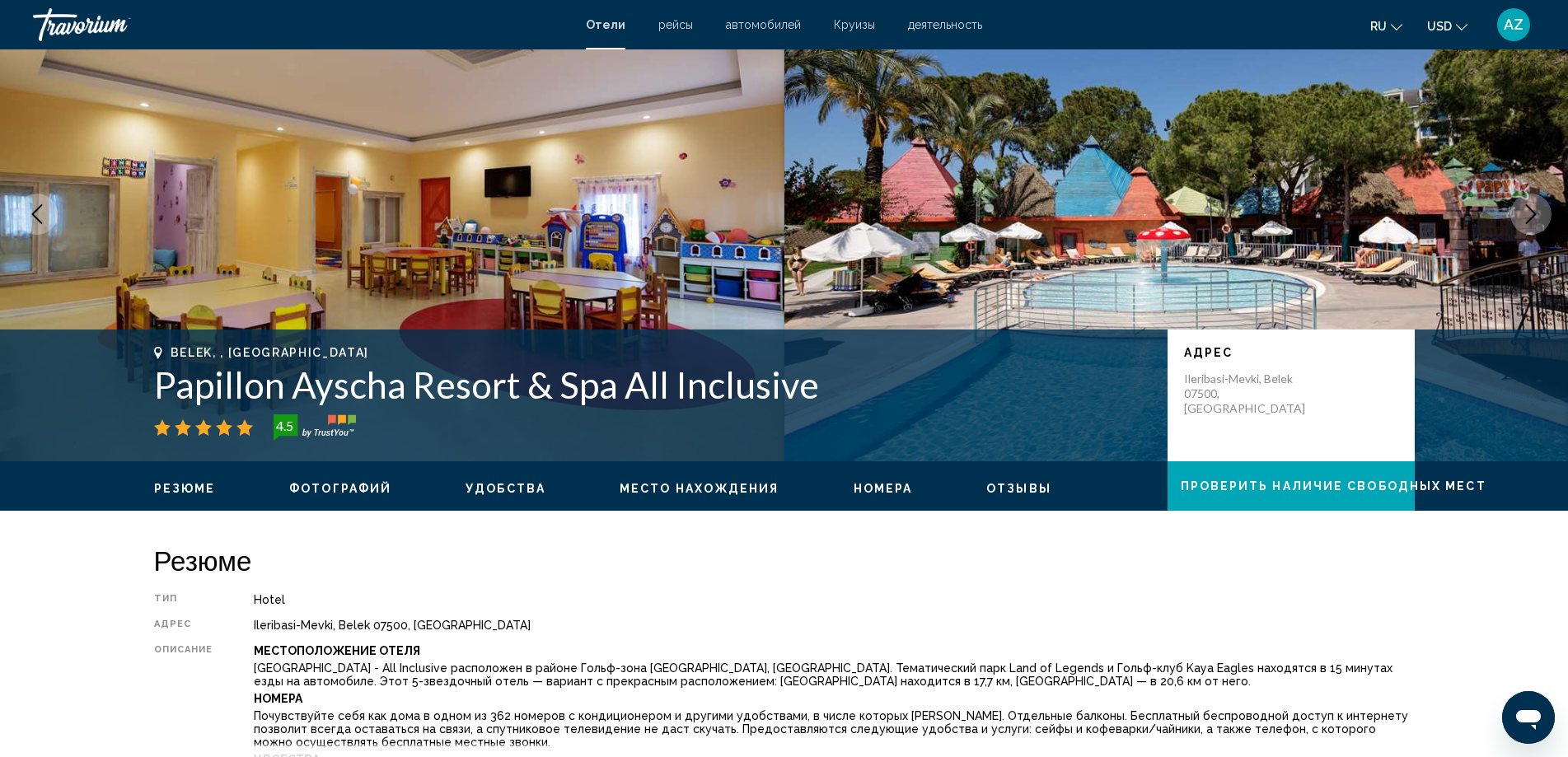
click at [1531, 211] on icon "Next image" at bounding box center [1531, 213] width 20 height 20
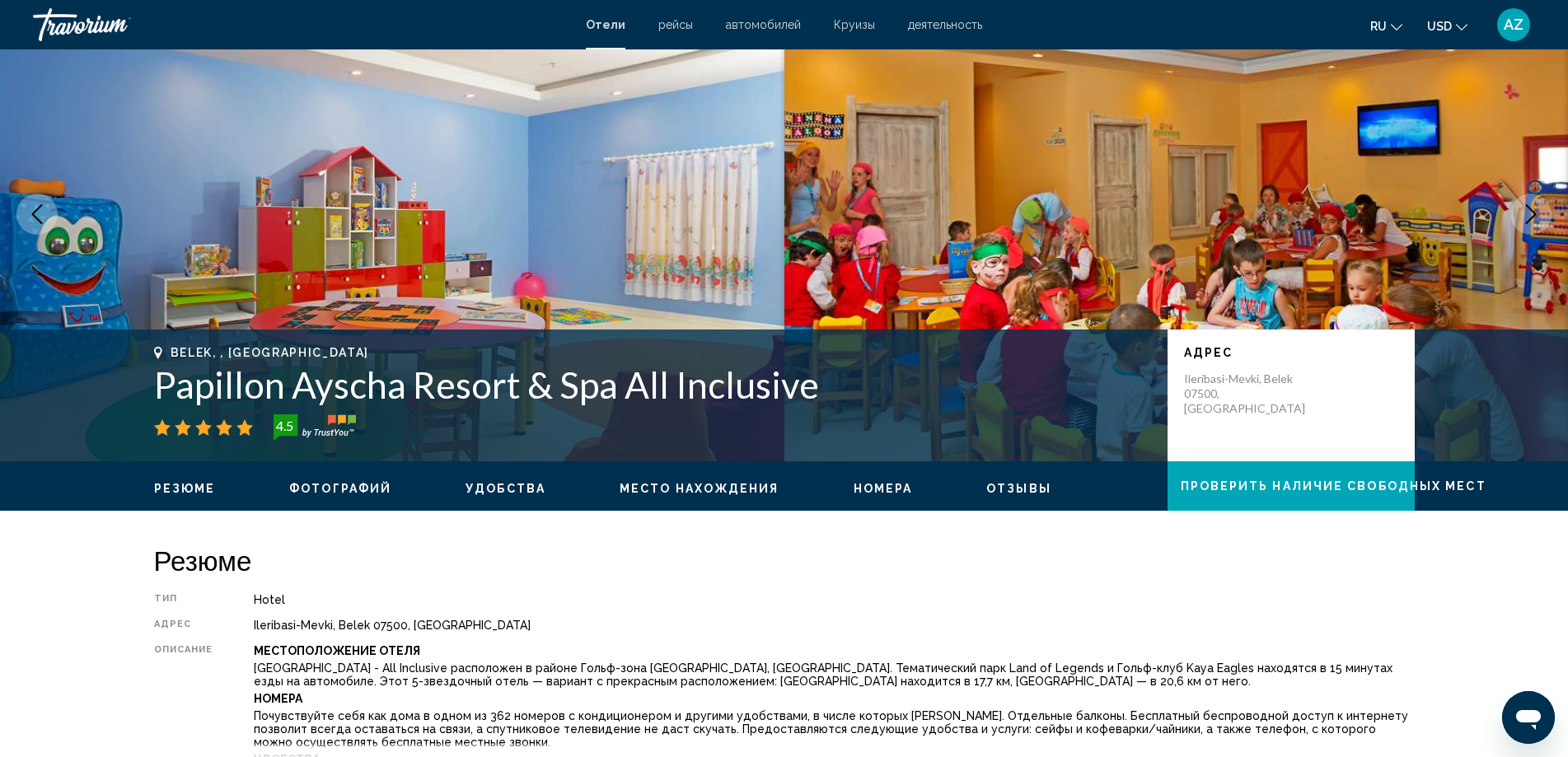
click at [1531, 211] on icon "Next image" at bounding box center [1531, 213] width 20 height 20
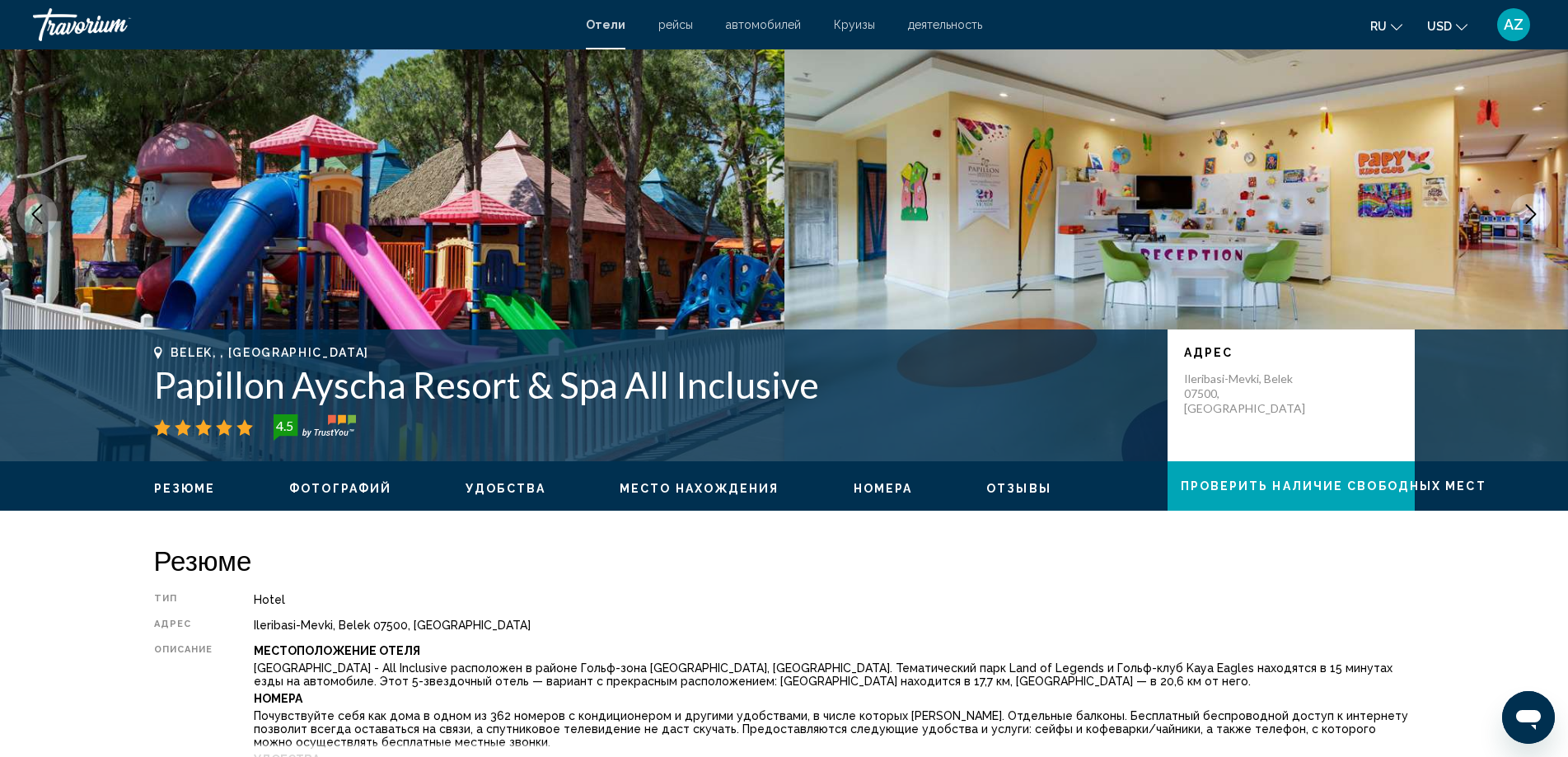
click at [1531, 211] on icon "Next image" at bounding box center [1531, 213] width 20 height 20
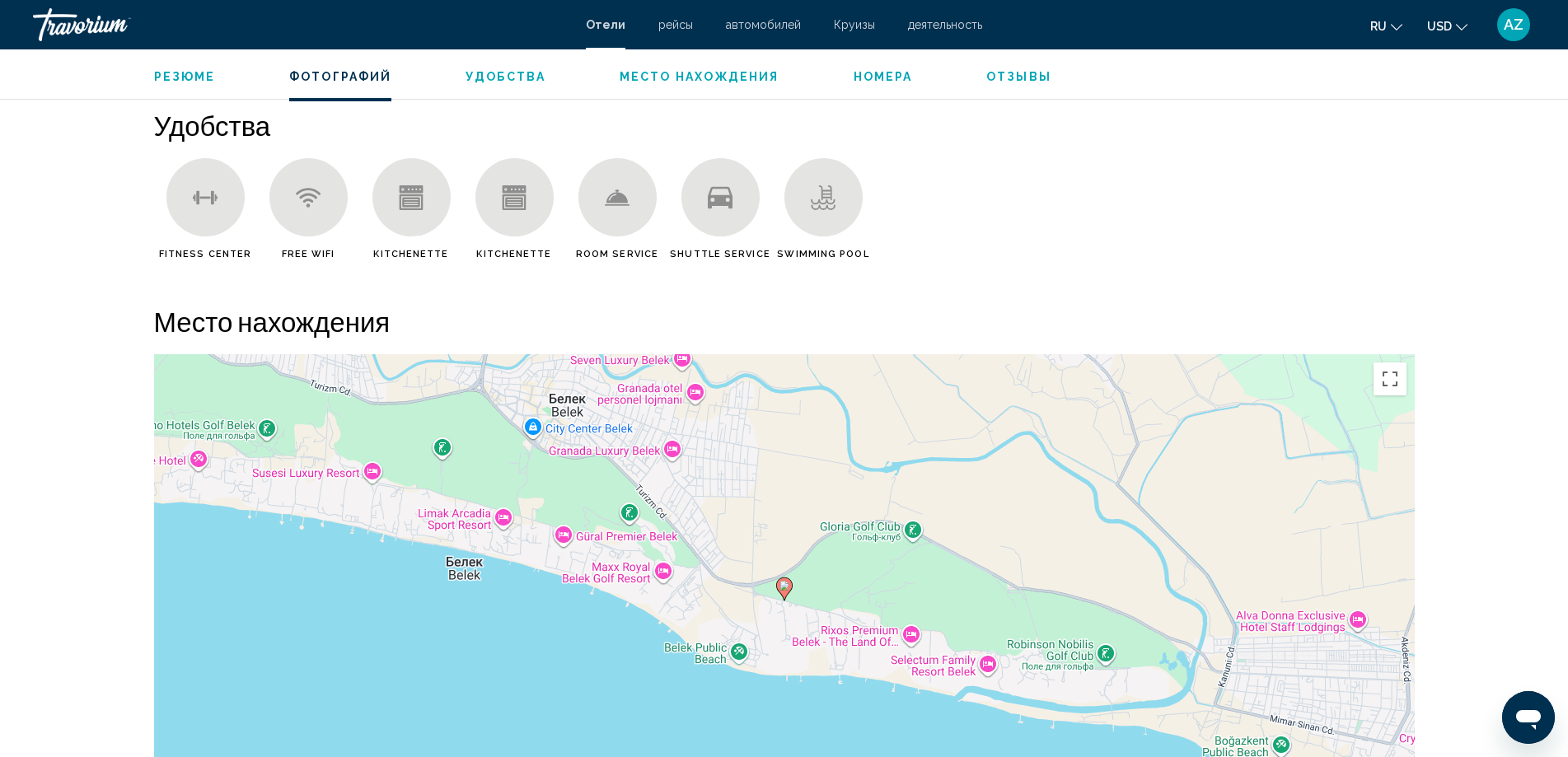
scroll to position [1318, 0]
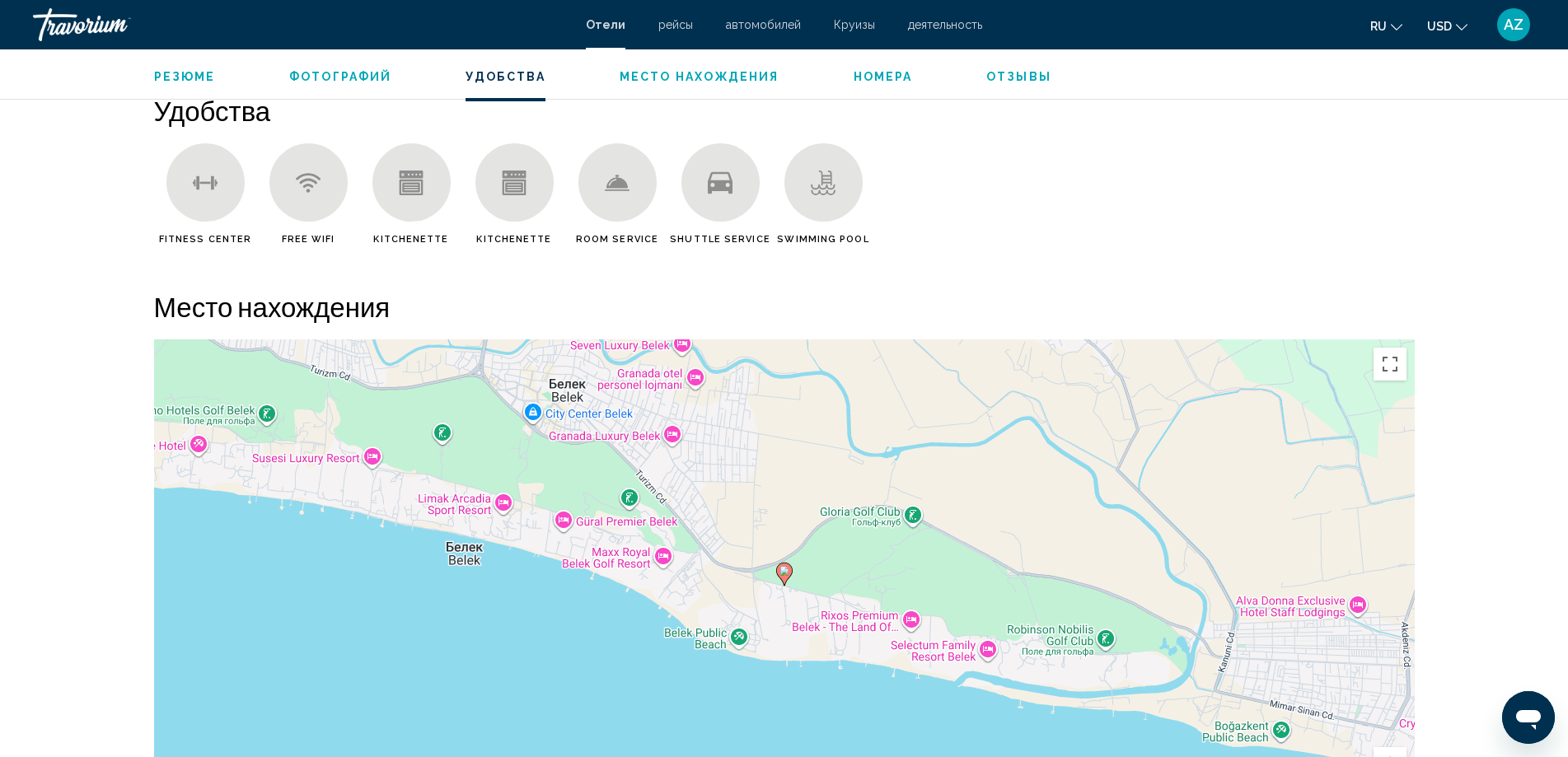
click at [788, 572] on image "Main content" at bounding box center [784, 571] width 10 height 10
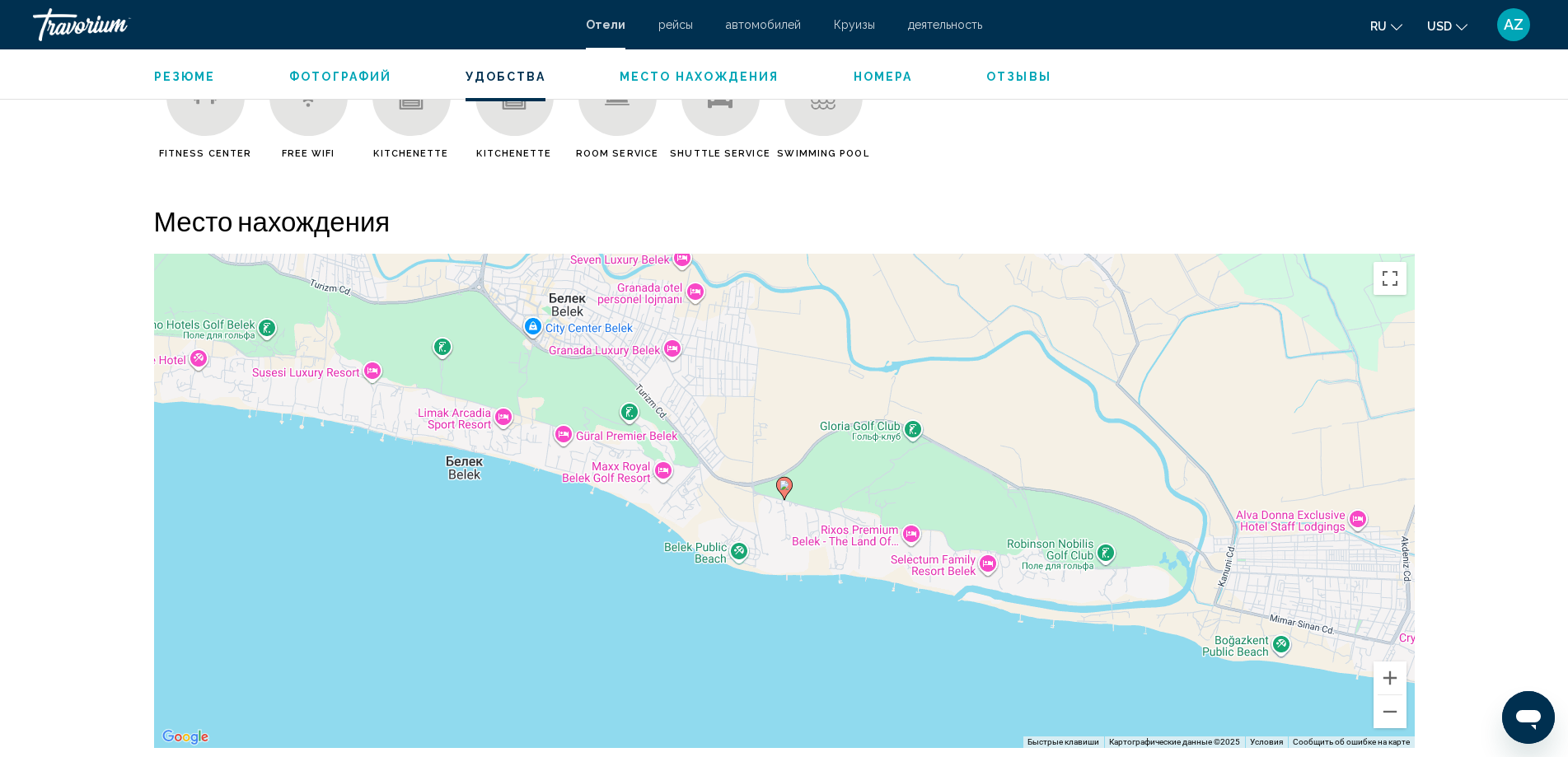
scroll to position [1483, 0]
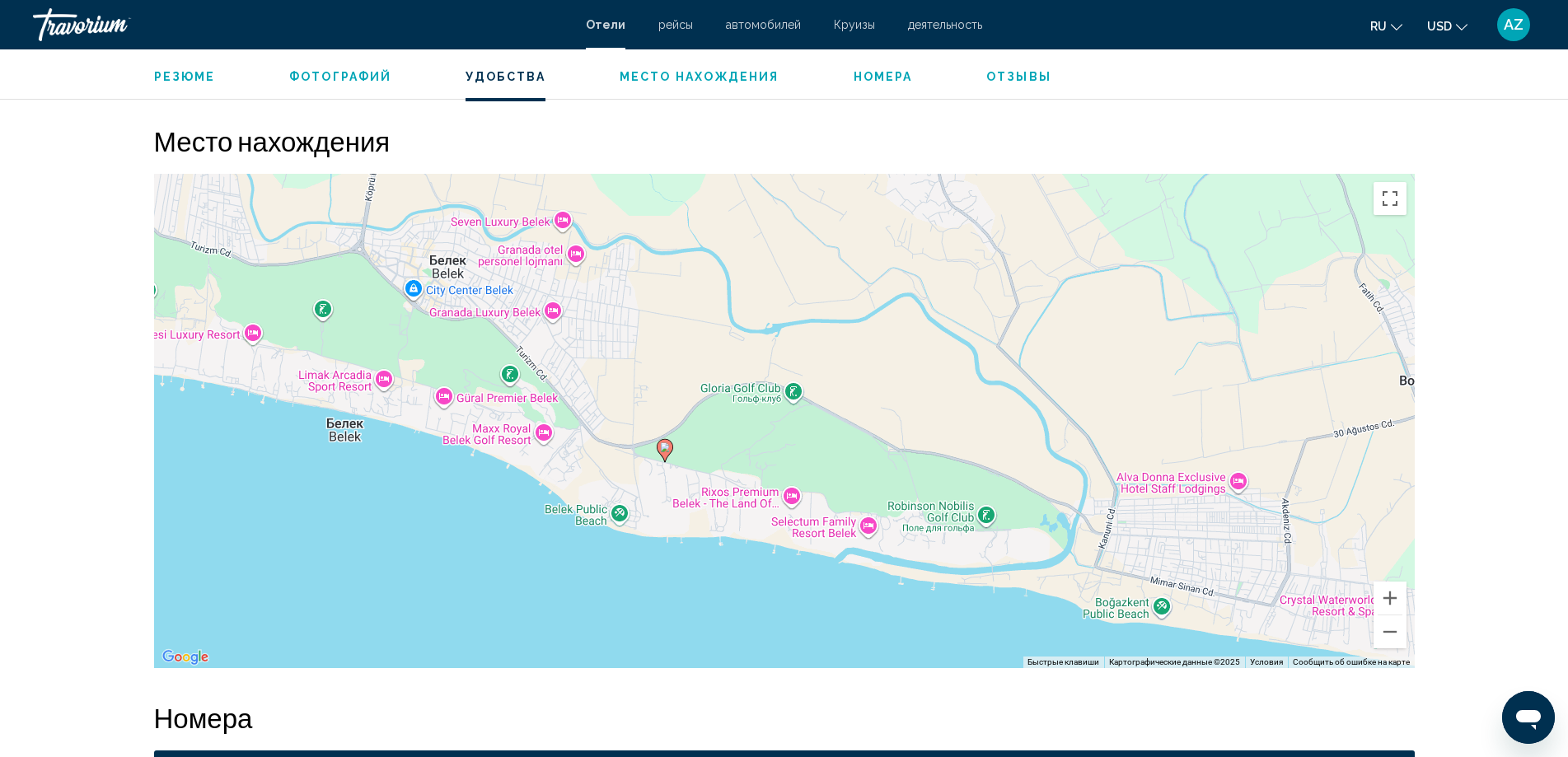
drag, startPoint x: 927, startPoint y: 238, endPoint x: 864, endPoint y: 457, distance: 227.9
click at [864, 457] on div "Чтобы активировать перетаскивание с помощью клавиатуры, нажмите Alt + Ввод. Пос…" at bounding box center [784, 420] width 1261 height 494
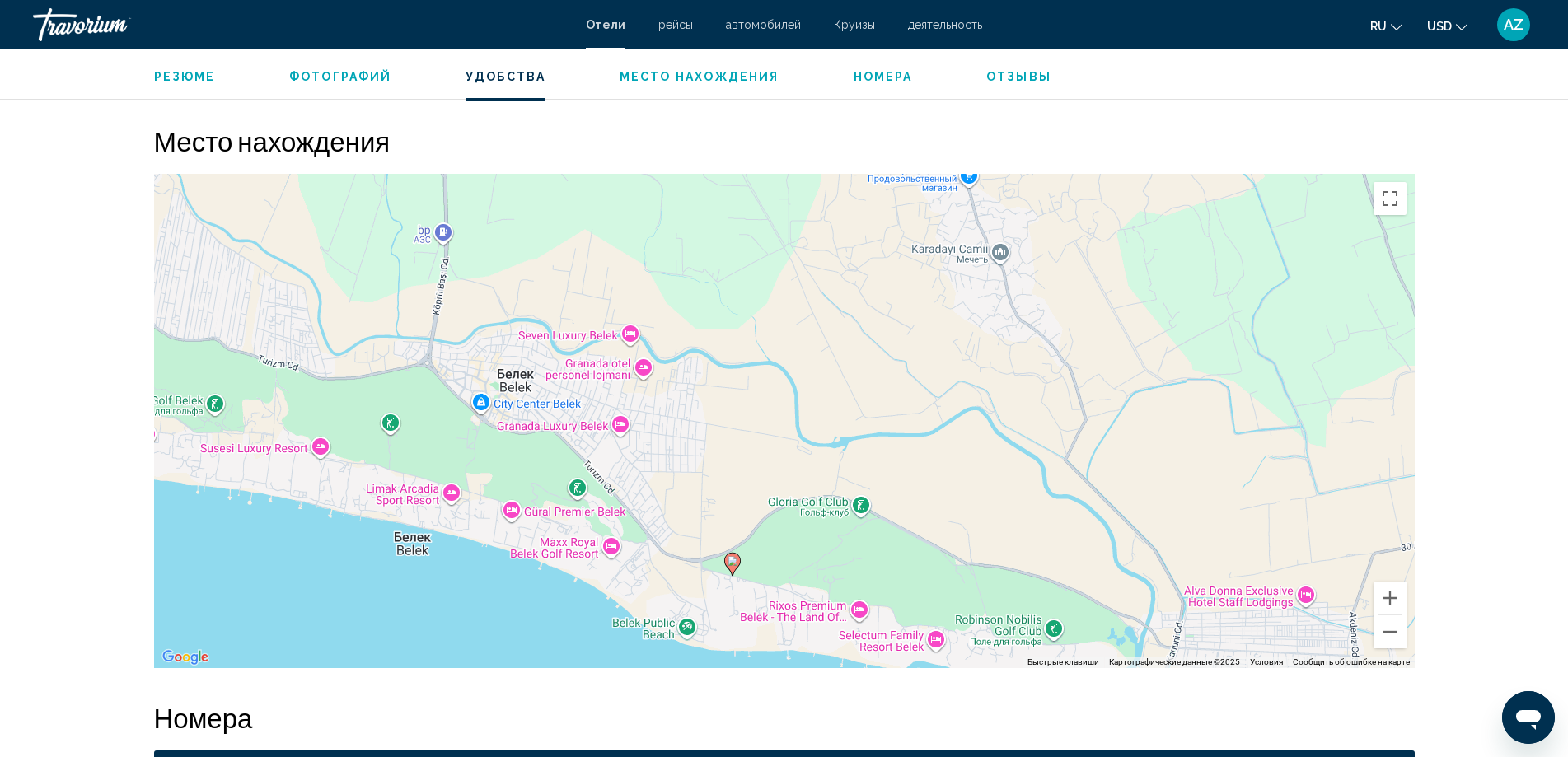
drag, startPoint x: 854, startPoint y: 279, endPoint x: 922, endPoint y: 396, distance: 135.3
click at [922, 396] on div "Чтобы активировать перетаскивание с помощью клавиатуры, нажмите Alt + Ввод. Пос…" at bounding box center [784, 420] width 1261 height 494
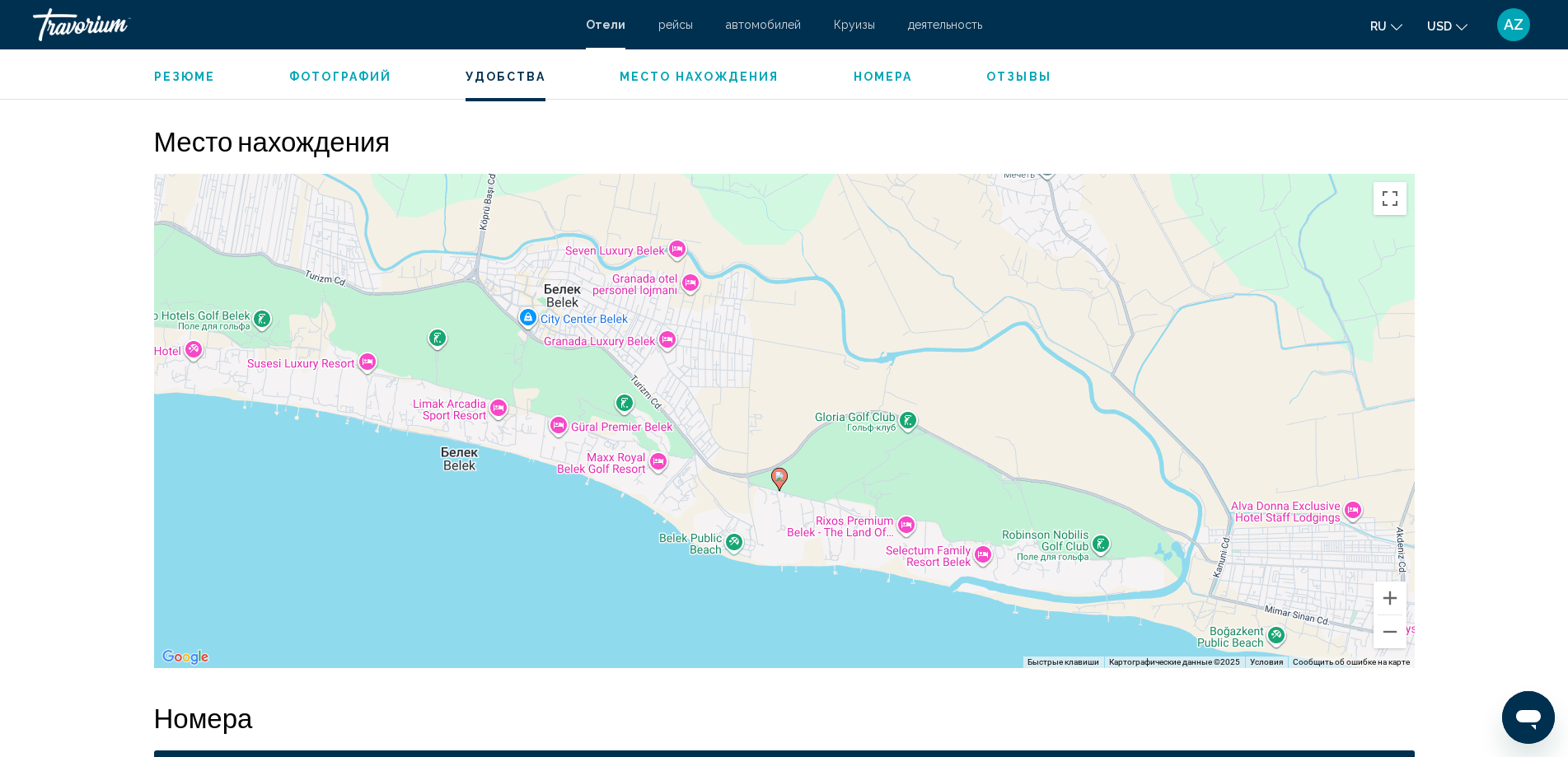
drag, startPoint x: 922, startPoint y: 396, endPoint x: 971, endPoint y: 311, distance: 98.1
click at [971, 311] on div "Чтобы активировать перетаскивание с помощью клавиатуры, нажмите Alt + Ввод. Пос…" at bounding box center [784, 420] width 1261 height 494
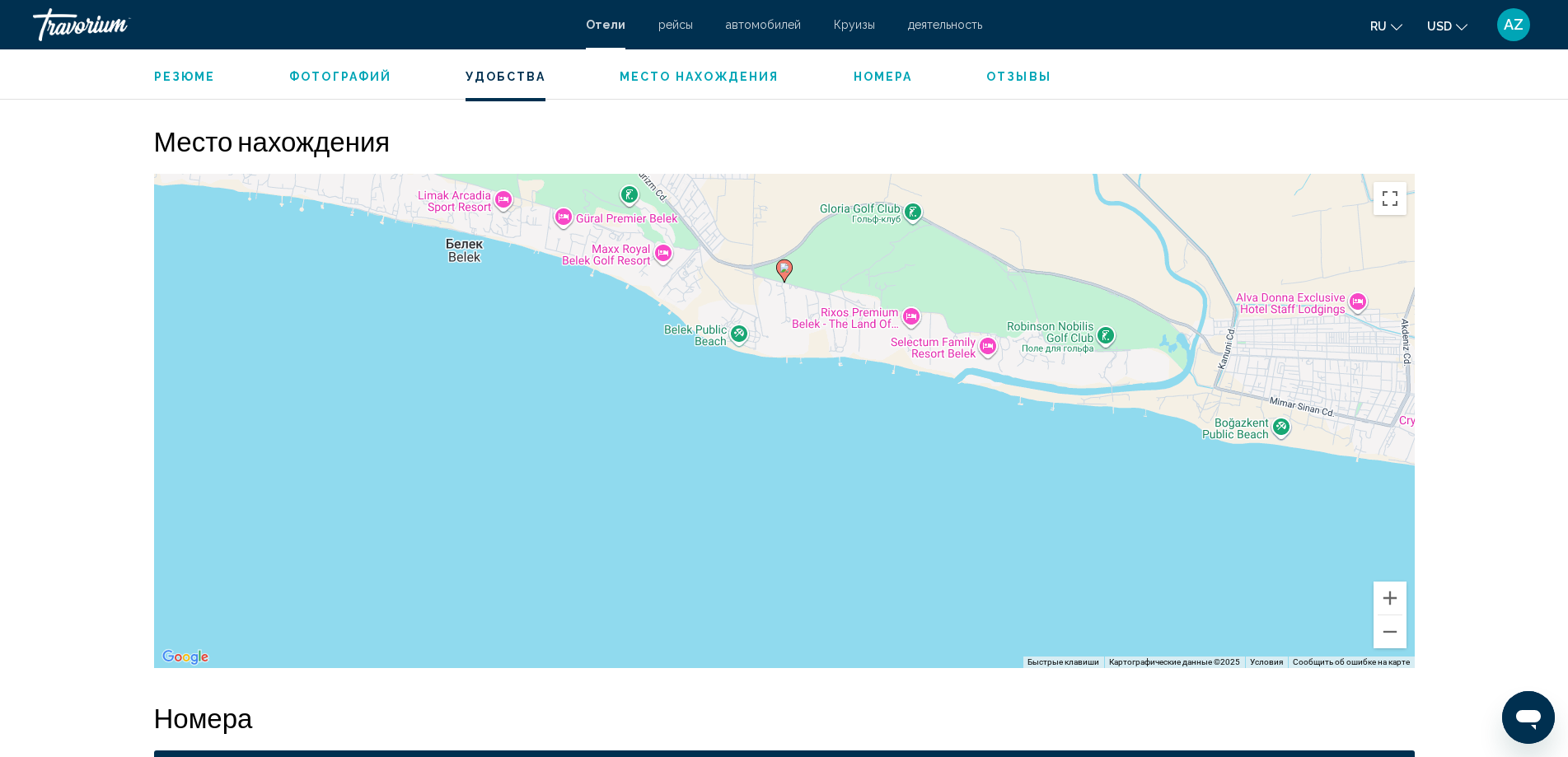
drag, startPoint x: 953, startPoint y: 582, endPoint x: 955, endPoint y: 407, distance: 175.0
click at [955, 407] on div "Чтобы активировать перетаскивание с помощью клавиатуры, нажмите Alt + Ввод. Пос…" at bounding box center [784, 420] width 1261 height 494
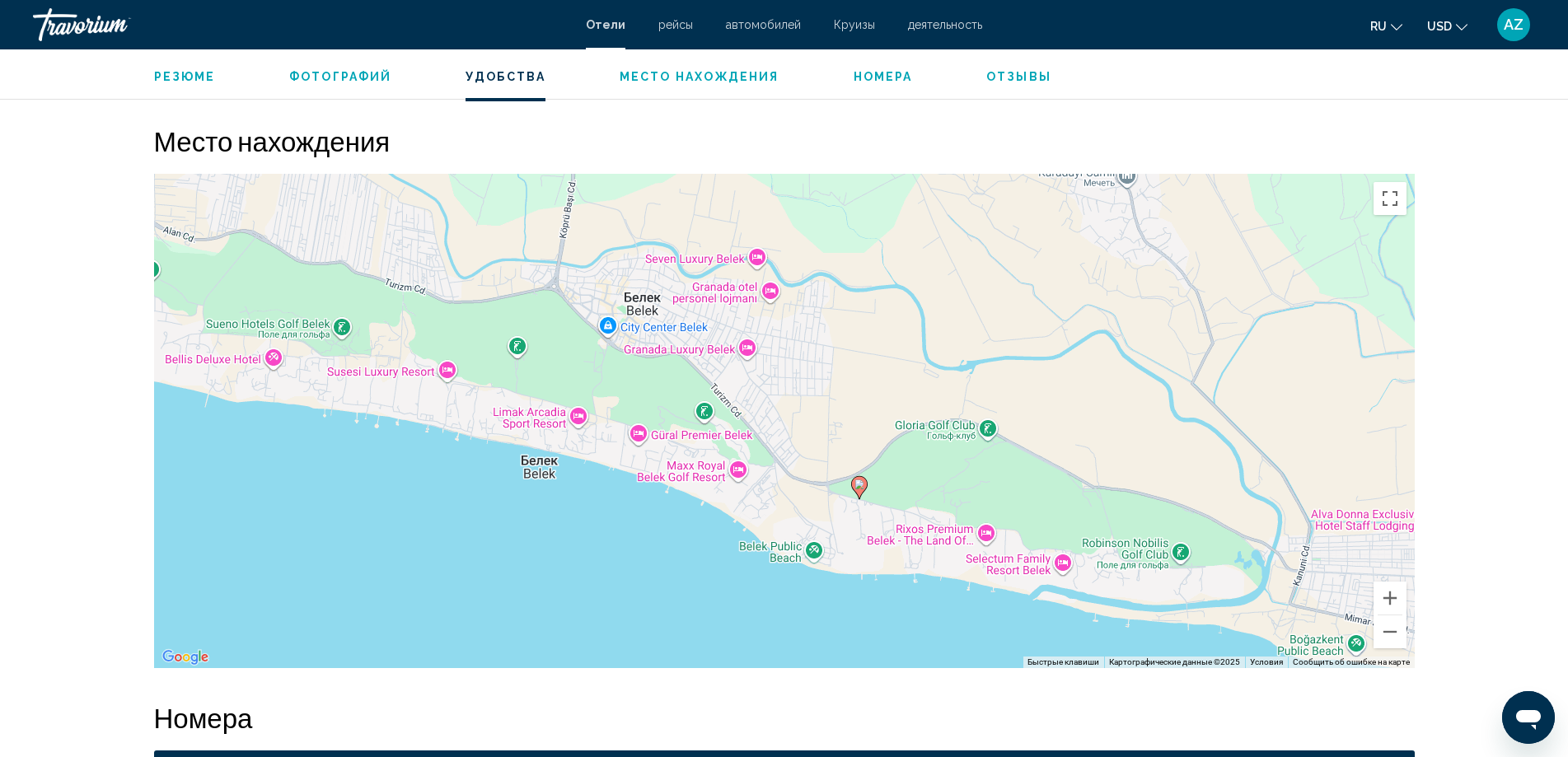
drag, startPoint x: 607, startPoint y: 458, endPoint x: 616, endPoint y: 518, distance: 60.7
click at [616, 518] on div "Чтобы активировать перетаскивание с помощью клавиатуры, нажмите Alt + Ввод. Пос…" at bounding box center [784, 420] width 1261 height 494
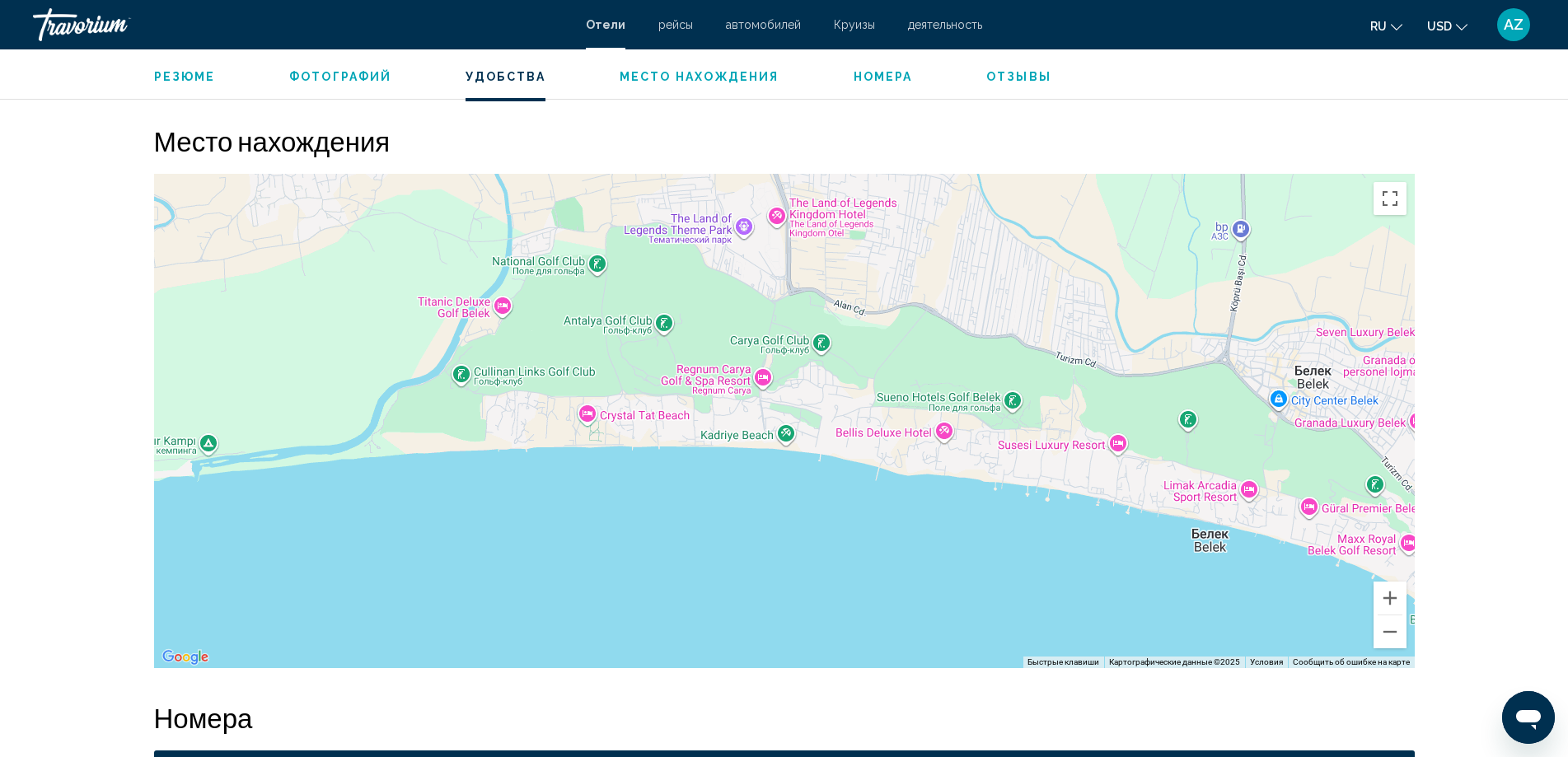
drag, startPoint x: 411, startPoint y: 337, endPoint x: 1084, endPoint y: 410, distance: 676.9
click at [1084, 410] on div "Чтобы активировать перетаскивание с помощью клавиатуры, нажмите Alt + Ввод. Пос…" at bounding box center [784, 420] width 1261 height 494
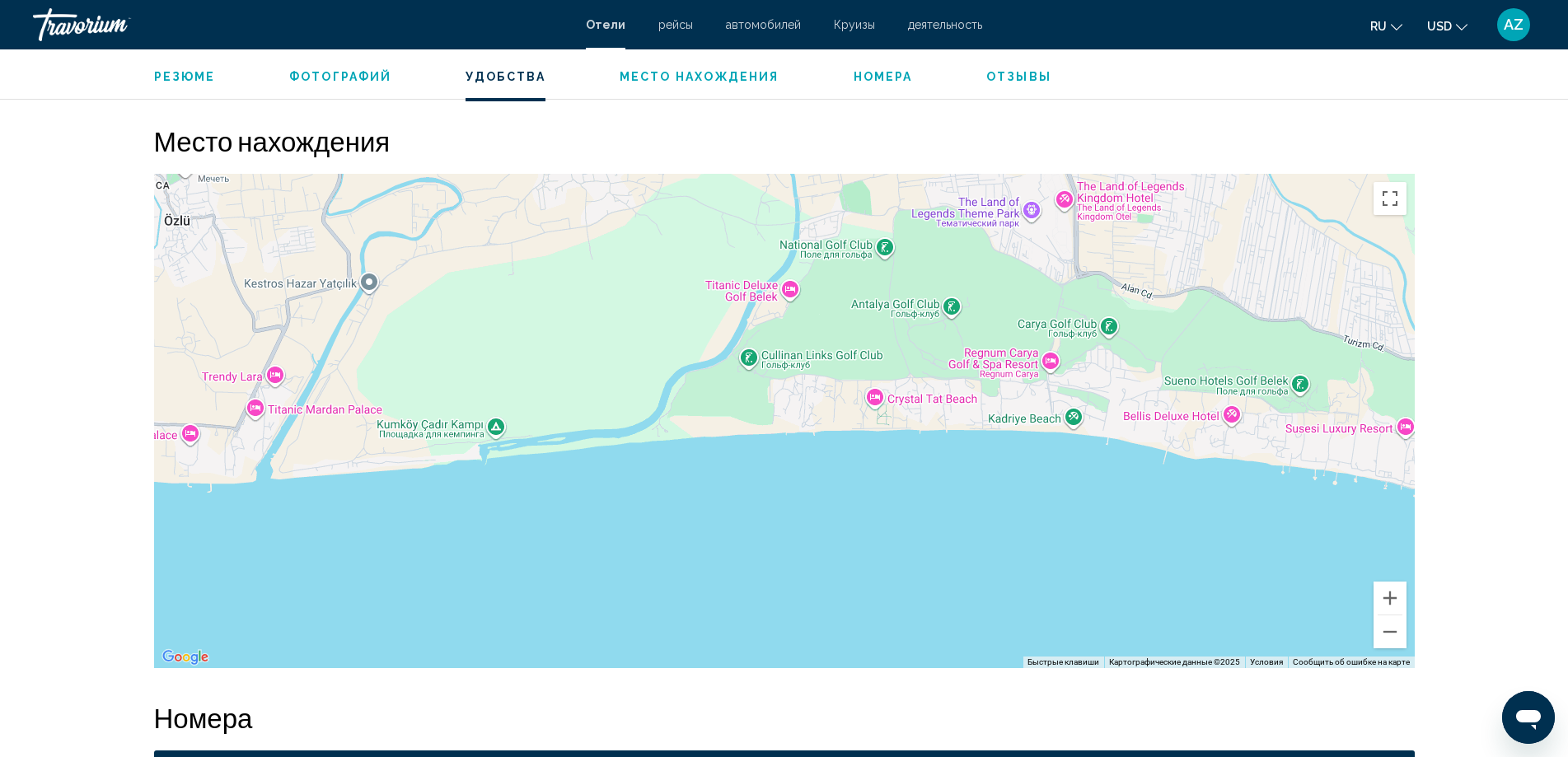
drag, startPoint x: 584, startPoint y: 502, endPoint x: 875, endPoint y: 484, distance: 291.6
click at [875, 484] on div "Чтобы активировать перетаскивание с помощью клавиатуры, нажмите Alt + Ввод. Пос…" at bounding box center [784, 420] width 1261 height 494
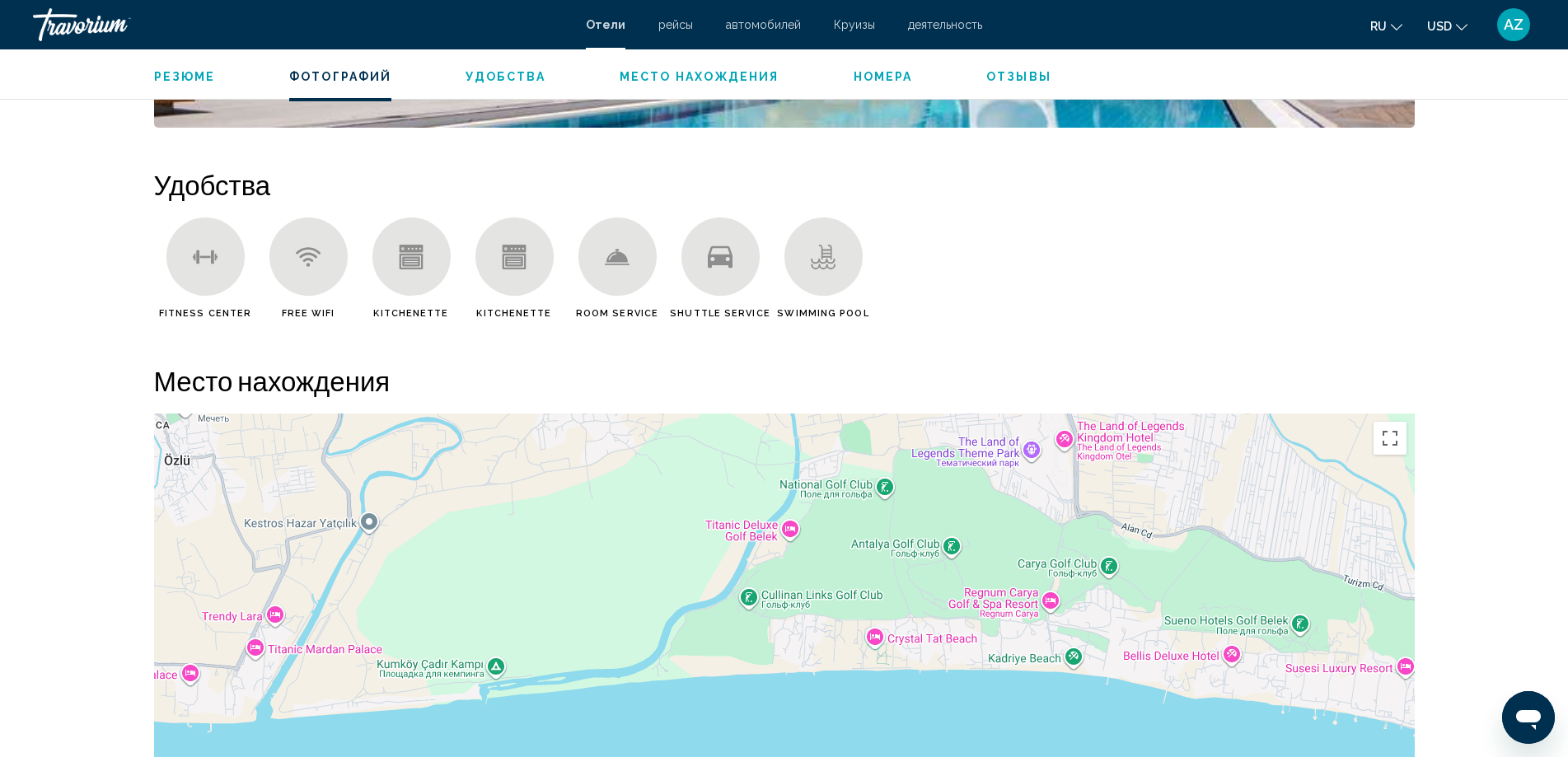
scroll to position [1154, 0]
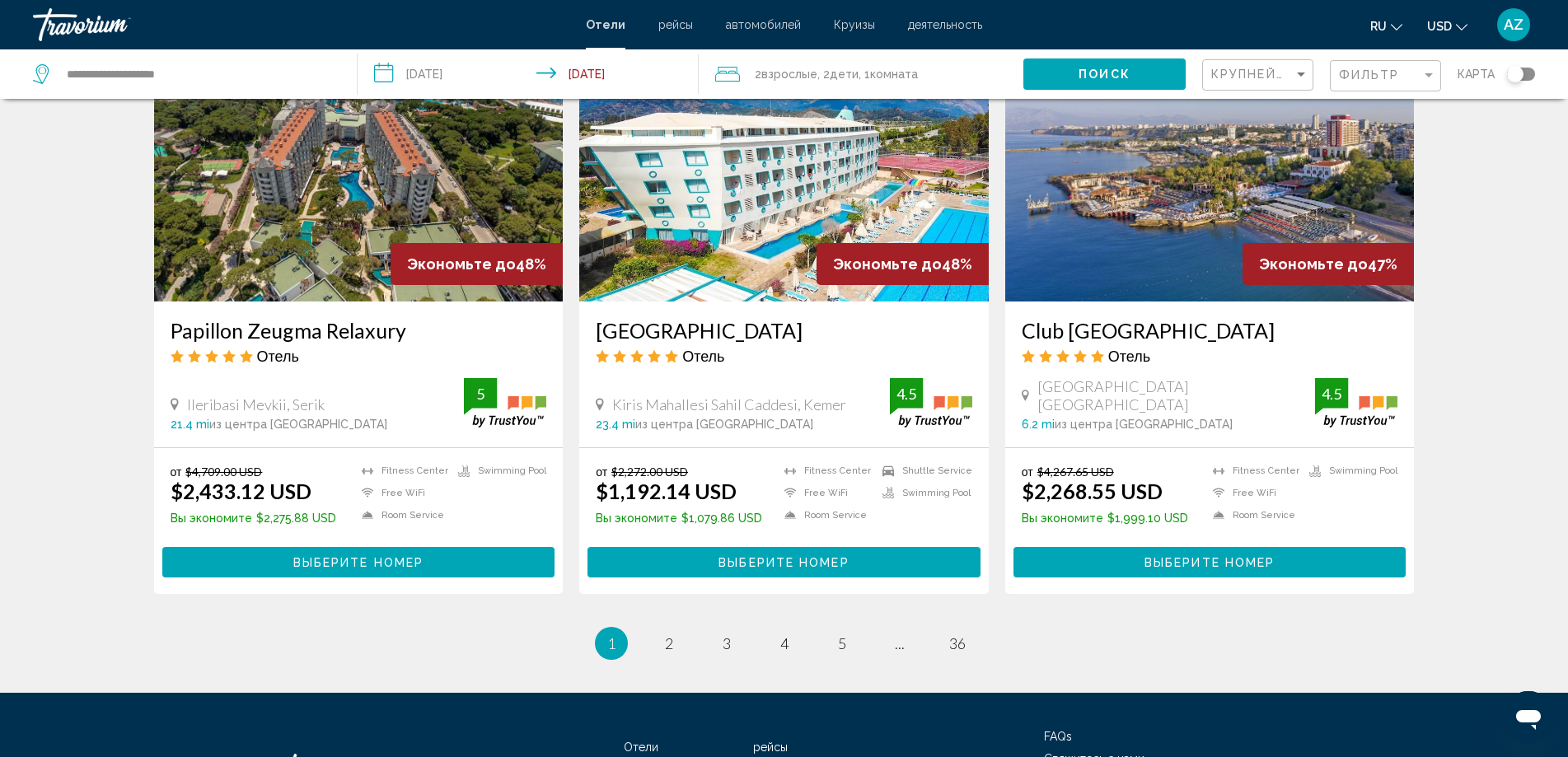
scroll to position [2021, 0]
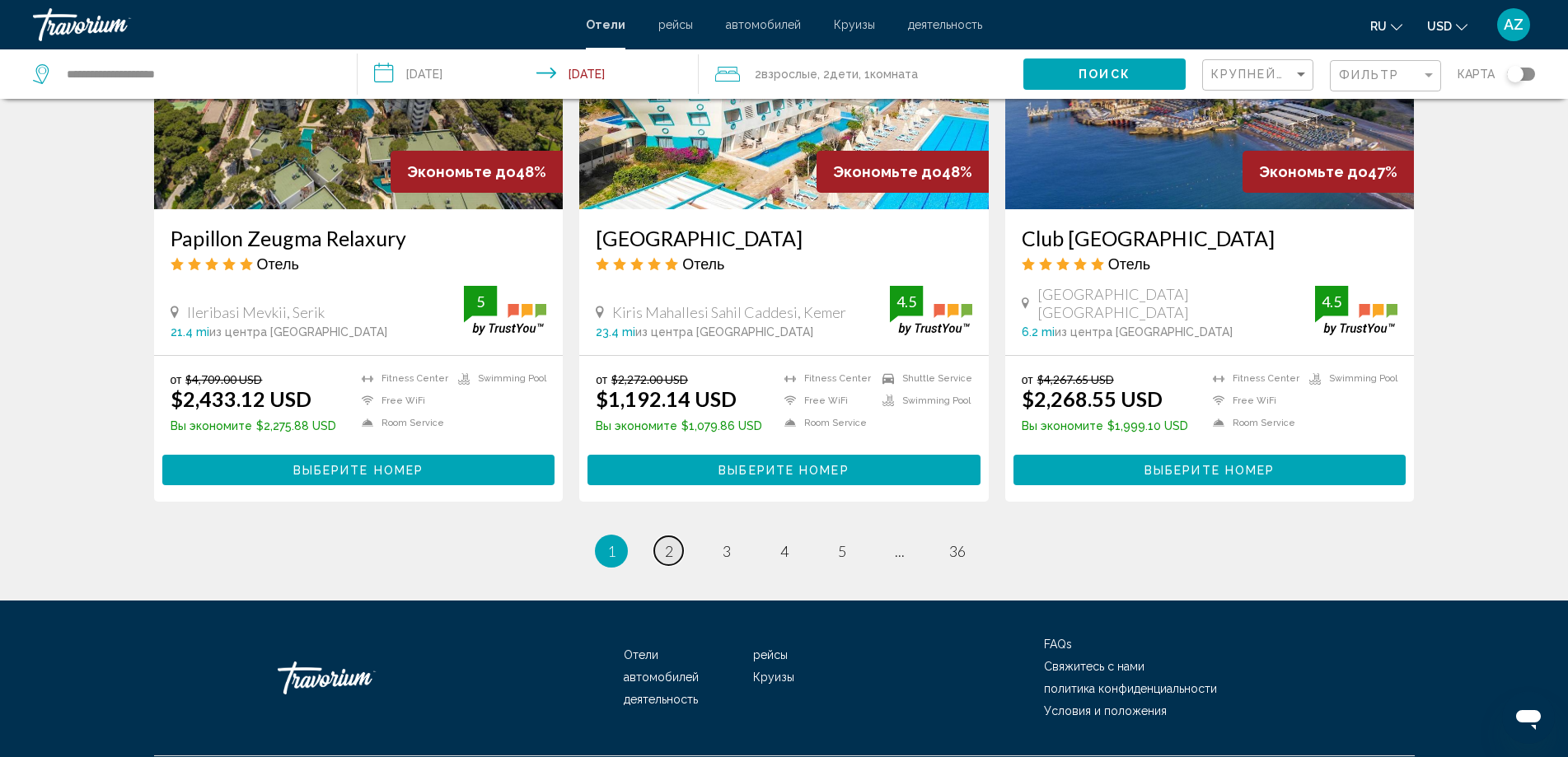
click at [668, 542] on span "2" at bounding box center [670, 550] width 9 height 18
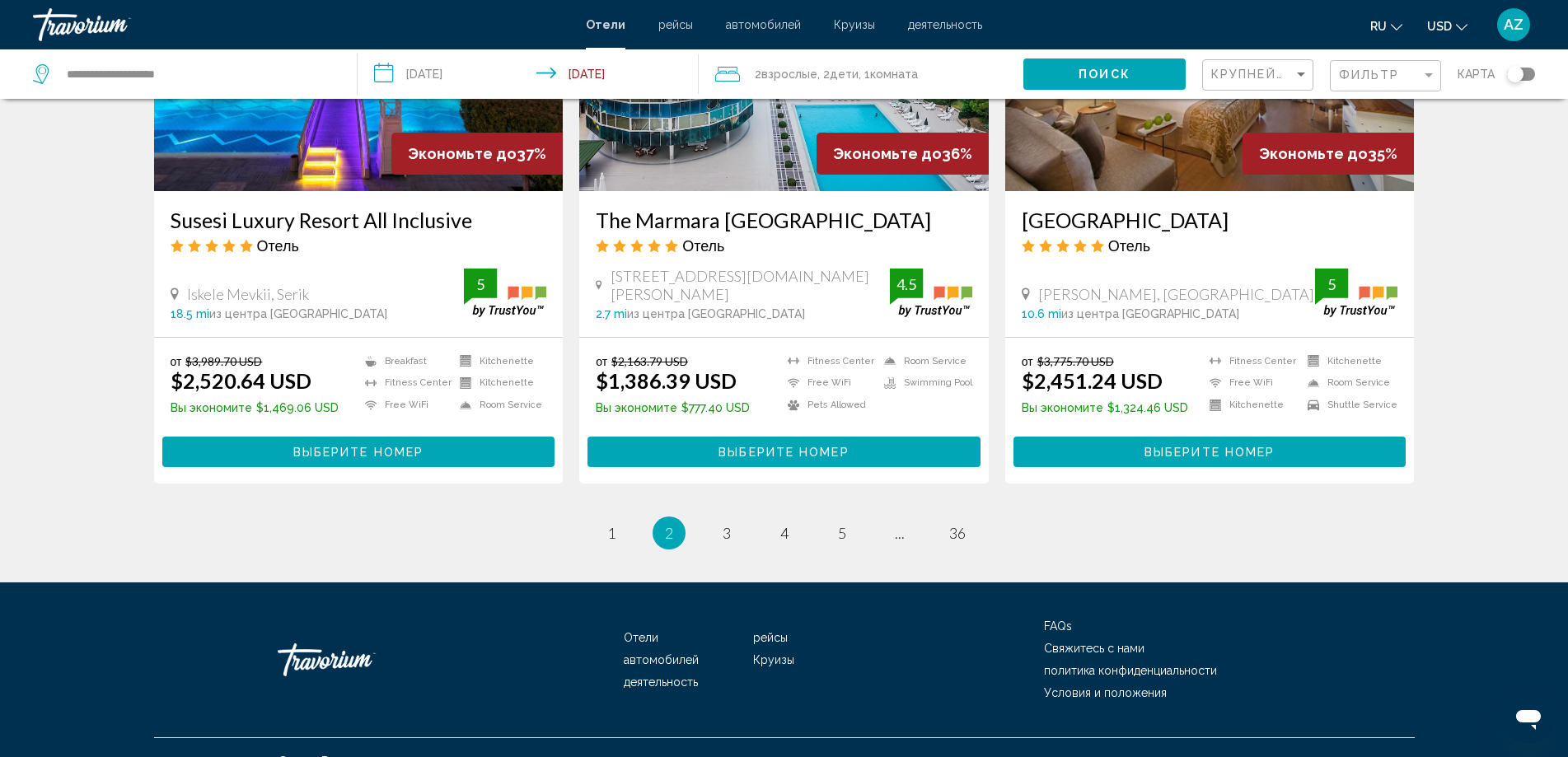
scroll to position [2071, 0]
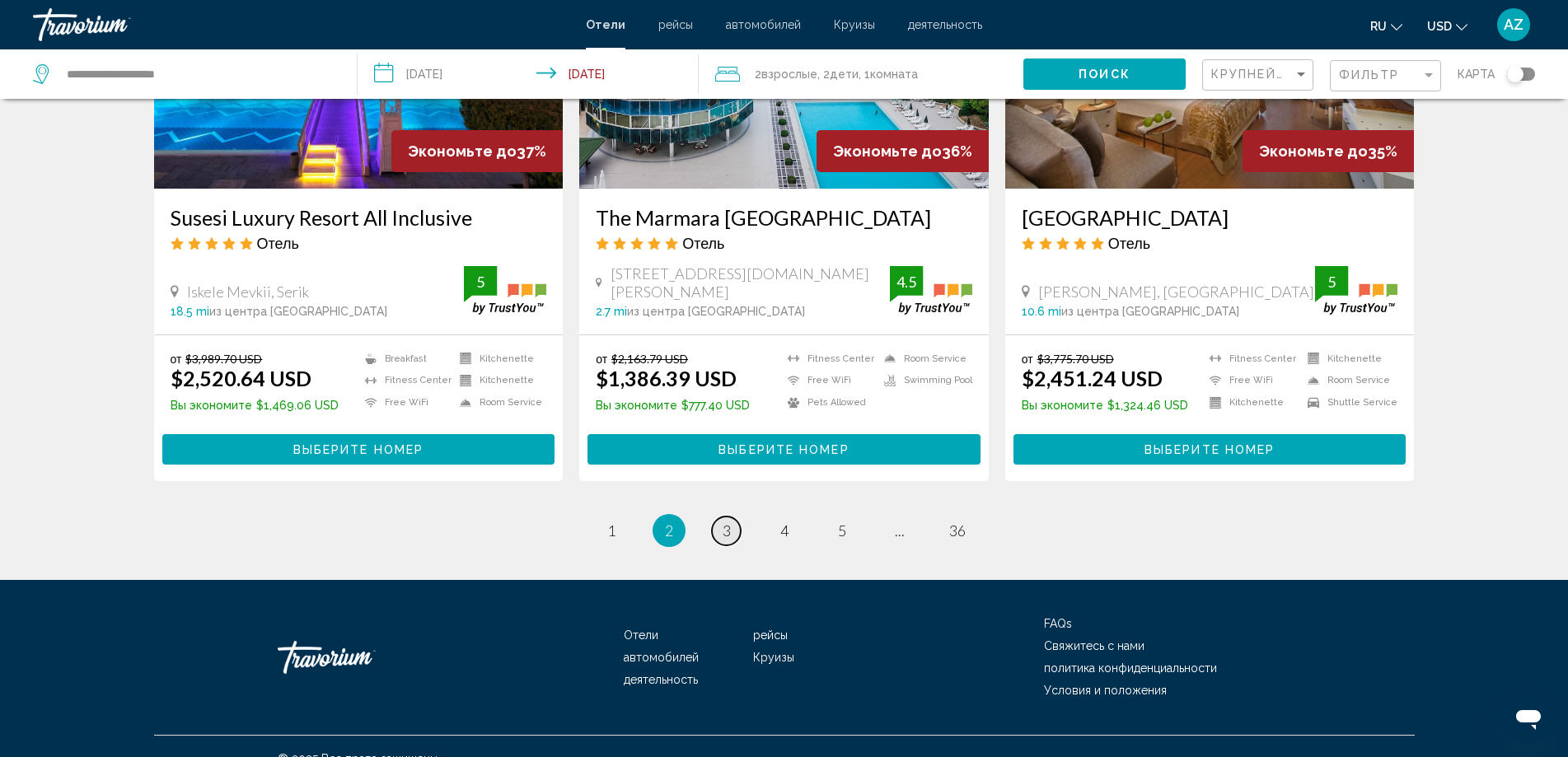
click at [732, 516] on link "page 3" at bounding box center [727, 531] width 29 height 29
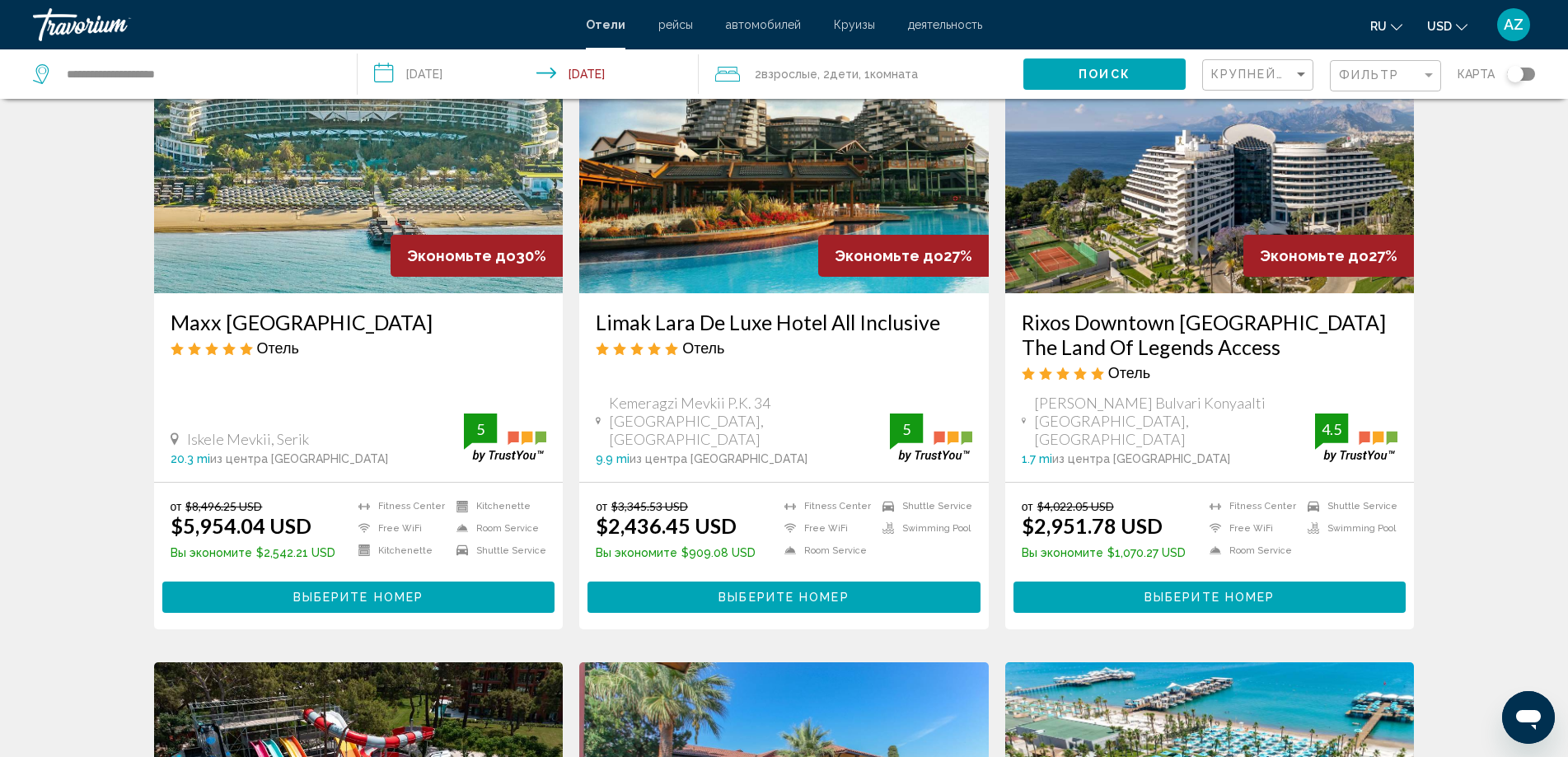
scroll to position [742, 0]
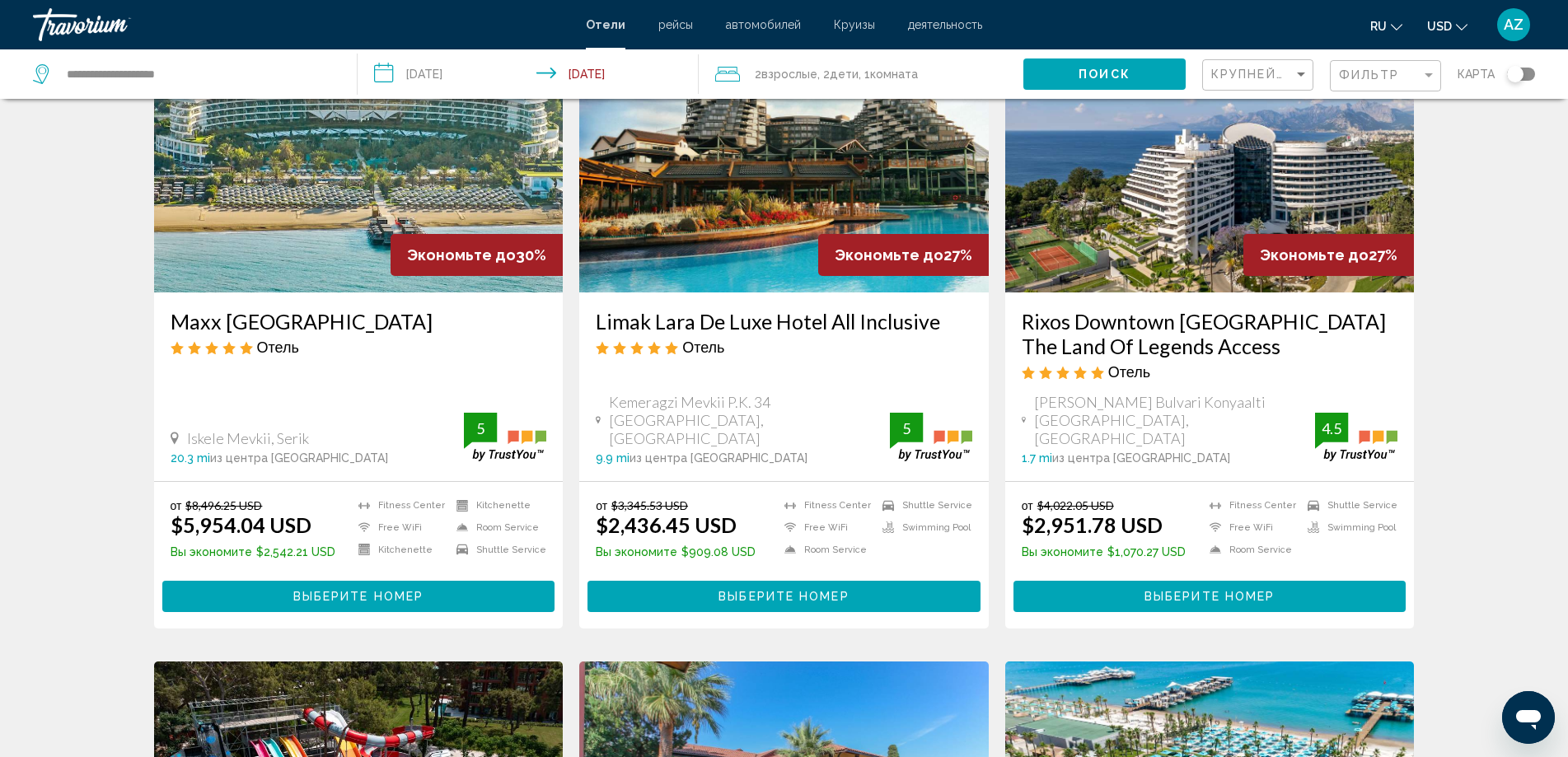
click at [1189, 590] on span "Выберите номер" at bounding box center [1209, 596] width 130 height 13
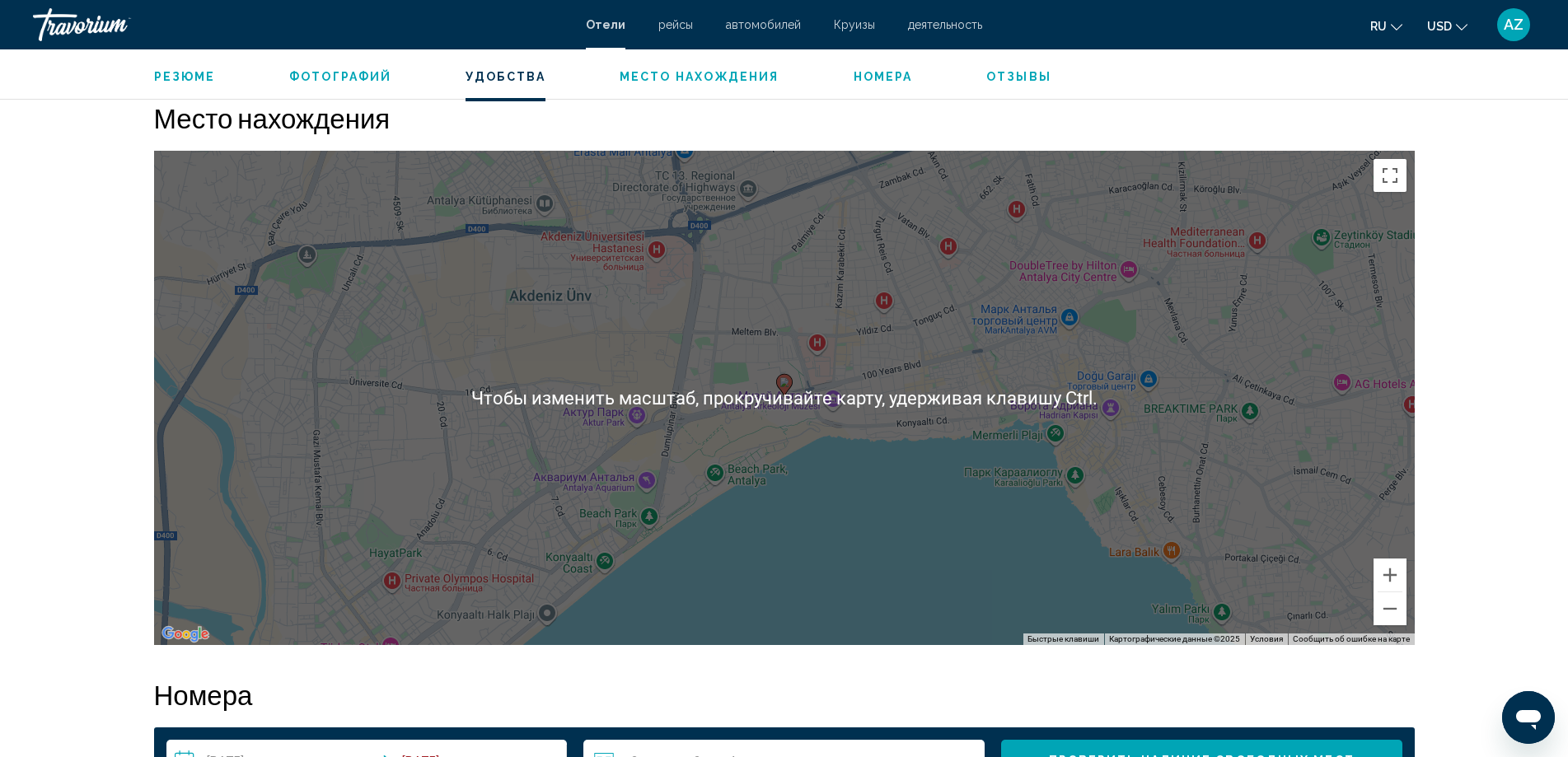
scroll to position [1483, 0]
